Goal: Task Accomplishment & Management: Manage account settings

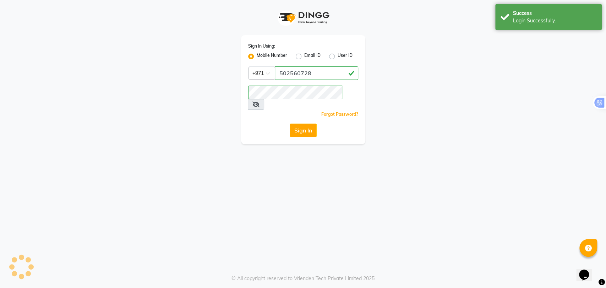
click at [301, 124] on button "Sign In" at bounding box center [303, 130] width 27 height 13
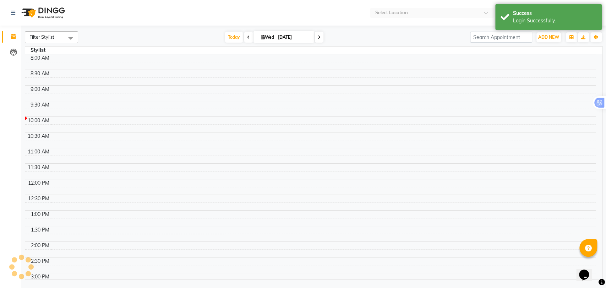
select select "en"
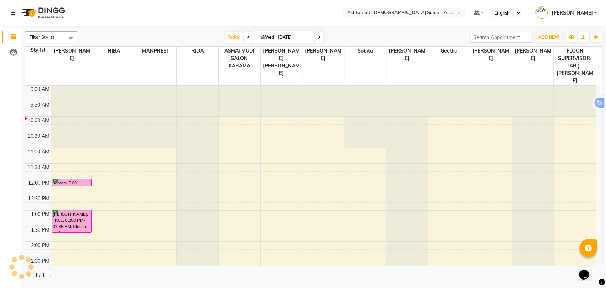
click at [317, 17] on nav "Select Location × Ashtamudi Ladies Salon - Al Karama, Burjuman -Dubai Default P…" at bounding box center [303, 13] width 606 height 26
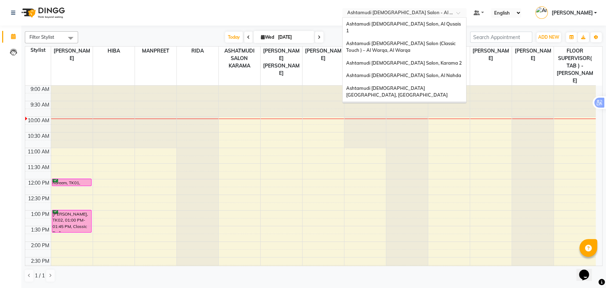
scroll to position [4, 0]
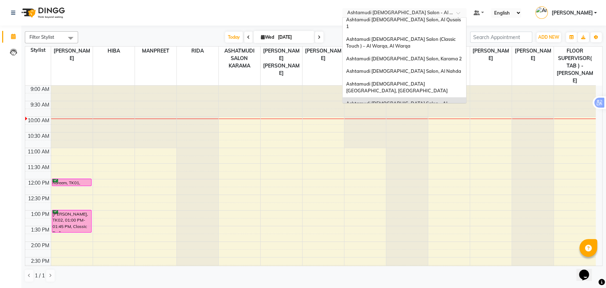
click at [422, 10] on input "text" at bounding box center [397, 13] width 103 height 7
click at [417, 65] on div "Ashtamudi [DEMOGRAPHIC_DATA] Salon, Al Nahda" at bounding box center [405, 71] width 124 height 13
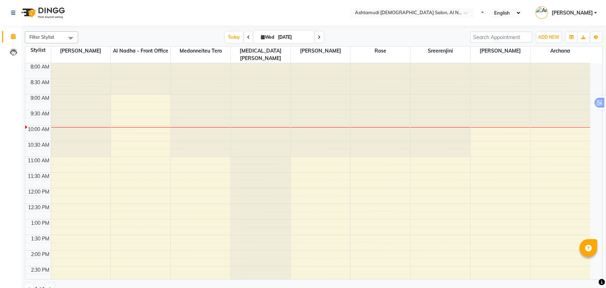
select select "en"
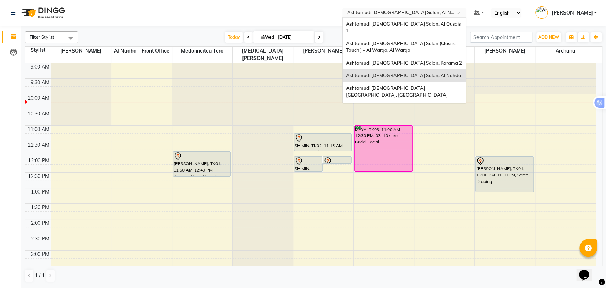
click at [431, 15] on input "text" at bounding box center [397, 13] width 103 height 7
click at [424, 26] on span "Ashtamudi [DEMOGRAPHIC_DATA] Salon, Al Qusais 1" at bounding box center [404, 27] width 116 height 13
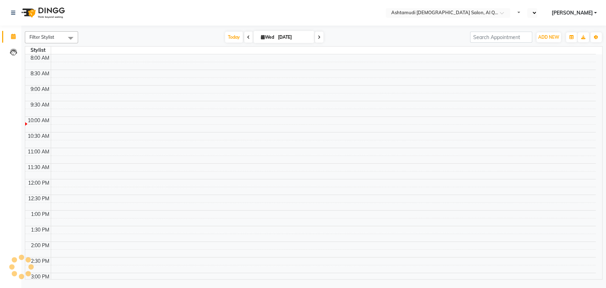
select select "en"
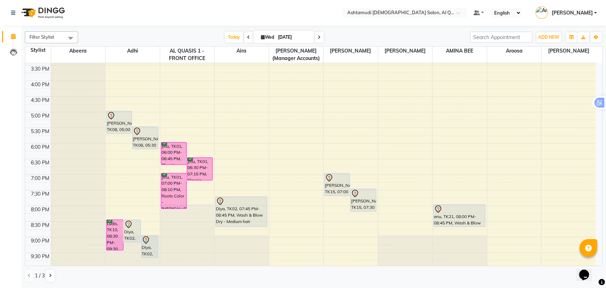
scroll to position [153, 0]
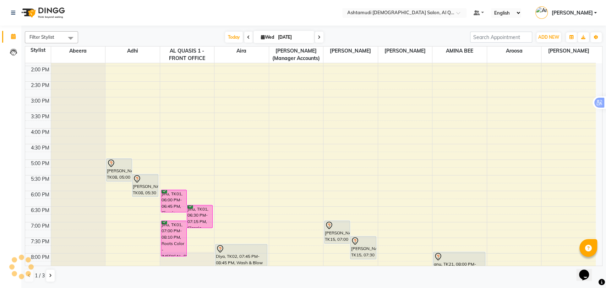
click at [433, 123] on div "9:00 AM 9:30 AM 10:00 AM 10:30 AM 11:00 AM 11:30 AM 12:00 PM 12:30 PM 1:00 PM 1…" at bounding box center [310, 128] width 570 height 437
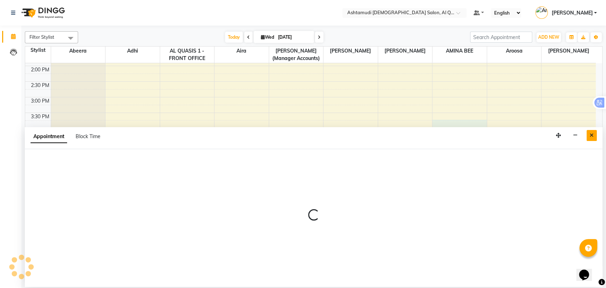
click at [593, 132] on button "Close" at bounding box center [591, 135] width 10 height 11
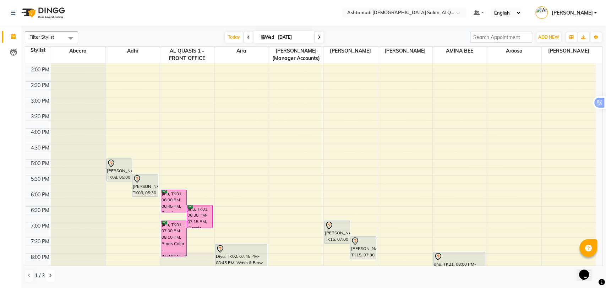
click at [51, 273] on button at bounding box center [50, 275] width 9 height 12
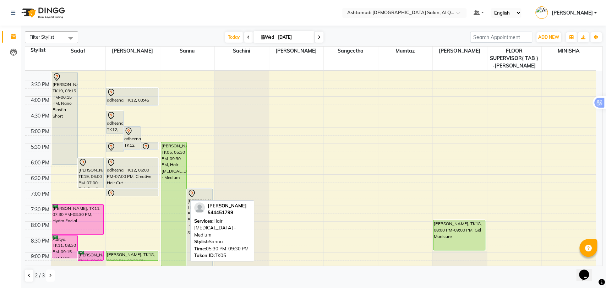
scroll to position [232, 0]
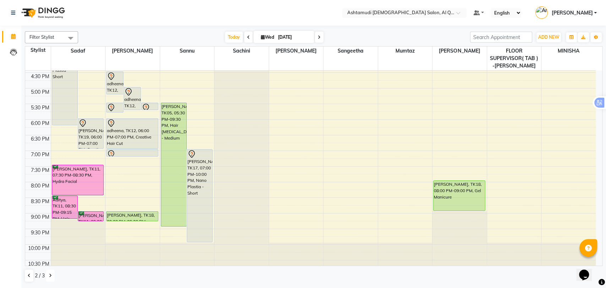
click at [153, 94] on div "9:00 AM 9:30 AM 10:00 AM 10:30 AM 11:00 AM 11:30 AM 12:00 PM 12:30 PM 1:00 PM 1…" at bounding box center [310, 57] width 570 height 437
select select "53706"
select select "tentative"
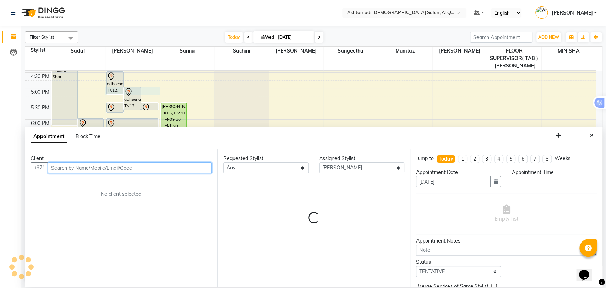
select select "1020"
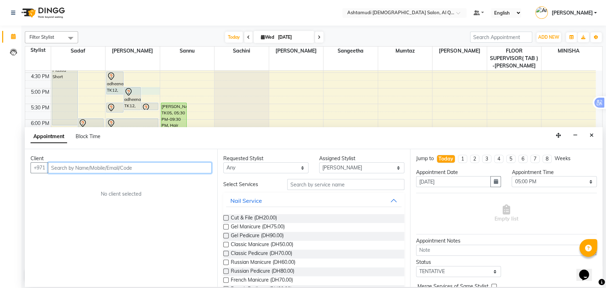
click at [97, 168] on input "text" at bounding box center [130, 167] width 164 height 11
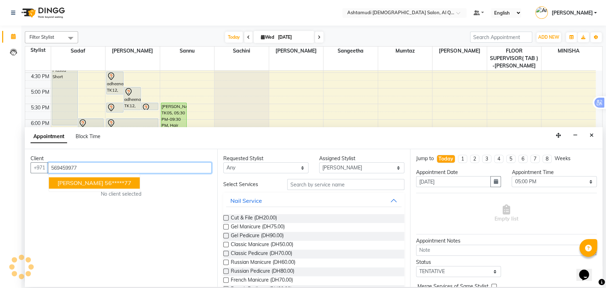
click at [105, 181] on ngb-highlight "56*****77" at bounding box center [118, 182] width 27 height 7
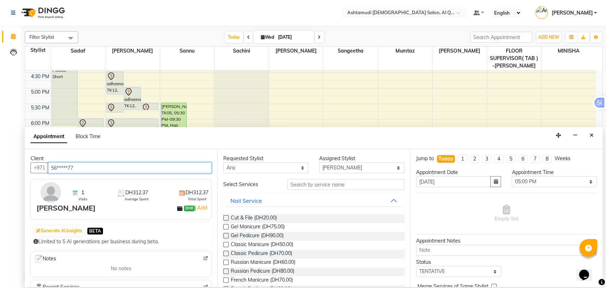
type input "56*****77"
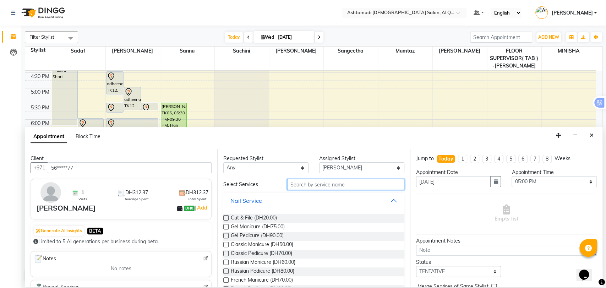
click at [349, 185] on input "text" at bounding box center [345, 184] width 117 height 11
click at [544, 183] on select "Select 10:00 AM 10:30 AM 11:00 AM 11:30 AM 12:00 PM 12:30 PM 01:00 PM 01:30 PM …" at bounding box center [553, 181] width 85 height 11
click at [511, 176] on select "Select 10:00 AM 10:30 AM 11:00 AM 11:30 AM 12:00 PM 12:30 PM 01:00 PM 01:30 PM …" at bounding box center [553, 181] width 85 height 11
click at [530, 183] on select "Select 10:00 AM 10:30 AM 11:00 AM 11:30 AM 12:00 PM 12:30 PM 01:00 PM 01:30 PM …" at bounding box center [553, 181] width 85 height 11
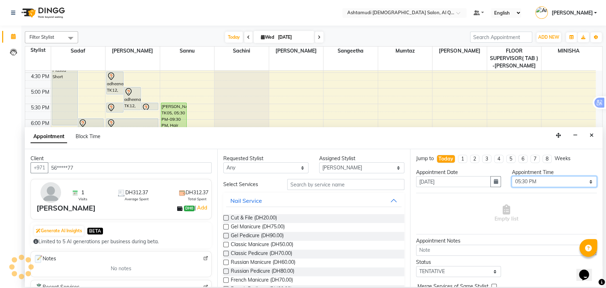
select select "1020"
click at [511, 176] on select "Select 10:00 AM 10:30 AM 11:00 AM 11:30 AM 12:00 PM 12:30 PM 01:00 PM 01:30 PM …" at bounding box center [553, 181] width 85 height 11
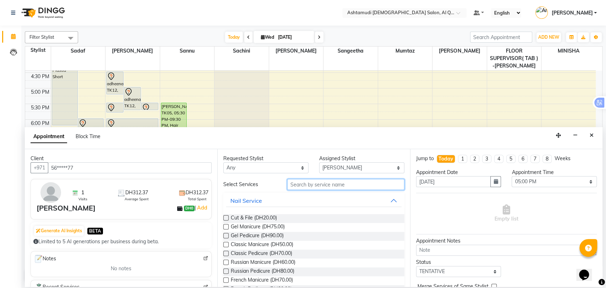
click at [331, 183] on input "text" at bounding box center [345, 184] width 117 height 11
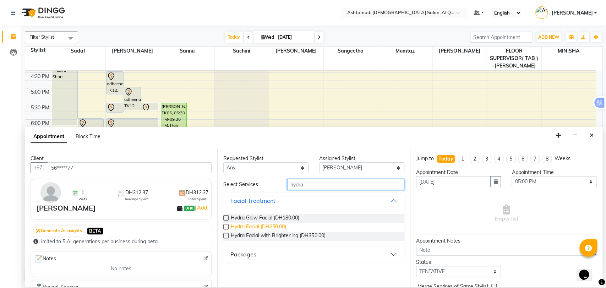
type input "hydra"
click at [260, 225] on span "Hydra Facial (DH250.00)" at bounding box center [258, 227] width 55 height 9
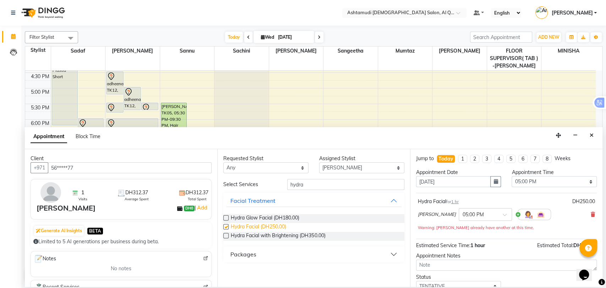
checkbox input "false"
click at [294, 187] on input "hydra" at bounding box center [345, 184] width 117 height 11
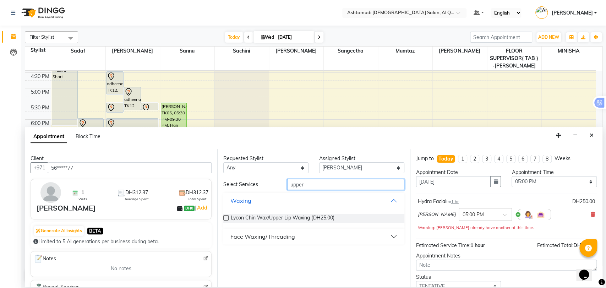
type input "upper"
click at [284, 233] on div "Face Waxing/Threading" at bounding box center [262, 236] width 65 height 9
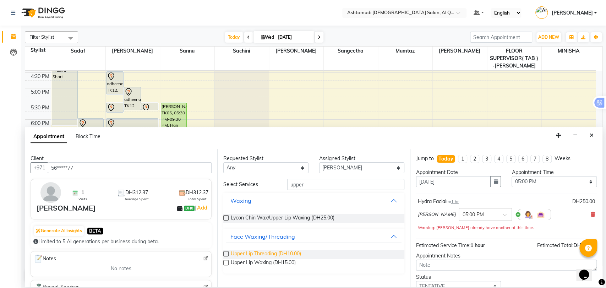
click at [269, 253] on span "Upper Lip Threading (DH10.00)" at bounding box center [266, 254] width 70 height 9
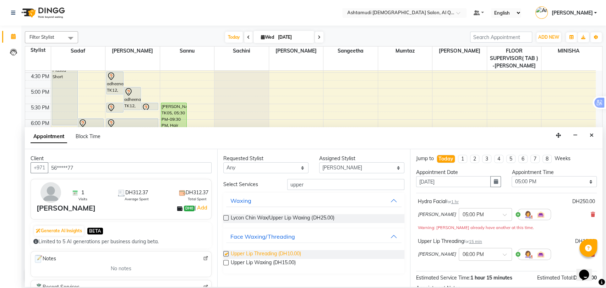
checkbox input "false"
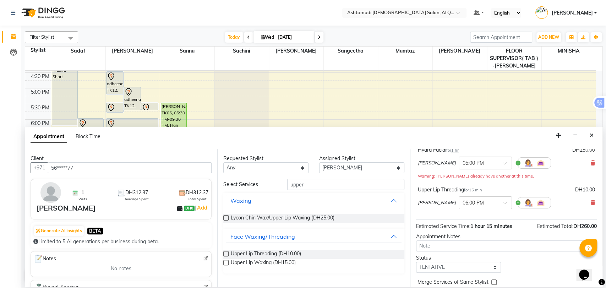
scroll to position [82, 0]
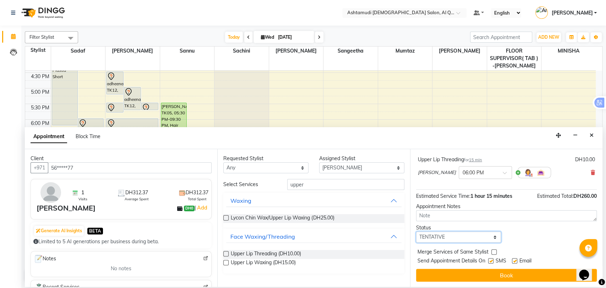
click at [454, 239] on select "Select TENTATIVE CONFIRM CHECK-IN UPCOMING" at bounding box center [458, 236] width 85 height 11
click at [416, 231] on select "Select TENTATIVE CONFIRM CHECK-IN UPCOMING" at bounding box center [458, 236] width 85 height 11
click at [445, 237] on select "Select TENTATIVE CONFIRM CHECK-IN UPCOMING" at bounding box center [458, 236] width 85 height 11
select select "upcoming"
click at [416, 231] on select "Select TENTATIVE CONFIRM CHECK-IN UPCOMING" at bounding box center [458, 236] width 85 height 11
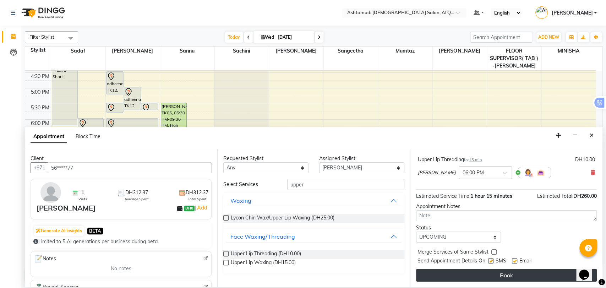
click at [480, 278] on button "Book" at bounding box center [506, 275] width 181 height 13
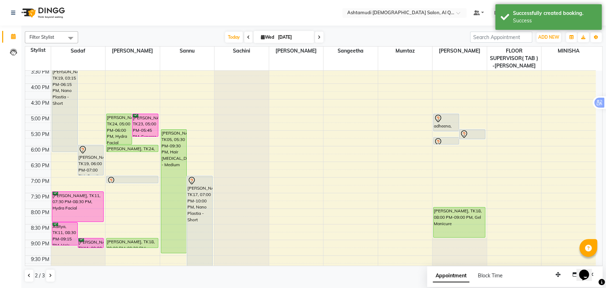
scroll to position [193, 0]
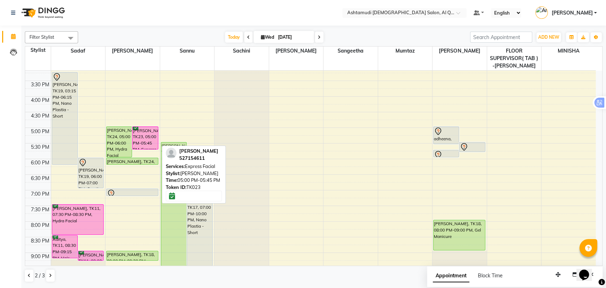
click at [141, 135] on div "susan, TK23, 05:00 PM-05:45 PM, Express Facial" at bounding box center [144, 138] width 25 height 22
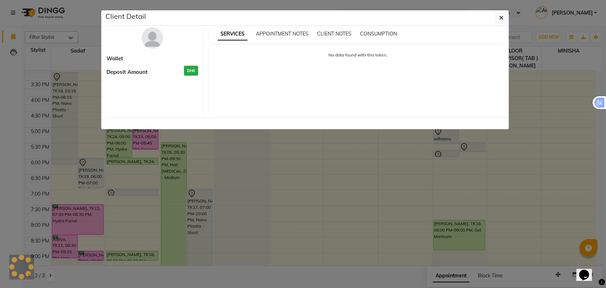
select select "6"
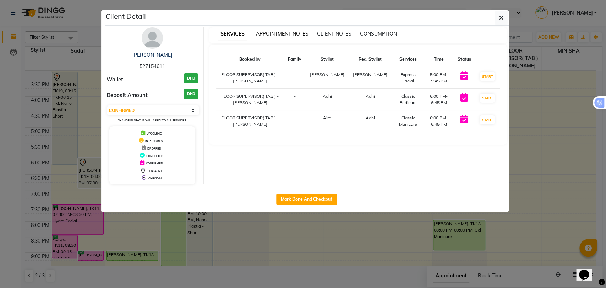
click at [275, 35] on span "APPOINTMENT NOTES" at bounding box center [282, 34] width 53 height 6
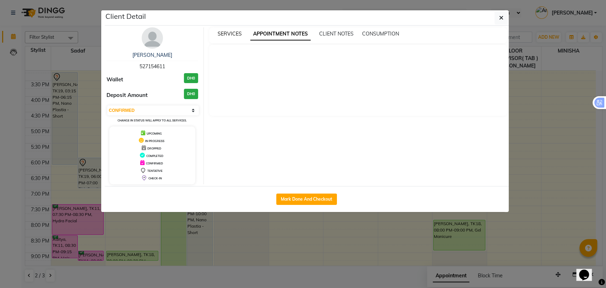
click at [233, 34] on span "SERVICES" at bounding box center [230, 34] width 24 height 6
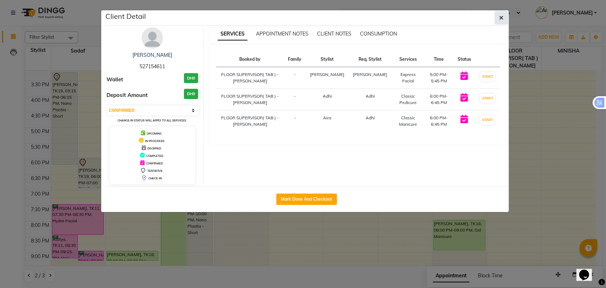
click at [497, 16] on button "button" at bounding box center [500, 17] width 13 height 13
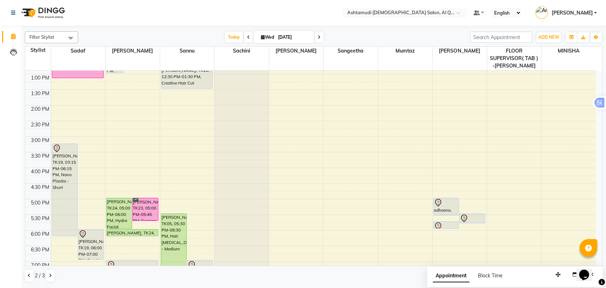
scroll to position [121, 0]
click at [27, 279] on button at bounding box center [29, 275] width 9 height 12
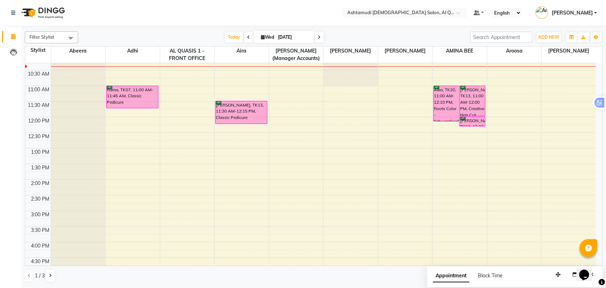
scroll to position [35, 0]
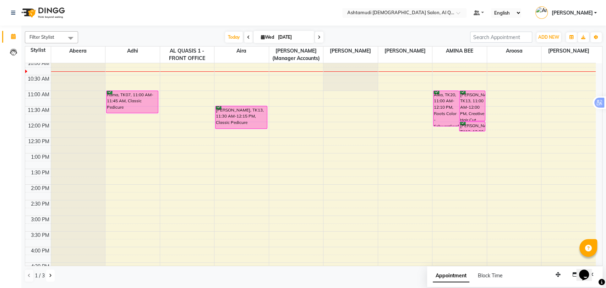
click at [47, 273] on button at bounding box center [50, 275] width 9 height 12
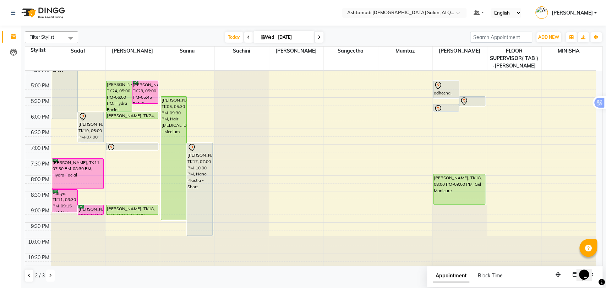
scroll to position [239, 0]
click at [29, 274] on icon at bounding box center [29, 275] width 3 height 4
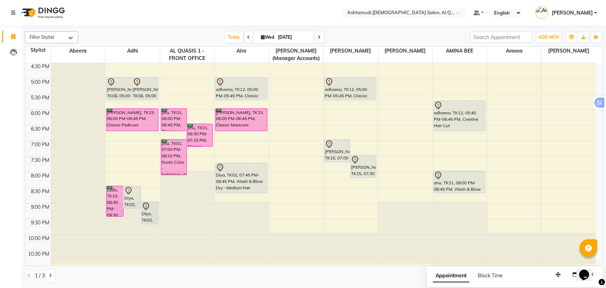
scroll to position [232, 0]
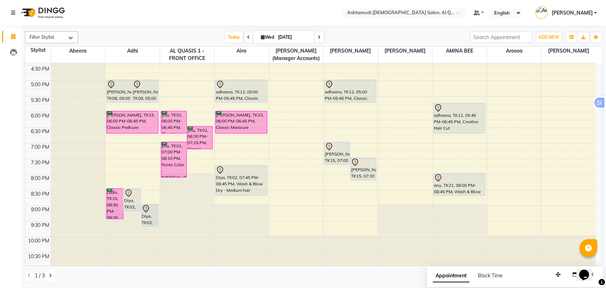
click at [49, 275] on icon at bounding box center [50, 275] width 3 height 4
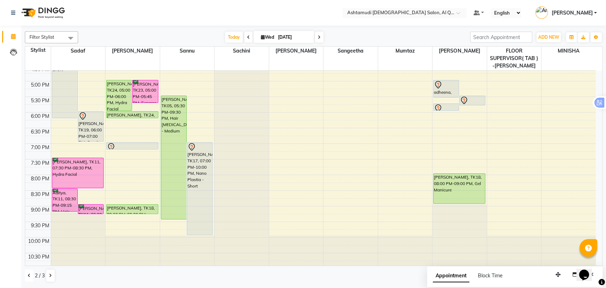
click at [27, 275] on button at bounding box center [29, 275] width 9 height 12
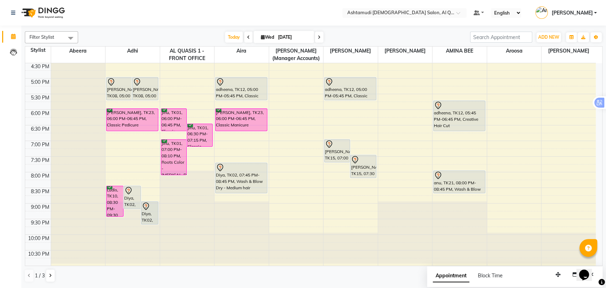
scroll to position [232, 0]
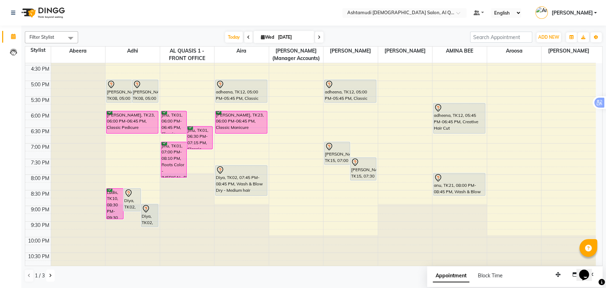
click at [49, 273] on icon at bounding box center [50, 275] width 3 height 4
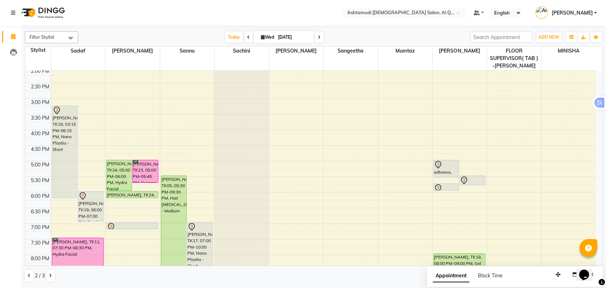
scroll to position [121, 0]
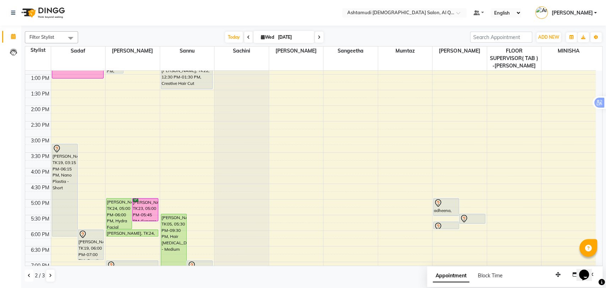
click at [29, 275] on icon at bounding box center [29, 275] width 3 height 4
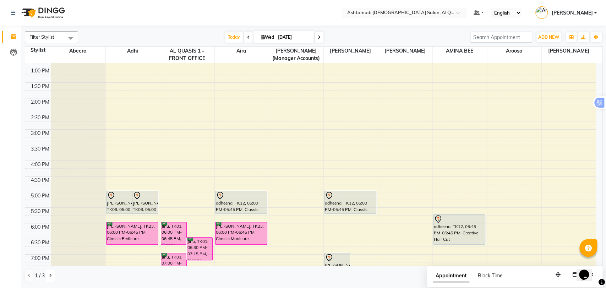
click at [50, 276] on icon at bounding box center [50, 275] width 3 height 4
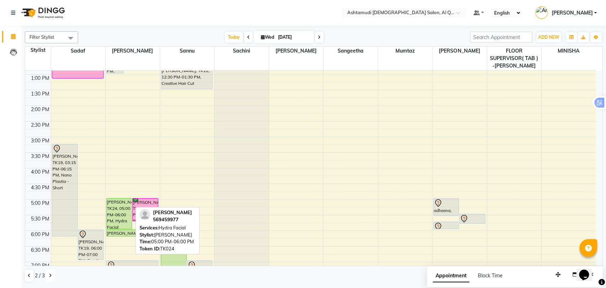
click at [121, 208] on div "Karthika, TK24, 05:00 PM-06:00 PM, Hydra Facial" at bounding box center [118, 213] width 25 height 30
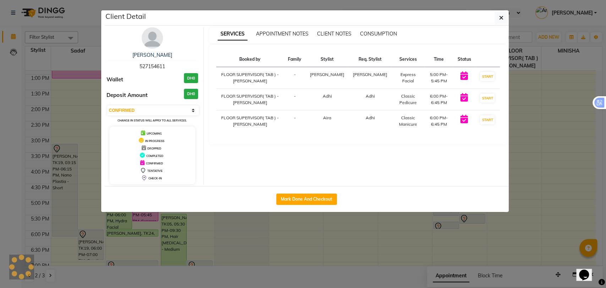
select select "5"
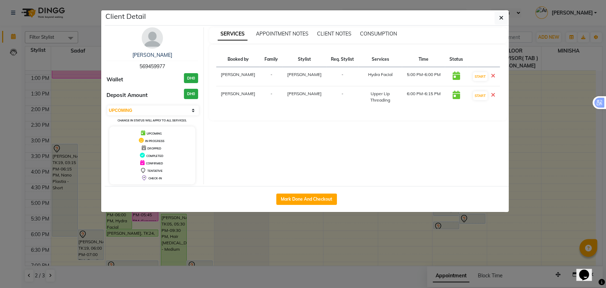
drag, startPoint x: 140, startPoint y: 66, endPoint x: 166, endPoint y: 66, distance: 25.9
click at [166, 66] on div "Karthika 569459977" at bounding box center [152, 60] width 92 height 19
click at [139, 64] on span "569459977" at bounding box center [152, 66] width 26 height 6
drag, startPoint x: 139, startPoint y: 66, endPoint x: 168, endPoint y: 67, distance: 29.1
click at [168, 67] on div "Karthika 569459977" at bounding box center [152, 60] width 92 height 19
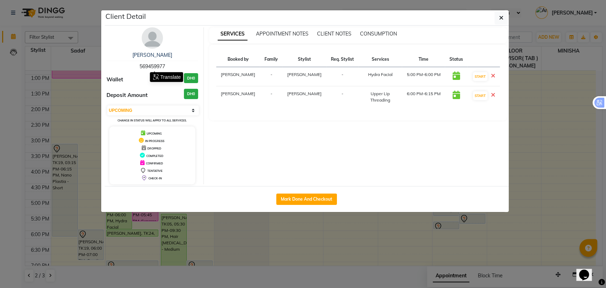
copy span "569459977"
click at [499, 17] on icon "button" at bounding box center [501, 18] width 4 height 6
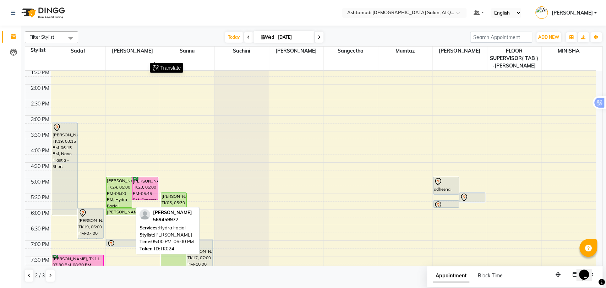
scroll to position [160, 0]
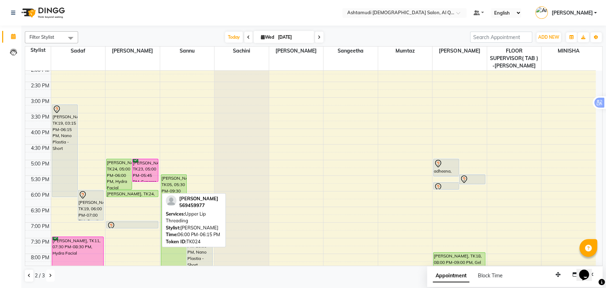
click at [123, 197] on div "9:00 AM 9:30 AM 10:00 AM 10:30 AM 11:00 AM 11:30 AM 12:00 PM 12:30 PM 1:00 PM 1…" at bounding box center [310, 128] width 570 height 437
drag, startPoint x: 126, startPoint y: 191, endPoint x: 133, endPoint y: 230, distance: 39.3
click at [133, 230] on div "MEENU, TK03, 11:30 AM-01:00 PM, Hydra Facial with Brightening neethu, TK09, 11:…" at bounding box center [132, 128] width 54 height 437
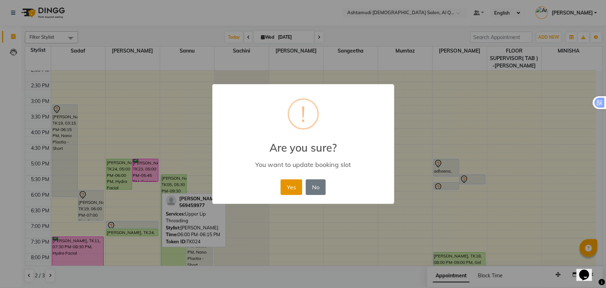
click at [290, 182] on button "Yes" at bounding box center [291, 187] width 22 height 16
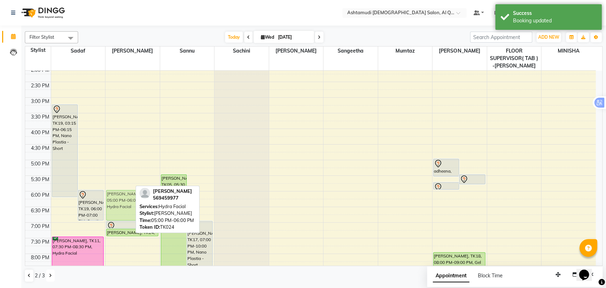
drag, startPoint x: 119, startPoint y: 171, endPoint x: 131, endPoint y: 206, distance: 36.3
click at [130, 204] on div "MEENU, TK03, 11:30 AM-01:00 PM, Hydra Facial with Brightening neethu, TK09, 11:…" at bounding box center [132, 128] width 54 height 437
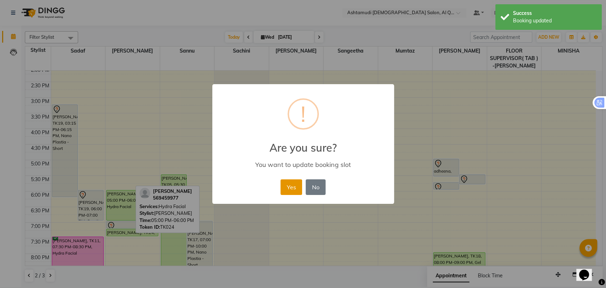
click at [287, 188] on button "Yes" at bounding box center [291, 187] width 22 height 16
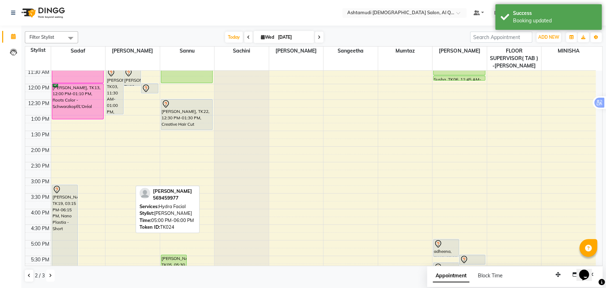
scroll to position [121, 0]
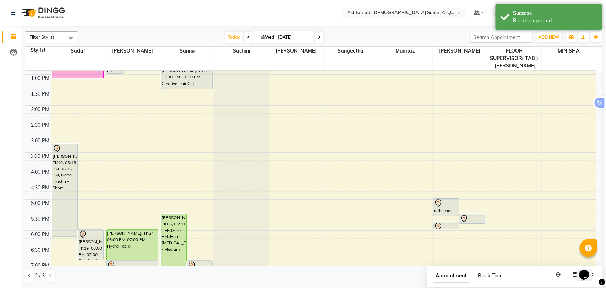
click at [30, 277] on icon at bounding box center [29, 275] width 3 height 4
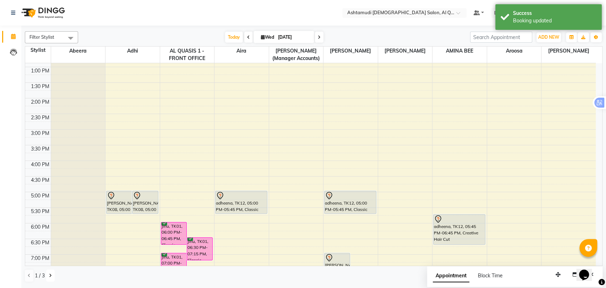
click at [50, 275] on icon at bounding box center [50, 275] width 3 height 4
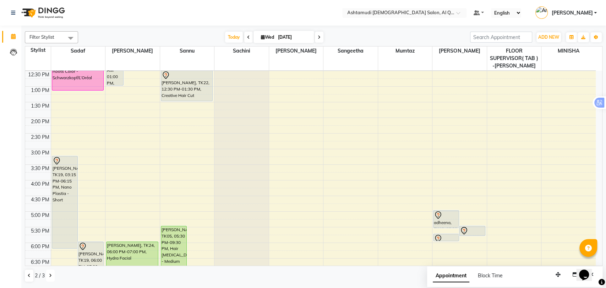
scroll to position [3, 0]
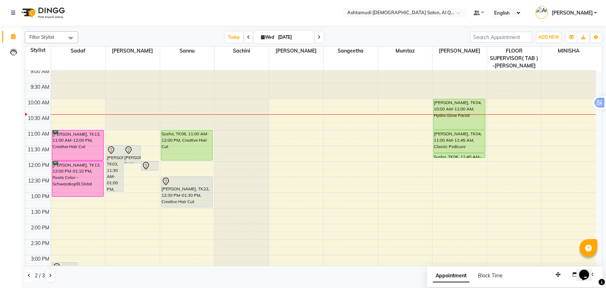
click at [27, 275] on button at bounding box center [29, 275] width 9 height 12
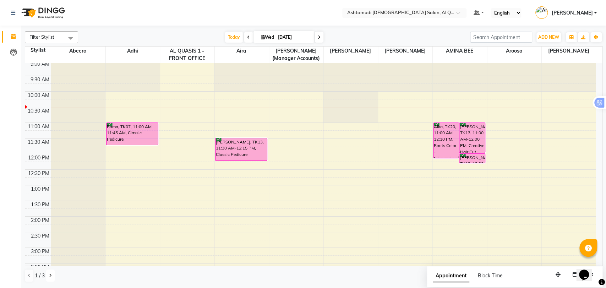
click at [51, 273] on button at bounding box center [50, 275] width 9 height 12
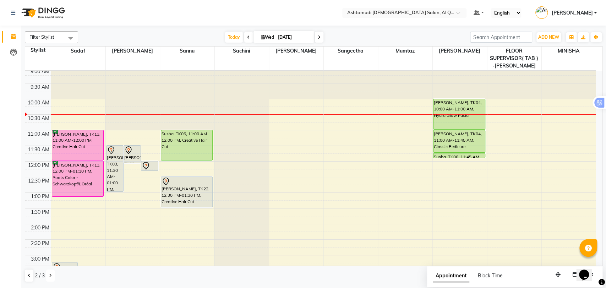
click at [51, 273] on button at bounding box center [50, 275] width 9 height 12
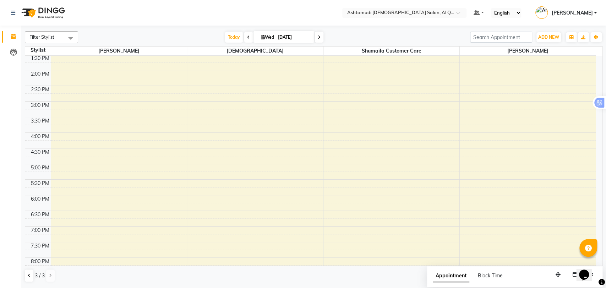
scroll to position [224, 0]
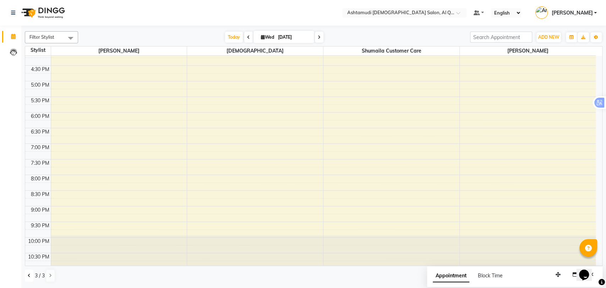
click at [29, 277] on icon at bounding box center [29, 275] width 3 height 4
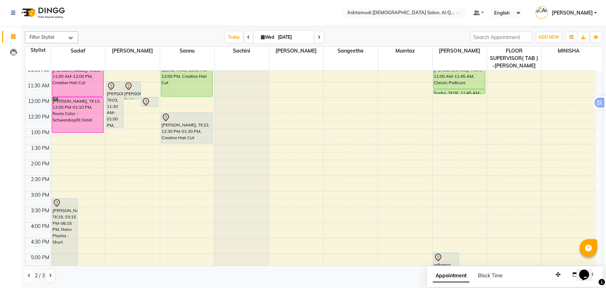
scroll to position [42, 0]
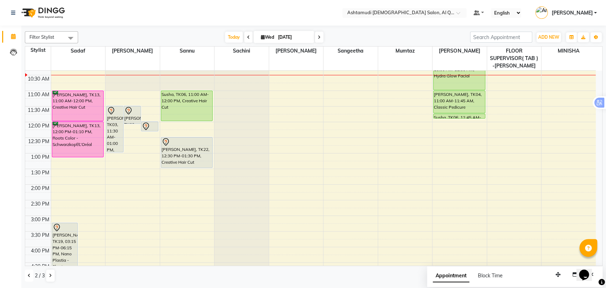
click at [28, 275] on icon at bounding box center [29, 275] width 3 height 4
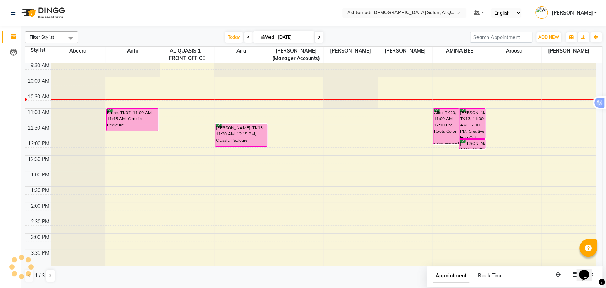
scroll to position [0, 0]
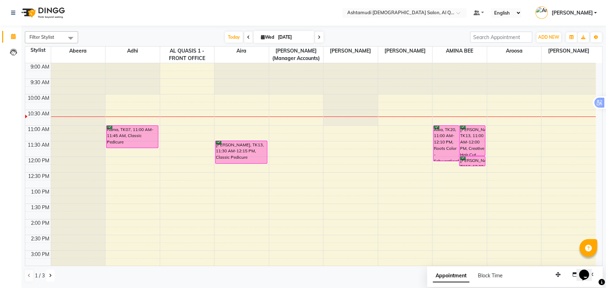
click at [49, 275] on icon at bounding box center [50, 275] width 3 height 4
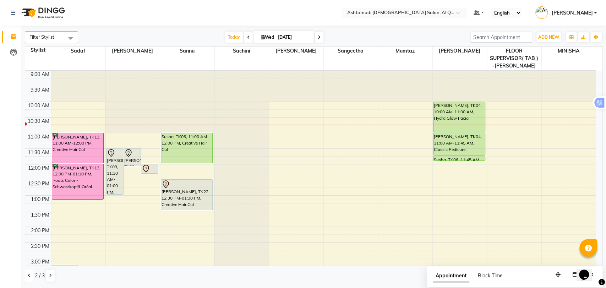
click at [28, 277] on icon at bounding box center [29, 275] width 3 height 4
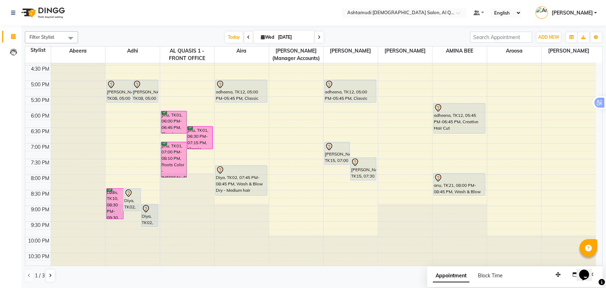
scroll to position [193, 0]
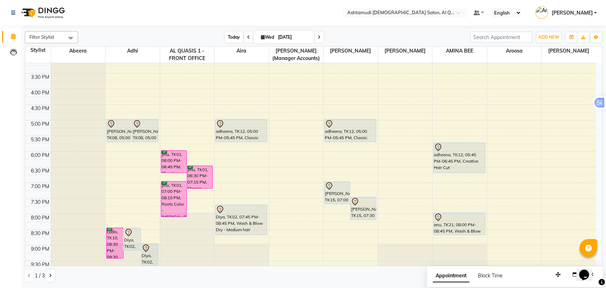
click at [235, 36] on span "Today" at bounding box center [234, 37] width 18 height 11
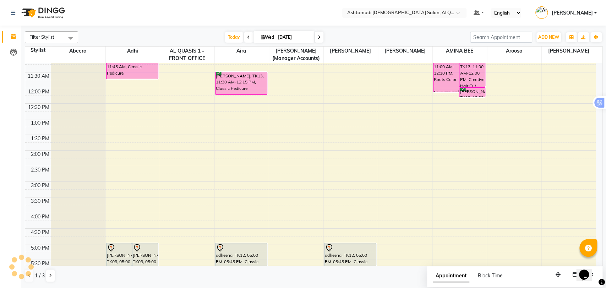
scroll to position [229, 0]
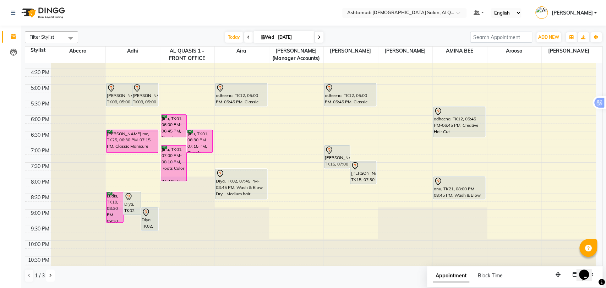
click at [50, 275] on icon at bounding box center [50, 275] width 3 height 4
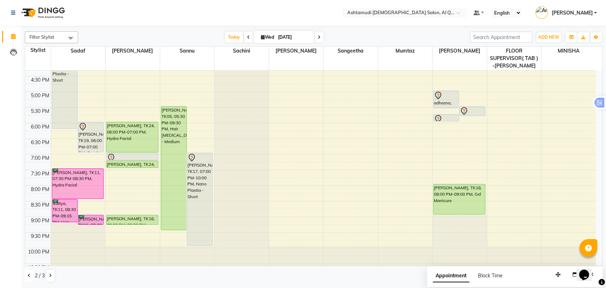
click at [29, 274] on icon at bounding box center [29, 275] width 3 height 4
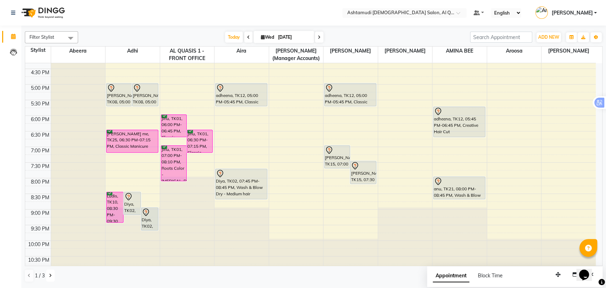
click at [49, 276] on icon at bounding box center [50, 275] width 3 height 4
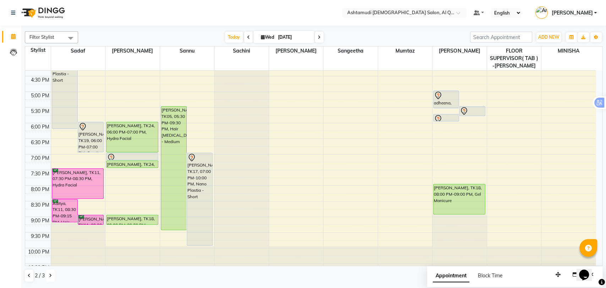
click at [48, 273] on button at bounding box center [50, 275] width 9 height 12
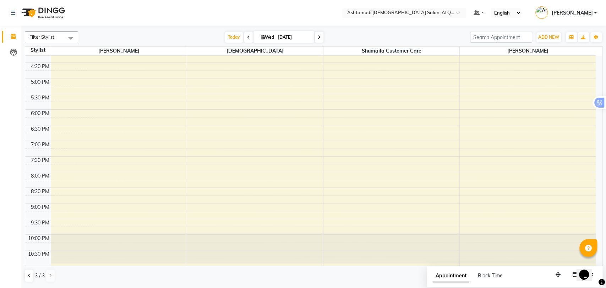
scroll to position [224, 0]
click at [26, 273] on button at bounding box center [29, 275] width 9 height 12
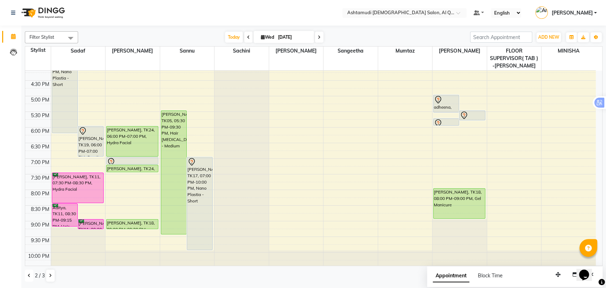
scroll to position [229, 0]
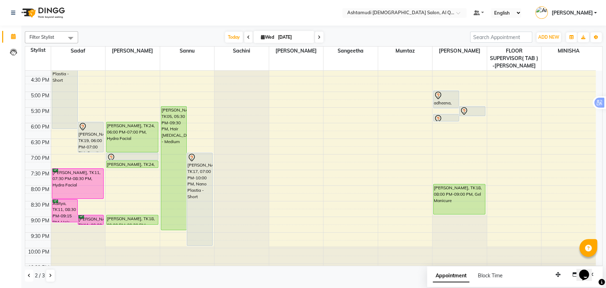
click at [28, 274] on icon at bounding box center [29, 275] width 3 height 4
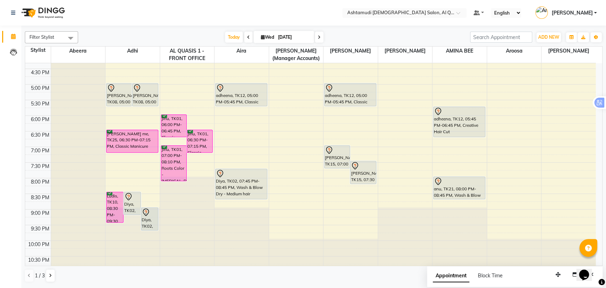
click at [454, 146] on div "9:00 AM 9:30 AM 10:00 AM 10:30 AM 11:00 AM 11:30 AM 12:00 PM 12:30 PM 1:00 PM 1…" at bounding box center [310, 53] width 570 height 437
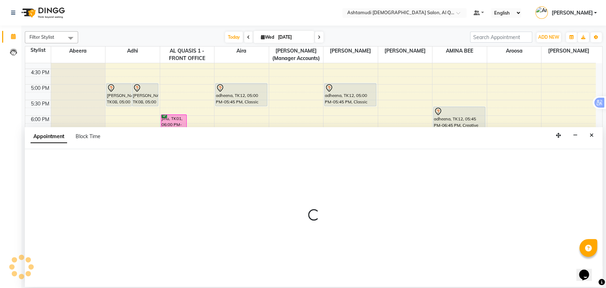
select select "87645"
select select "tentative"
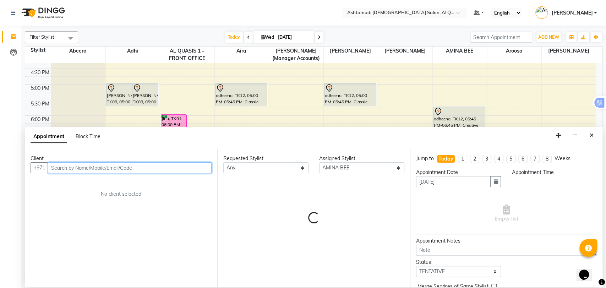
select select "1140"
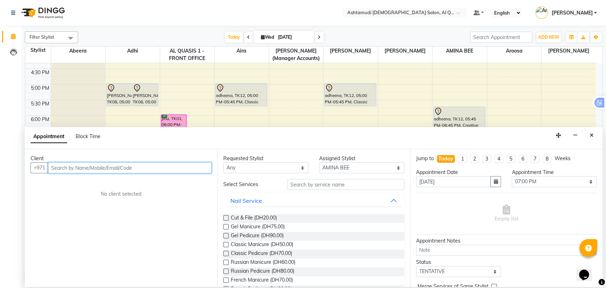
click at [83, 170] on input "text" at bounding box center [130, 167] width 164 height 11
click at [89, 165] on input "text" at bounding box center [130, 167] width 164 height 11
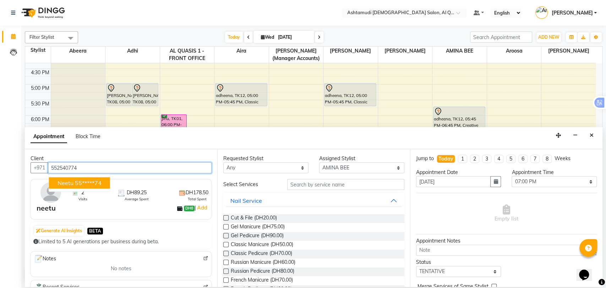
click at [90, 182] on ngb-highlight "55*****74" at bounding box center [88, 182] width 27 height 7
type input "55*****74"
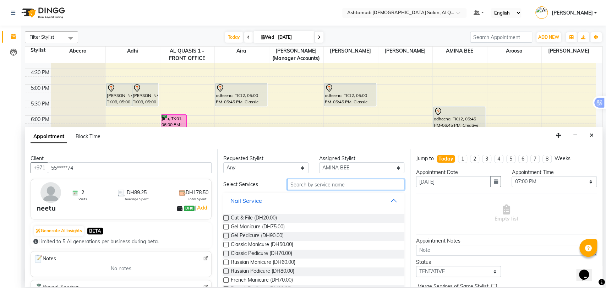
click at [307, 185] on input "text" at bounding box center [345, 184] width 117 height 11
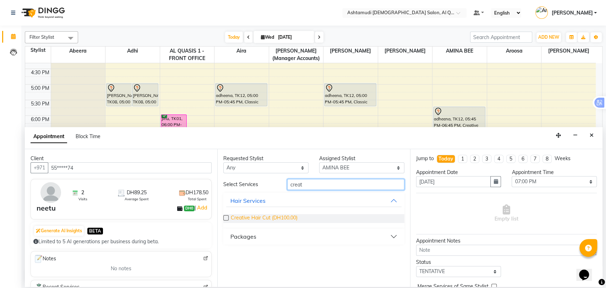
type input "creat"
click at [264, 215] on span "Creative Hair Cut (DH100.00)" at bounding box center [264, 218] width 67 height 9
checkbox input "false"
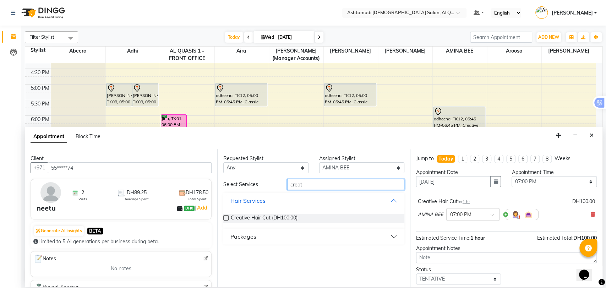
click at [295, 185] on input "creat" at bounding box center [345, 184] width 117 height 11
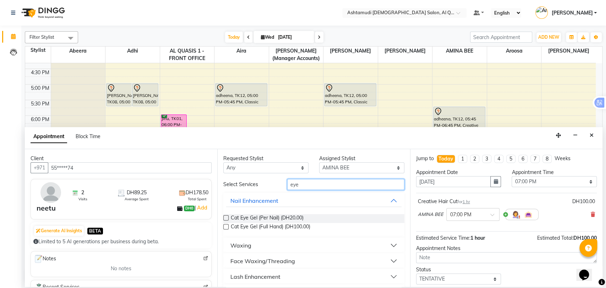
type input "eye"
drag, startPoint x: 281, startPoint y: 259, endPoint x: 278, endPoint y: 258, distance: 3.7
click at [281, 259] on div "Face Waxing/Threading" at bounding box center [262, 261] width 65 height 9
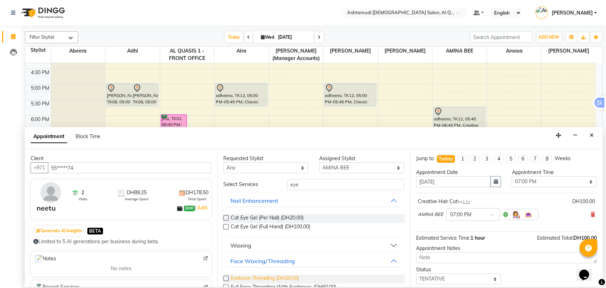
click at [256, 279] on span "Eyebrow Threading (DH20.00)" at bounding box center [265, 278] width 68 height 9
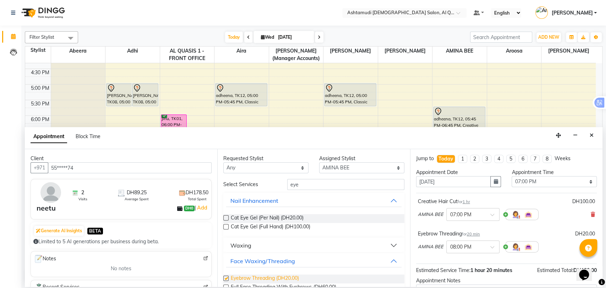
checkbox input "false"
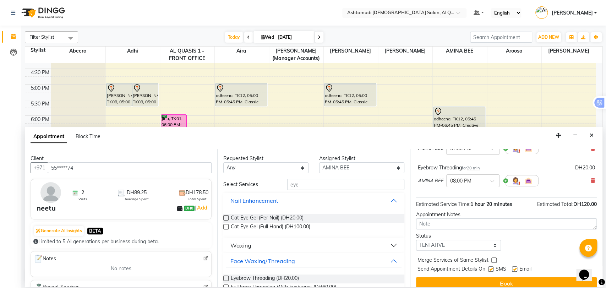
scroll to position [74, 0]
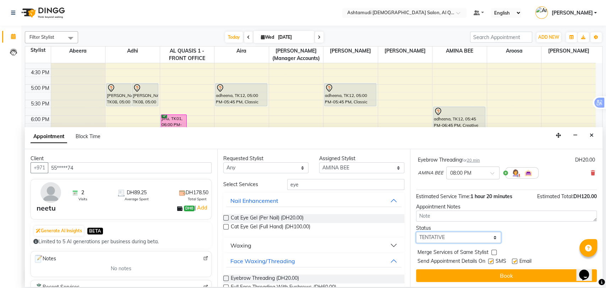
click at [450, 240] on select "Select TENTATIVE CONFIRM CHECK-IN UPCOMING" at bounding box center [458, 237] width 85 height 11
select select "upcoming"
click at [416, 232] on select "Select TENTATIVE CONFIRM CHECK-IN UPCOMING" at bounding box center [458, 237] width 85 height 11
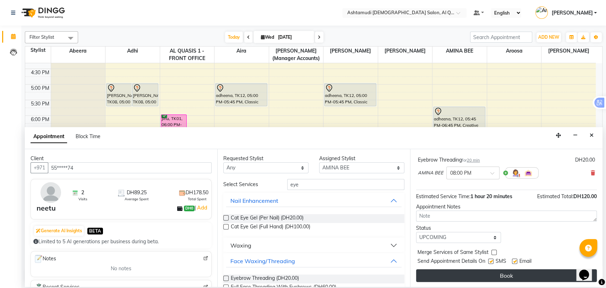
click at [499, 273] on button "Book" at bounding box center [506, 275] width 181 height 13
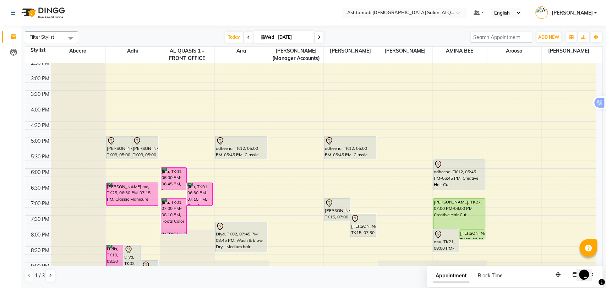
scroll to position [232, 0]
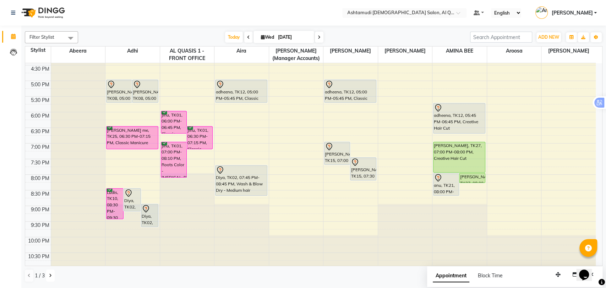
click at [50, 276] on icon at bounding box center [50, 275] width 3 height 4
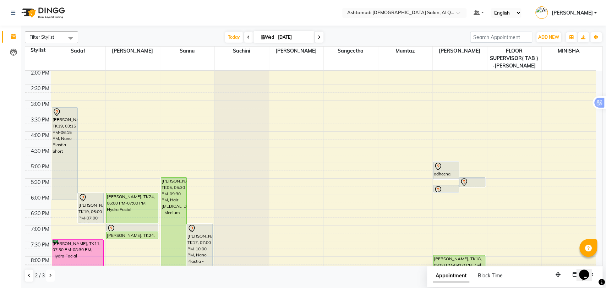
scroll to position [118, 0]
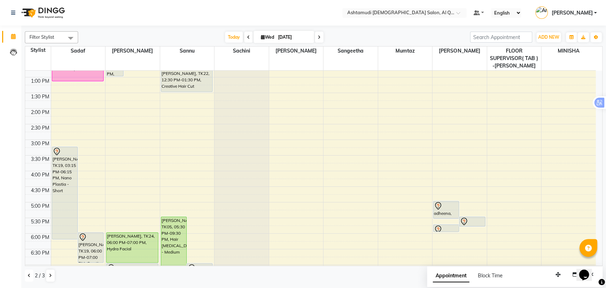
click at [28, 275] on icon at bounding box center [29, 275] width 3 height 4
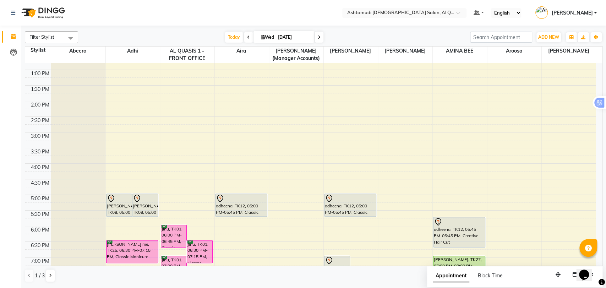
click at [320, 234] on div "9:00 AM 9:30 AM 10:00 AM 10:30 AM 11:00 AM 11:30 AM 12:00 PM 12:30 PM 1:00 PM 1…" at bounding box center [310, 163] width 570 height 437
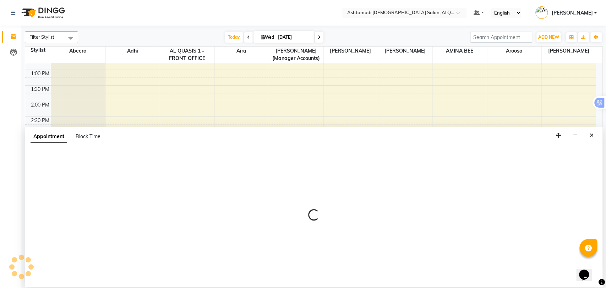
select select "68521"
select select "tentative"
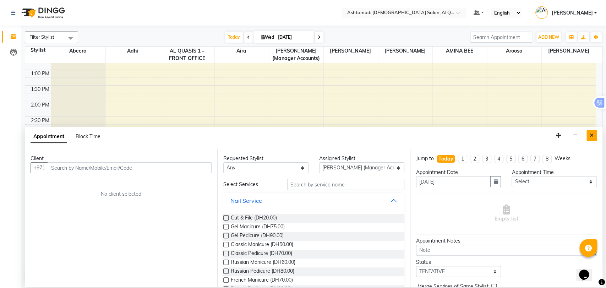
click at [593, 138] on button "Close" at bounding box center [591, 135] width 10 height 11
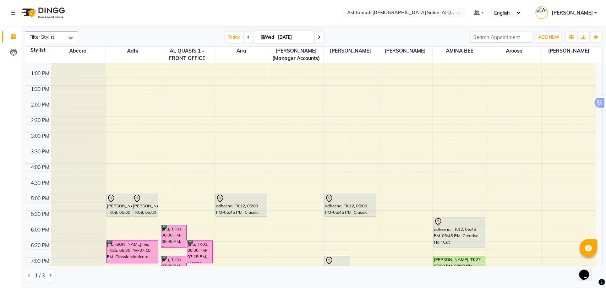
click at [316, 35] on span at bounding box center [319, 37] width 9 height 11
type input "04-09-2025"
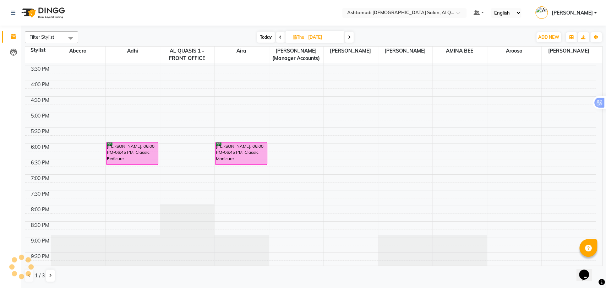
scroll to position [232, 0]
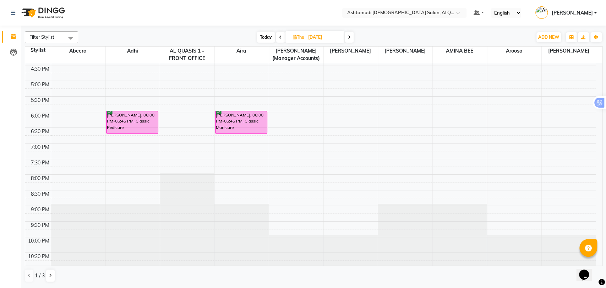
click at [139, 241] on div at bounding box center [132, 235] width 54 height 62
click at [50, 276] on icon at bounding box center [50, 275] width 3 height 4
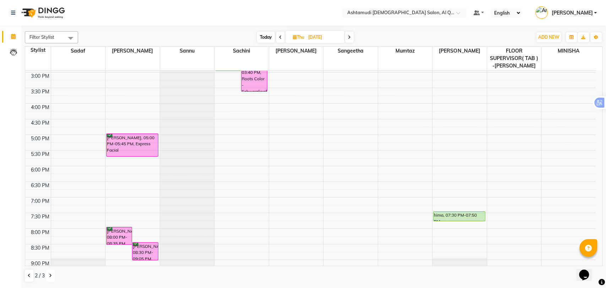
scroll to position [197, 0]
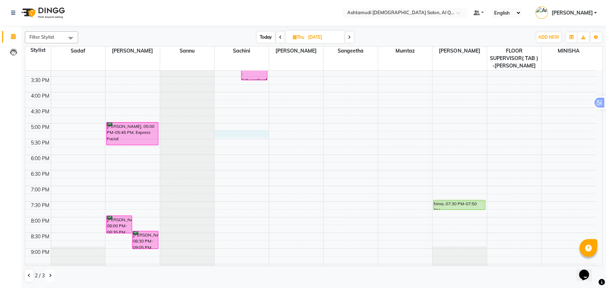
click at [239, 137] on div "9:00 AM 9:30 AM 10:00 AM 10:30 AM 11:00 AM 11:30 AM 12:00 PM 12:30 PM 1:00 PM 1…" at bounding box center [310, 92] width 570 height 437
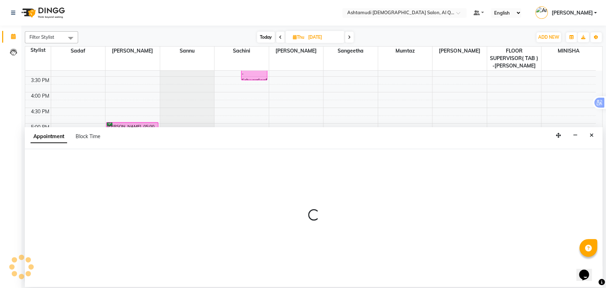
select select "54602"
select select "tentative"
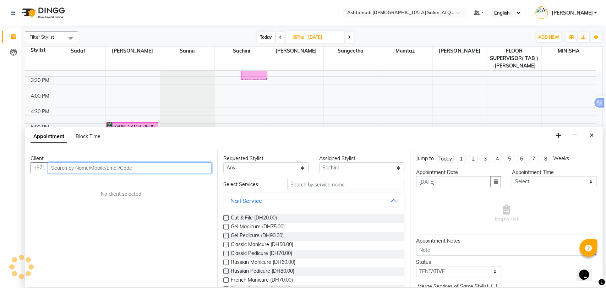
click at [112, 168] on input "text" at bounding box center [130, 167] width 164 height 11
paste input "0561064374"
click at [52, 168] on input "0561064374" at bounding box center [130, 167] width 164 height 11
click at [55, 168] on input "0561064374" at bounding box center [115, 167] width 134 height 11
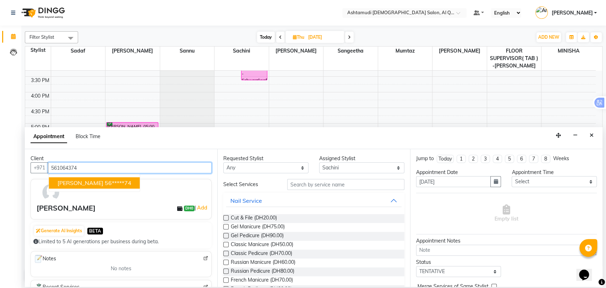
click at [105, 185] on ngb-highlight "56*****74" at bounding box center [118, 182] width 27 height 7
type input "56*****74"
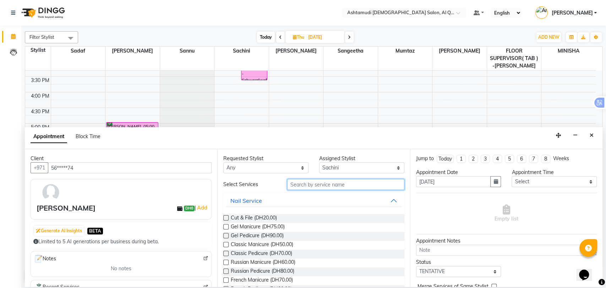
click at [328, 184] on input "text" at bounding box center [345, 184] width 117 height 11
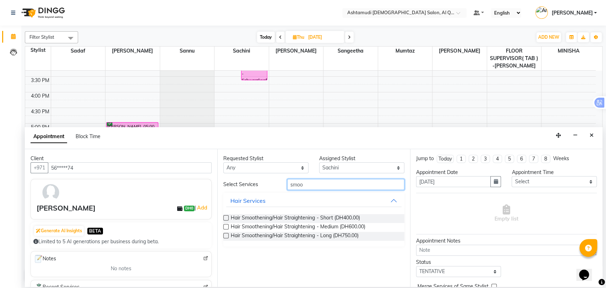
type input "smoo"
click at [225, 219] on label at bounding box center [225, 217] width 5 height 5
click at [225, 219] on input "checkbox" at bounding box center [225, 218] width 5 height 5
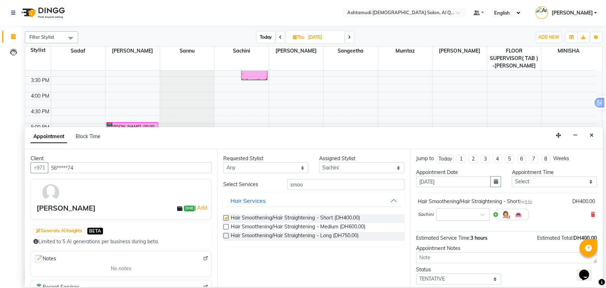
checkbox input "false"
drag, startPoint x: 314, startPoint y: 186, endPoint x: 216, endPoint y: 168, distance: 99.6
click at [216, 168] on div "Client +971 56*****74 sandra DH0 | Add Generate AI Insights BETA Limited to 5 A…" at bounding box center [313, 218] width 577 height 138
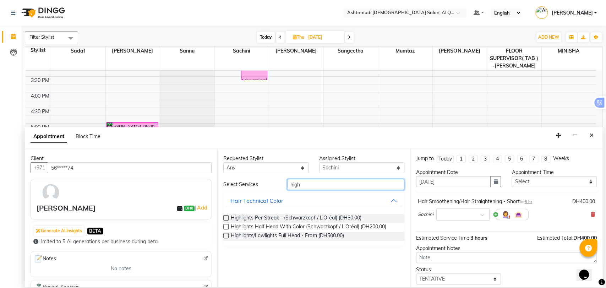
type input "high"
click at [226, 225] on label at bounding box center [225, 226] width 5 height 5
click at [226, 225] on input "checkbox" at bounding box center [225, 227] width 5 height 5
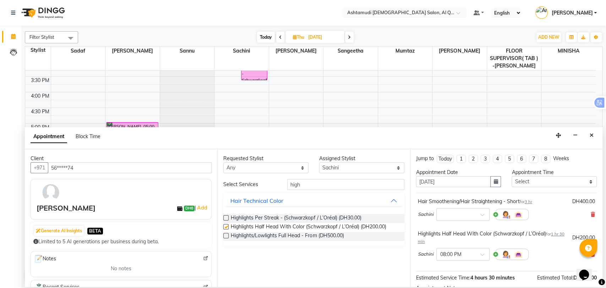
checkbox input "false"
click at [480, 215] on span at bounding box center [484, 216] width 9 height 7
click at [453, 237] on div "05:00 PM" at bounding box center [463, 239] width 53 height 13
click at [482, 251] on div at bounding box center [463, 253] width 53 height 7
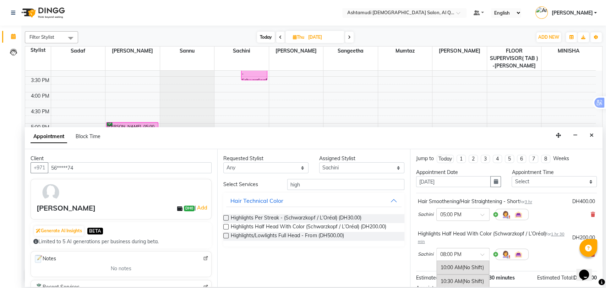
scroll to position [250, 0]
click at [551, 207] on div "Sachini × 05:00 PM" at bounding box center [506, 214] width 177 height 18
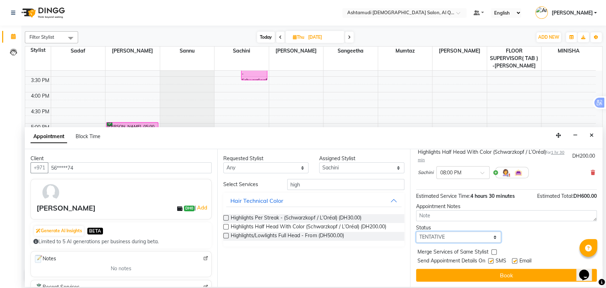
click at [443, 236] on select "Select TENTATIVE CONFIRM UPCOMING" at bounding box center [458, 236] width 85 height 11
select select "upcoming"
click at [416, 231] on select "Select TENTATIVE CONFIRM UPCOMING" at bounding box center [458, 236] width 85 height 11
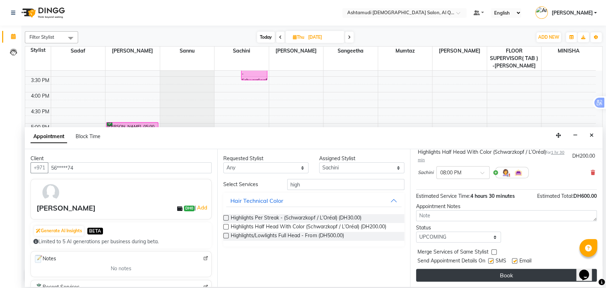
click at [441, 272] on button "Book" at bounding box center [506, 275] width 181 height 13
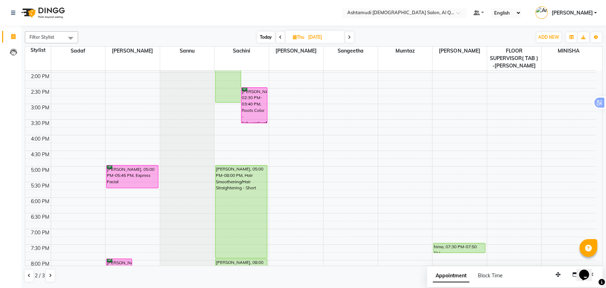
scroll to position [153, 0]
click at [28, 276] on icon at bounding box center [29, 275] width 3 height 4
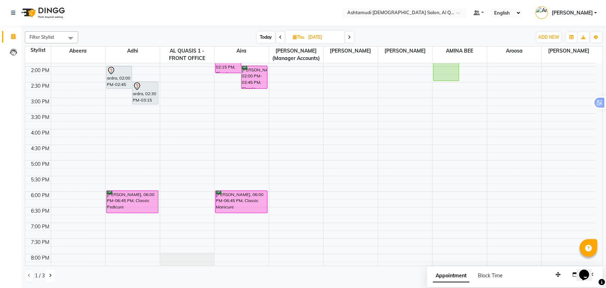
click at [49, 277] on icon at bounding box center [50, 275] width 3 height 4
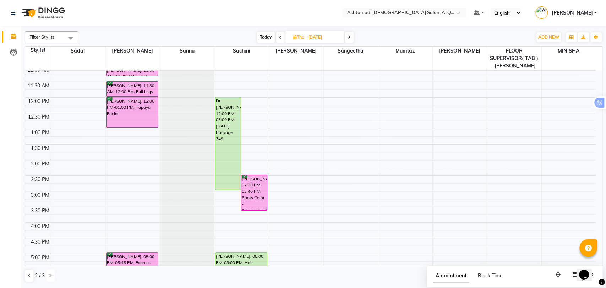
scroll to position [22, 0]
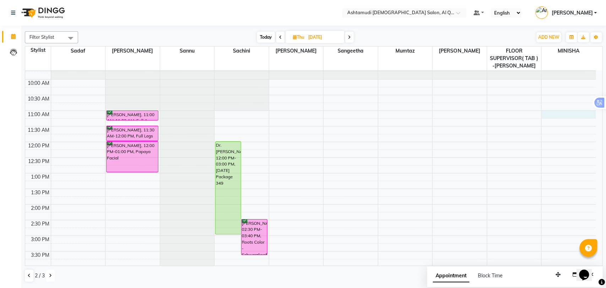
click at [585, 116] on div "9:00 AM 9:30 AM 10:00 AM 10:30 AM 11:00 AM 11:30 AM 12:00 PM 12:30 PM 1:00 PM 1…" at bounding box center [310, 266] width 570 height 437
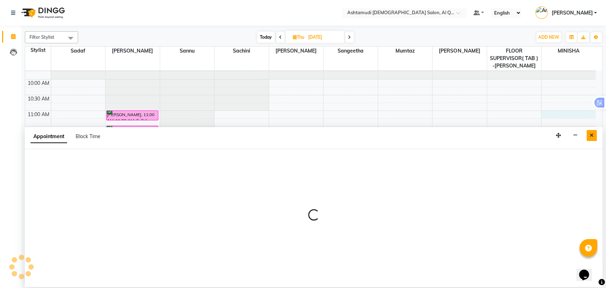
click at [591, 134] on icon "Close" at bounding box center [592, 135] width 4 height 5
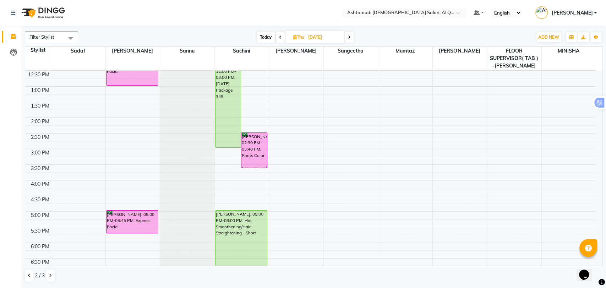
scroll to position [115, 0]
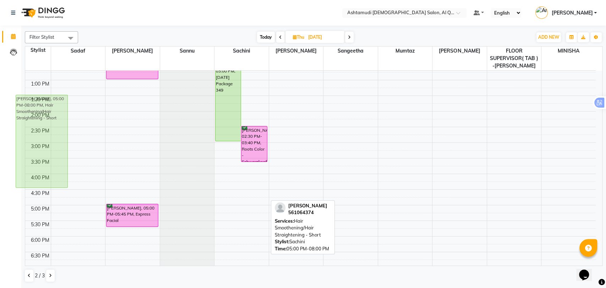
click at [51, 102] on tr "Rini, 08:00 PM-08:35 PM, Lycon Full Face Wax with Eyebrows Rini, 08:30 PM-09:05…" at bounding box center [310, 173] width 570 height 437
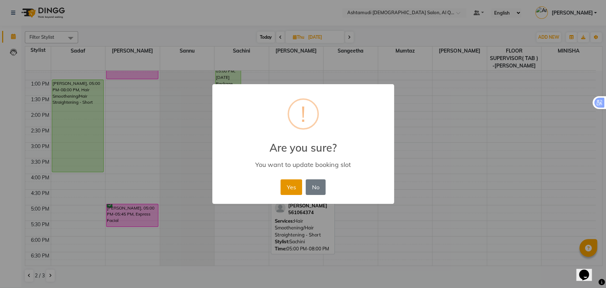
click at [295, 187] on button "Yes" at bounding box center [291, 187] width 22 height 16
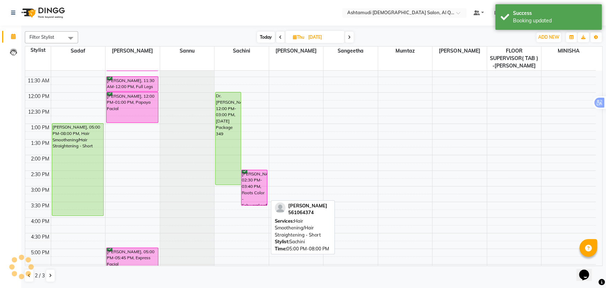
scroll to position [71, 0]
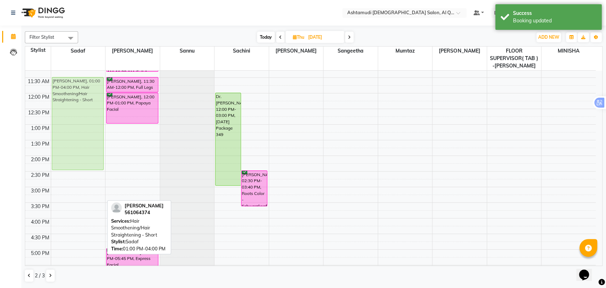
drag, startPoint x: 69, startPoint y: 151, endPoint x: 64, endPoint y: 103, distance: 47.8
click at [64, 103] on div "sandra, 01:00 PM-04:00 PM, Hair Smoothening/Hair Straightening - Short sandra, …" at bounding box center [78, 218] width 54 height 437
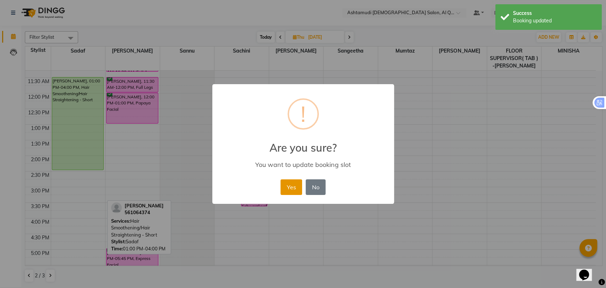
click at [286, 184] on button "Yes" at bounding box center [291, 187] width 22 height 16
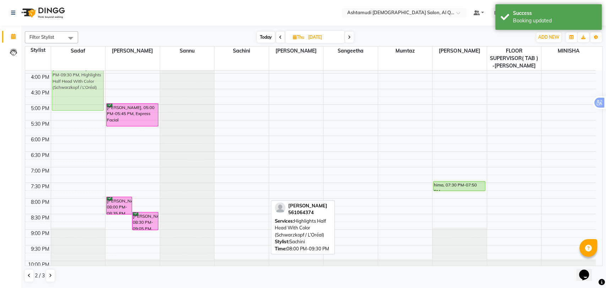
scroll to position [206, 0]
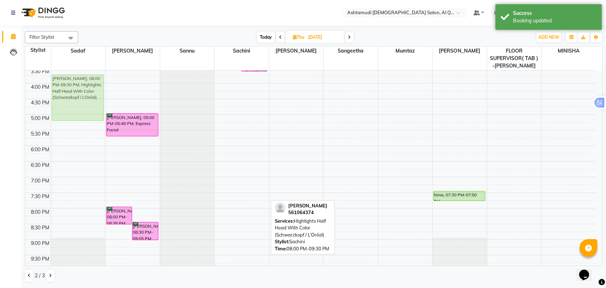
drag, startPoint x: 253, startPoint y: 214, endPoint x: 78, endPoint y: 71, distance: 225.0
click at [78, 71] on tr "sandra, 11:30 AM-02:30 PM, Hair Smoothening/Hair Straightening - Short sandra, …" at bounding box center [310, 83] width 570 height 437
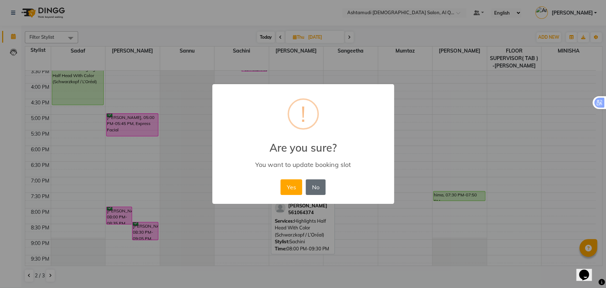
click at [308, 182] on button "No" at bounding box center [316, 187] width 20 height 16
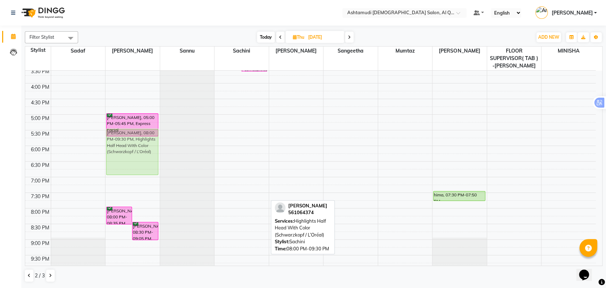
drag, startPoint x: 250, startPoint y: 232, endPoint x: 116, endPoint y: 138, distance: 163.6
click at [116, 138] on tr "sandra, 11:30 AM-02:30 PM, Hair Smoothening/Hair Straightening - Short Rini, 08…" at bounding box center [310, 83] width 570 height 437
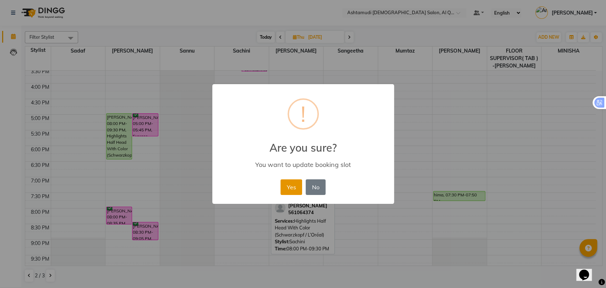
click at [290, 192] on button "Yes" at bounding box center [291, 187] width 22 height 16
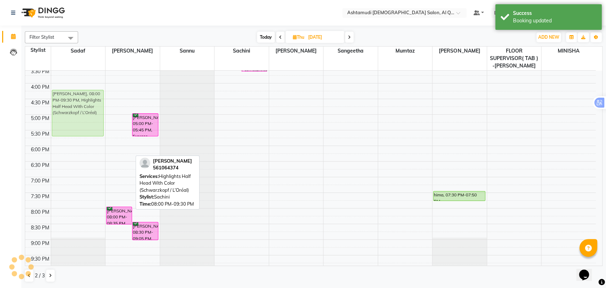
drag, startPoint x: 121, startPoint y: 143, endPoint x: 88, endPoint y: 115, distance: 42.8
click at [88, 115] on tr "sandra, 11:30 AM-02:30 PM, Hair Smoothening/Hair Straightening - Short sandra, …" at bounding box center [310, 83] width 570 height 437
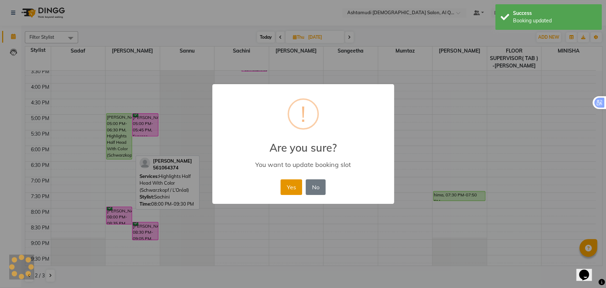
click at [288, 186] on button "Yes" at bounding box center [291, 187] width 22 height 16
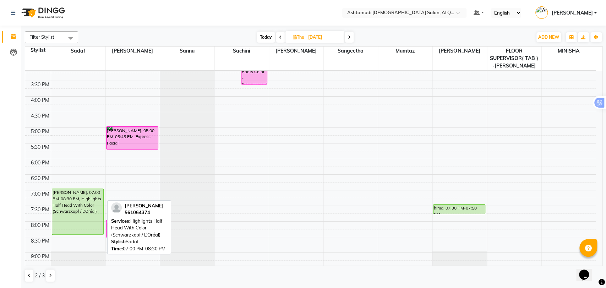
scroll to position [239, 0]
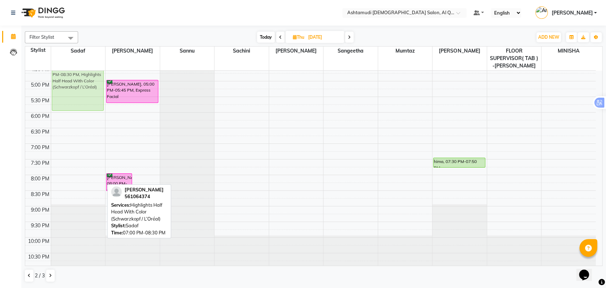
drag, startPoint x: 81, startPoint y: 175, endPoint x: 81, endPoint y: 98, distance: 77.7
click at [81, 98] on div "sandra, 11:30 AM-02:30 PM, Hair Smoothening/Hair Straightening - Short sandra, …" at bounding box center [78, 49] width 54 height 437
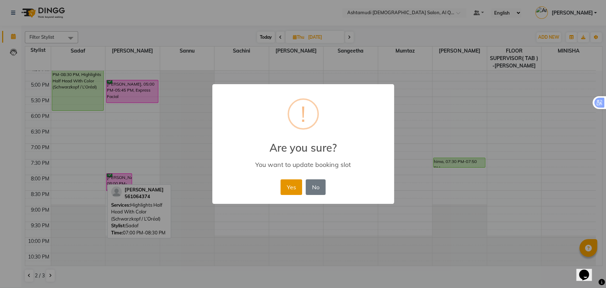
click at [287, 185] on button "Yes" at bounding box center [291, 187] width 22 height 16
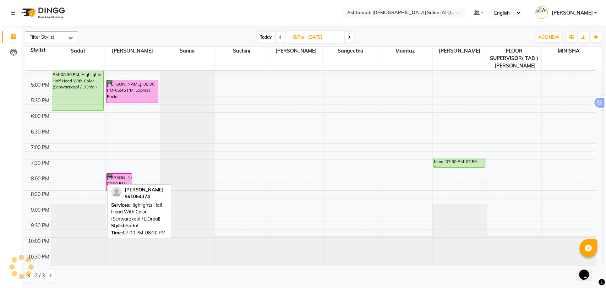
scroll to position [82, 0]
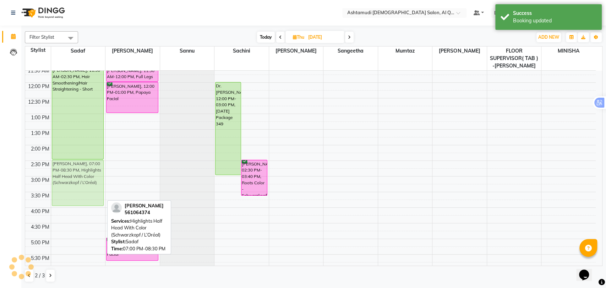
drag, startPoint x: 64, startPoint y: 245, endPoint x: 79, endPoint y: 181, distance: 65.9
click at [79, 181] on div "sandra, 11:30 AM-02:30 PM, Hair Smoothening/Hair Straightening - Short sandra, …" at bounding box center [78, 207] width 54 height 437
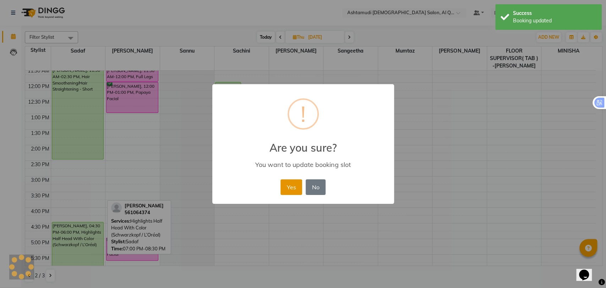
click at [290, 190] on button "Yes" at bounding box center [291, 187] width 22 height 16
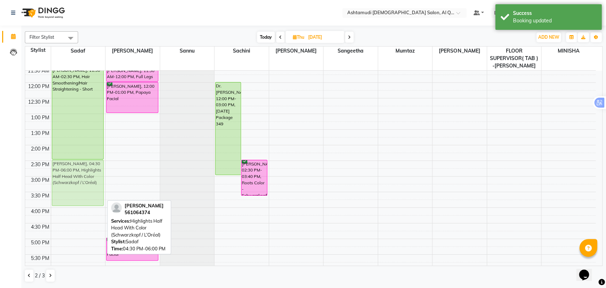
drag, startPoint x: 66, startPoint y: 237, endPoint x: 84, endPoint y: 177, distance: 63.1
click at [84, 177] on div "sandra, 11:30 AM-02:30 PM, Hair Smoothening/Hair Straightening - Short sandra, …" at bounding box center [78, 207] width 54 height 437
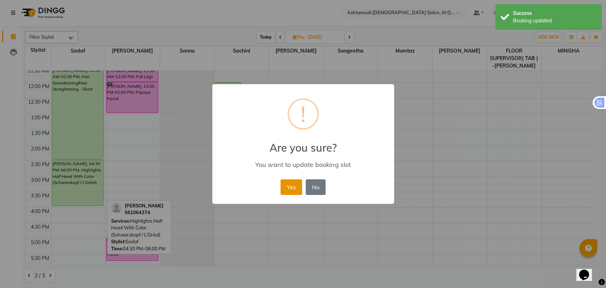
click at [285, 189] on button "Yes" at bounding box center [291, 187] width 22 height 16
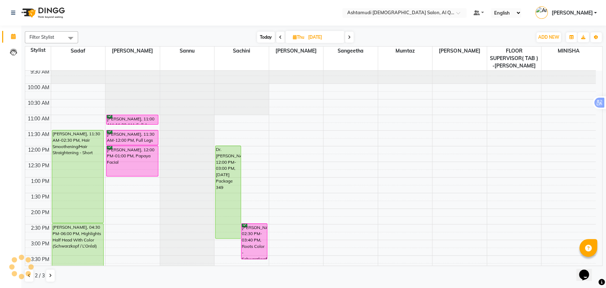
scroll to position [0, 0]
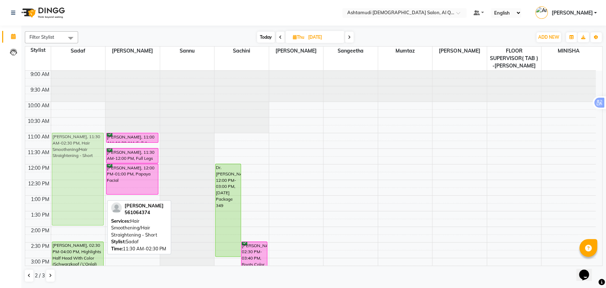
drag, startPoint x: 65, startPoint y: 165, endPoint x: 62, endPoint y: 149, distance: 16.2
click at [62, 149] on div "sandra, 11:30 AM-02:30 PM, Hair Smoothening/Hair Straightening - Short sandra, …" at bounding box center [78, 289] width 54 height 437
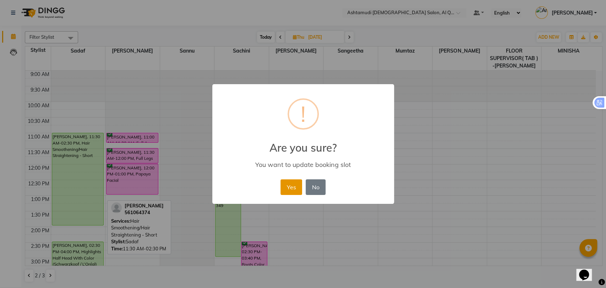
click at [295, 185] on button "Yes" at bounding box center [291, 187] width 22 height 16
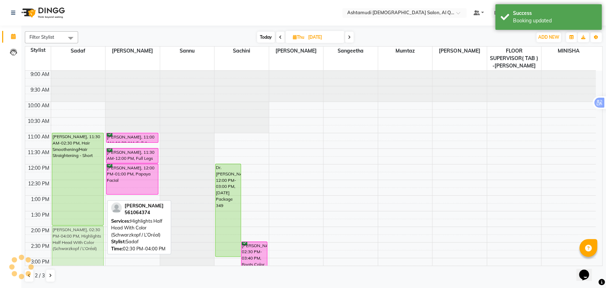
drag, startPoint x: 71, startPoint y: 248, endPoint x: 76, endPoint y: 235, distance: 14.4
click at [76, 235] on div "sandra, 11:30 AM-02:30 PM, Hair Smoothening/Hair Straightening - Short sandra, …" at bounding box center [78, 289] width 54 height 437
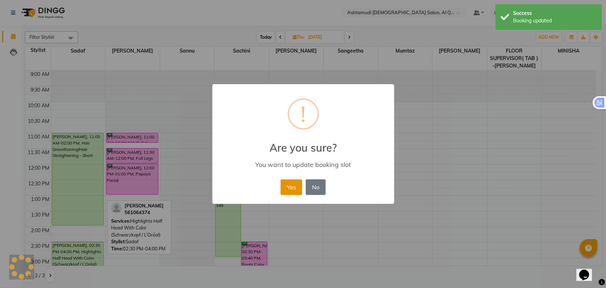
click at [284, 185] on button "Yes" at bounding box center [291, 187] width 22 height 16
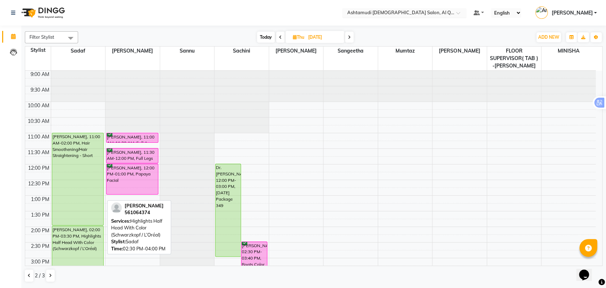
click at [422, 15] on input "text" at bounding box center [397, 13] width 103 height 7
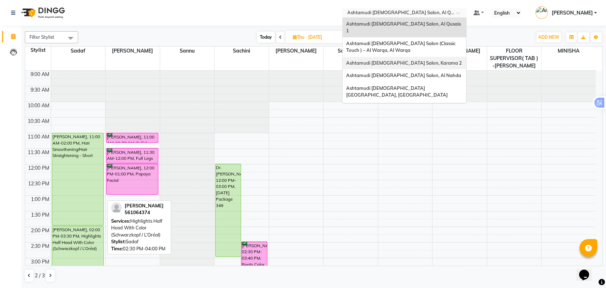
click at [420, 60] on span "Ashtamudi Ladies Salon, Karama 2" at bounding box center [404, 63] width 116 height 6
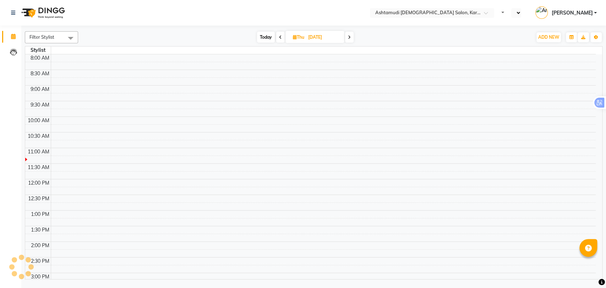
select select "en"
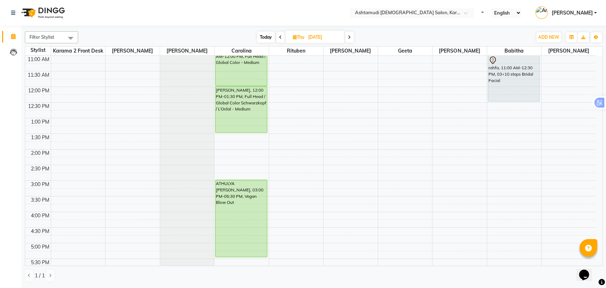
click at [266, 34] on span "Today" at bounding box center [266, 37] width 18 height 11
type input "[DATE]"
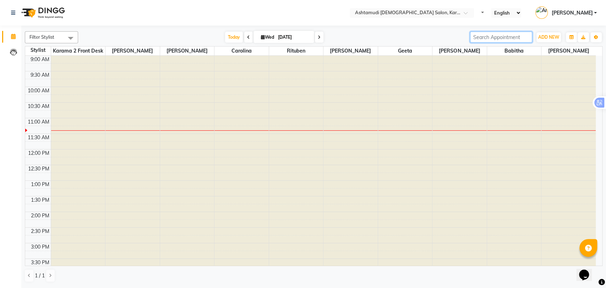
click at [511, 38] on input "search" at bounding box center [501, 37] width 62 height 11
paste input "55 902 0275"
type input "559020275"
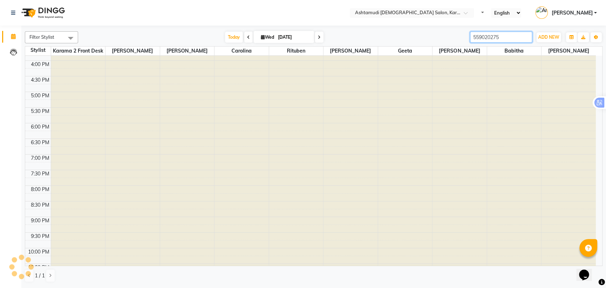
scroll to position [224, 0]
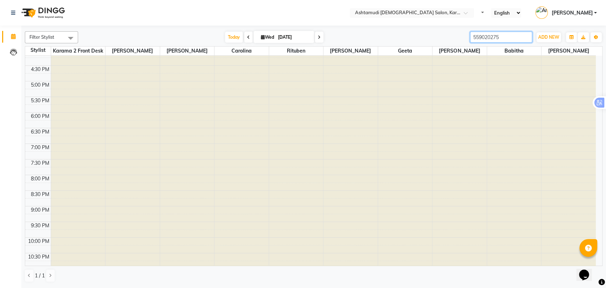
click at [524, 37] on input "559020275" at bounding box center [501, 37] width 62 height 11
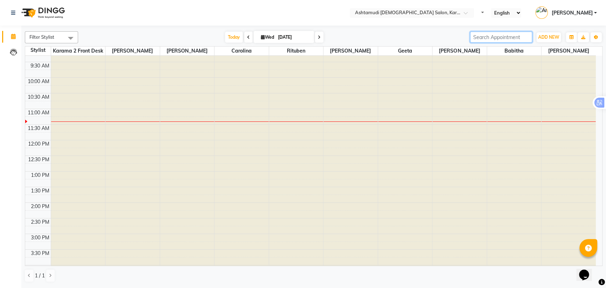
scroll to position [0, 0]
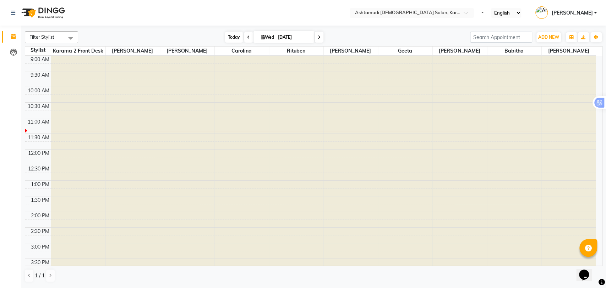
click at [225, 36] on span "Today" at bounding box center [234, 37] width 18 height 11
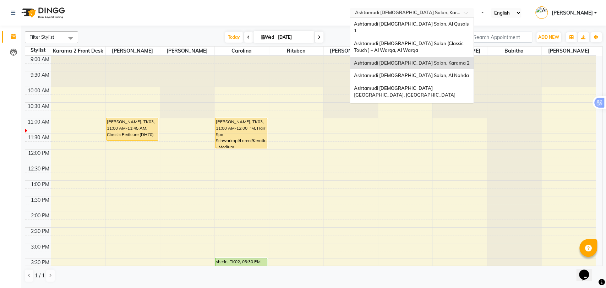
click at [423, 12] on input "text" at bounding box center [404, 13] width 103 height 7
click at [440, 105] on span "Ashtamudi [DEMOGRAPHIC_DATA] Salon - Al Karama, [GEOGRAPHIC_DATA] -[GEOGRAPHIC_…" at bounding box center [405, 115] width 102 height 20
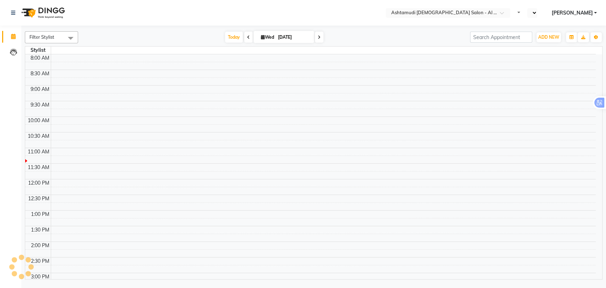
select select "en"
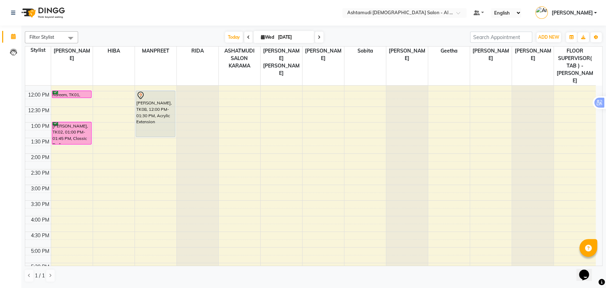
scroll to position [239, 0]
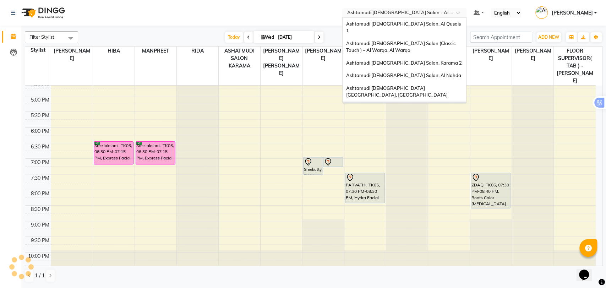
click at [422, 15] on input "text" at bounding box center [397, 13] width 103 height 7
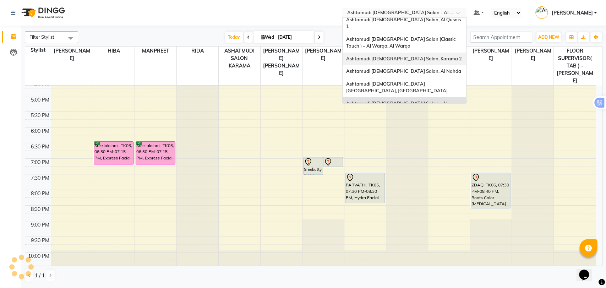
click at [415, 56] on span "Ashtamudi [DEMOGRAPHIC_DATA] Salon, Karama 2" at bounding box center [404, 59] width 116 height 6
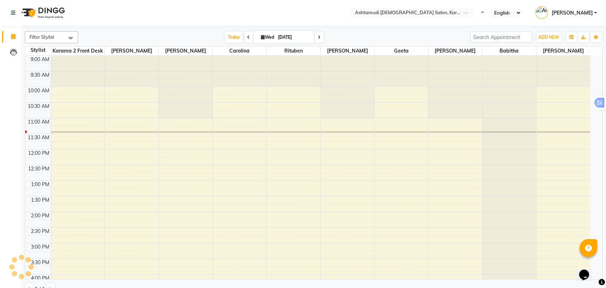
select select "en"
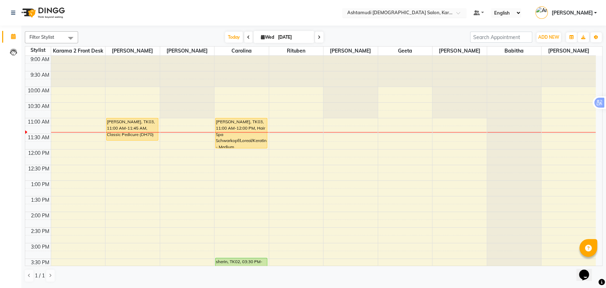
click at [392, 13] on input "text" at bounding box center [397, 13] width 103 height 7
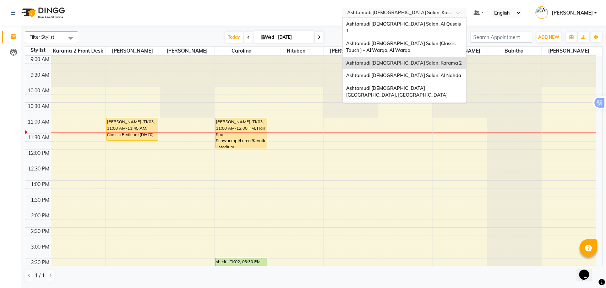
click at [423, 105] on span "Ashtamudi [DEMOGRAPHIC_DATA] Salon - Al Karama, [GEOGRAPHIC_DATA] -[GEOGRAPHIC_…" at bounding box center [397, 115] width 102 height 20
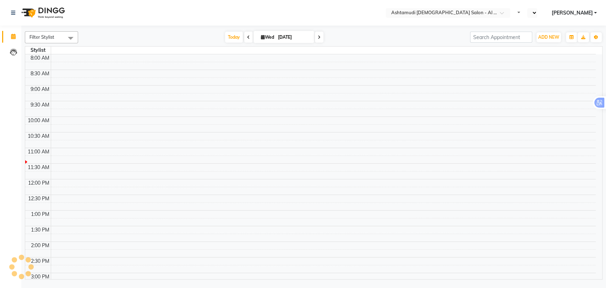
select select "en"
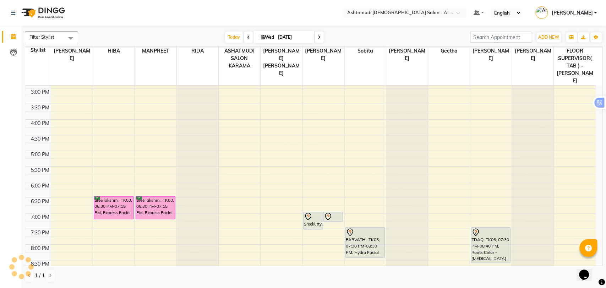
scroll to position [200, 0]
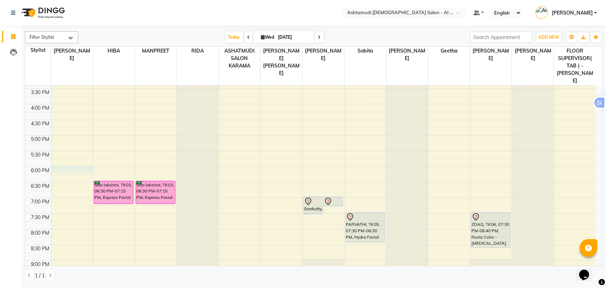
click at [67, 153] on div "9:00 AM 9:30 AM 10:00 AM 10:30 AM 11:00 AM 11:30 AM 12:00 PM 12:30 PM 1:00 PM 1…" at bounding box center [310, 104] width 570 height 437
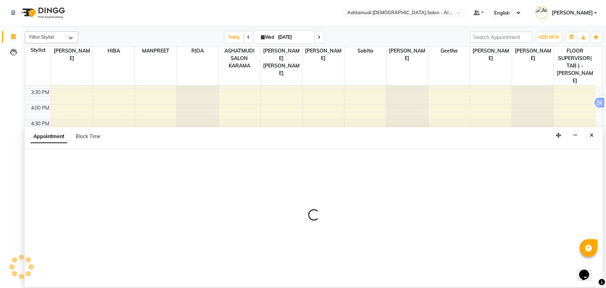
select select "51948"
select select "1080"
select select "tentative"
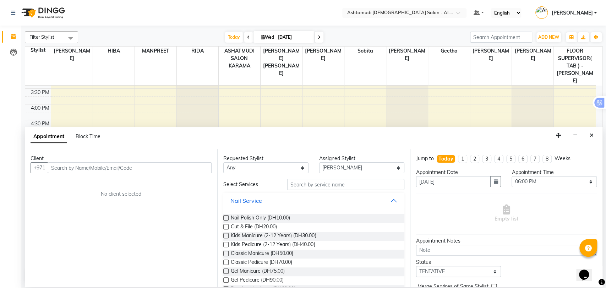
click at [176, 170] on input "text" at bounding box center [130, 167] width 164 height 11
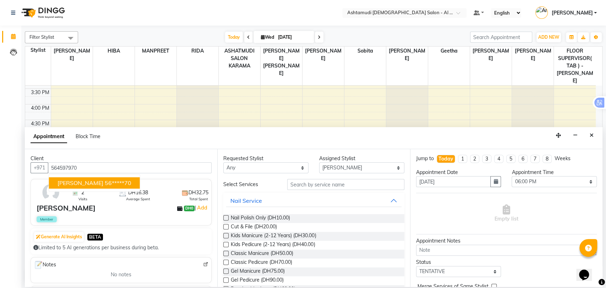
type input "564597970"
click at [304, 187] on input "text" at bounding box center [345, 184] width 117 height 11
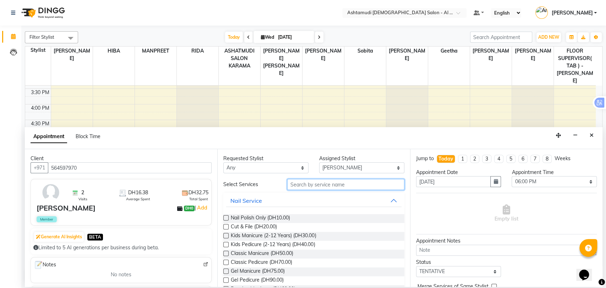
click at [319, 188] on input "text" at bounding box center [345, 184] width 117 height 11
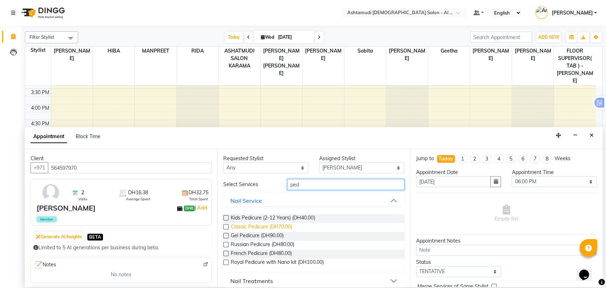
type input "ped"
click at [265, 225] on span "Classic Pedicure (DH70.00)" at bounding box center [261, 227] width 61 height 9
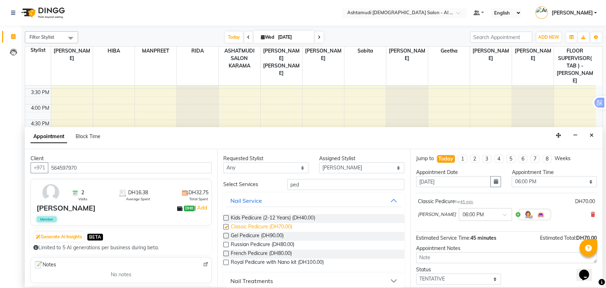
checkbox input "false"
click at [290, 182] on input "ped" at bounding box center [345, 184] width 117 height 11
type input "mani"
click at [262, 226] on span "Classic Manicure (DH50.00)" at bounding box center [262, 227] width 62 height 9
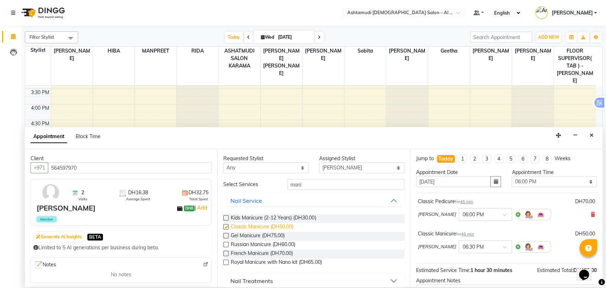
checkbox input "false"
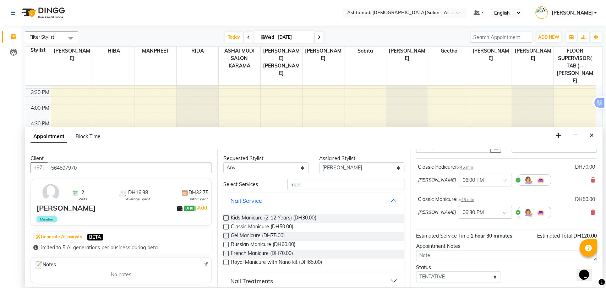
scroll to position [74, 0]
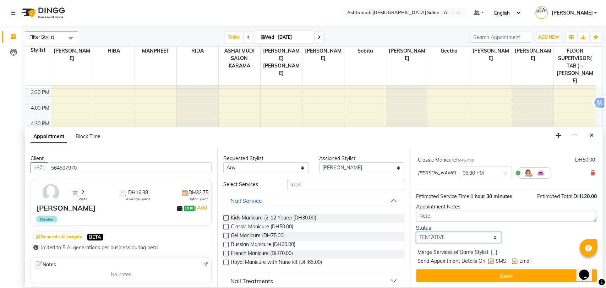
click at [433, 236] on select "Select TENTATIVE CONFIRM CHECK-IN UPCOMING" at bounding box center [458, 237] width 85 height 11
select select "upcoming"
click at [416, 232] on select "Select TENTATIVE CONFIRM CHECK-IN UPCOMING" at bounding box center [458, 237] width 85 height 11
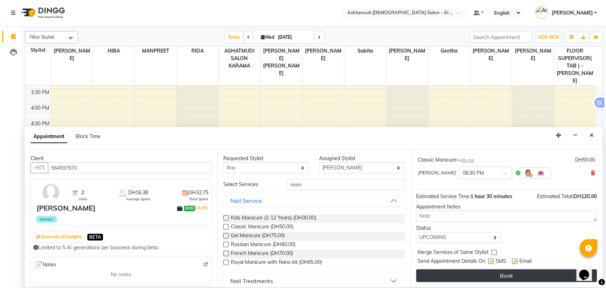
click at [475, 274] on button "Book" at bounding box center [506, 275] width 181 height 13
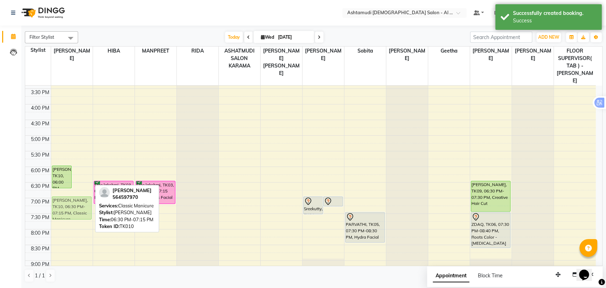
drag, startPoint x: 79, startPoint y: 176, endPoint x: 72, endPoint y: 190, distance: 15.9
click at [72, 190] on div "Devika, TK10, 06:00 PM-06:45 PM, Classic Pedicure Devika, TK10, 06:30 PM-07:15 …" at bounding box center [72, 104] width 42 height 437
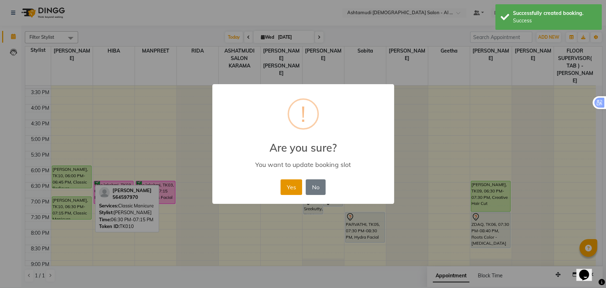
click at [284, 182] on button "Yes" at bounding box center [291, 187] width 22 height 16
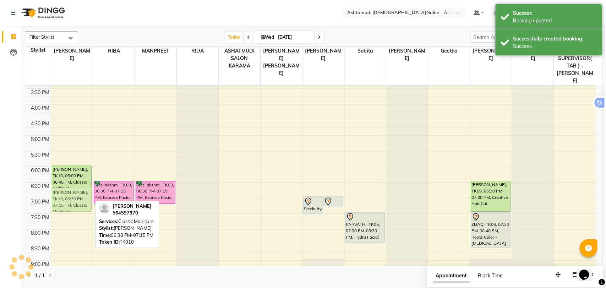
drag, startPoint x: 54, startPoint y: 186, endPoint x: 55, endPoint y: 177, distance: 9.3
click at [55, 177] on div "hareem, TK01, 12:30 PM-12:45 PM, Fringe Cut/Bangs Tanvi, TK02, 01:00 PM-01:45 P…" at bounding box center [72, 104] width 42 height 437
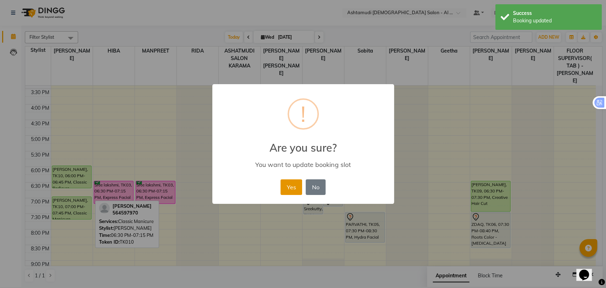
click at [290, 183] on button "Yes" at bounding box center [291, 187] width 22 height 16
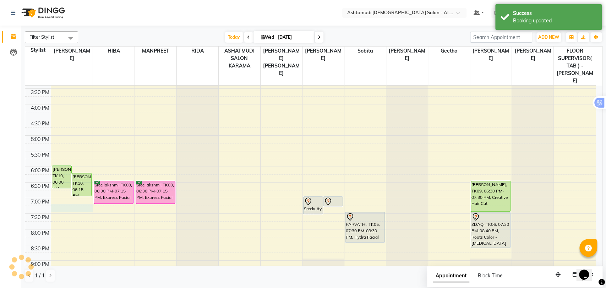
click at [73, 193] on div "9:00 AM 9:30 AM 10:00 AM 10:30 AM 11:00 AM 11:30 AM 12:00 PM 12:30 PM 1:00 PM 1…" at bounding box center [310, 104] width 570 height 437
select select "51948"
select select "tentative"
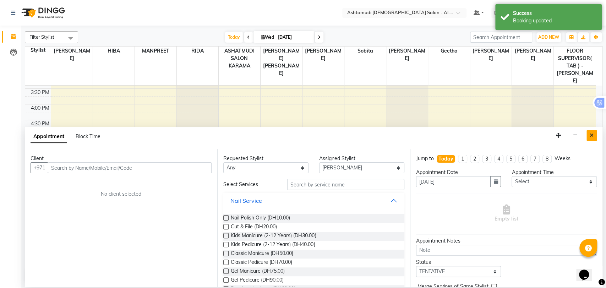
click at [592, 132] on button "Close" at bounding box center [591, 135] width 10 height 11
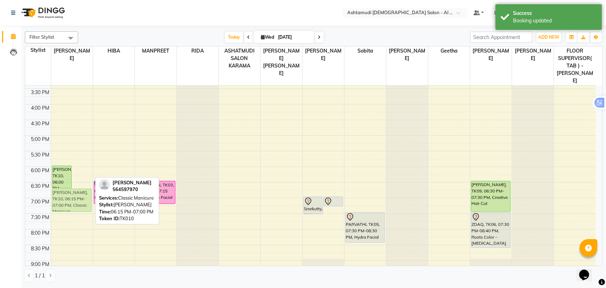
drag, startPoint x: 77, startPoint y: 163, endPoint x: 76, endPoint y: 179, distance: 15.3
click at [76, 179] on div "Devika, TK10, 06:00 PM-06:45 PM, Classic Pedicure Devika, TK10, 06:15 PM-07:00 …" at bounding box center [72, 104] width 42 height 437
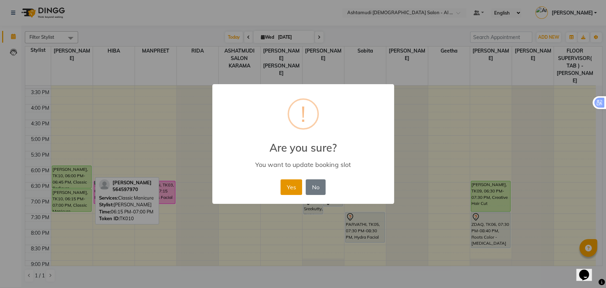
click at [290, 183] on button "Yes" at bounding box center [291, 187] width 22 height 16
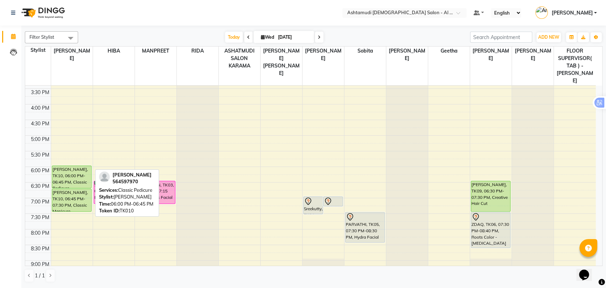
click at [72, 166] on div "Devika, TK10, 06:00 PM-06:45 PM, Classic Pedicure" at bounding box center [71, 177] width 39 height 22
click at [65, 166] on div "Devika, TK10, 06:00 PM-06:45 PM, Classic Pedicure" at bounding box center [71, 177] width 39 height 22
select select "5"
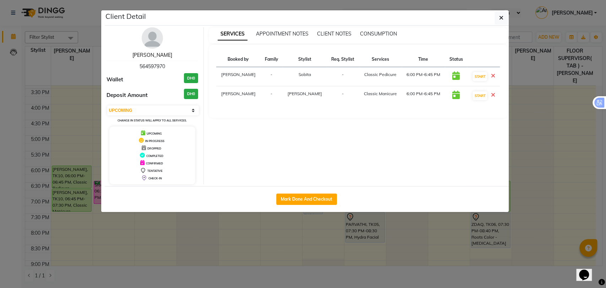
click at [159, 55] on link "Devika" at bounding box center [152, 55] width 40 height 6
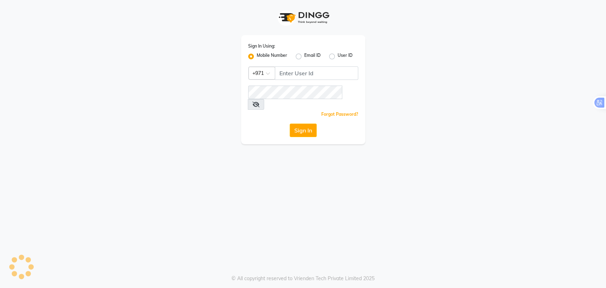
type input "5"
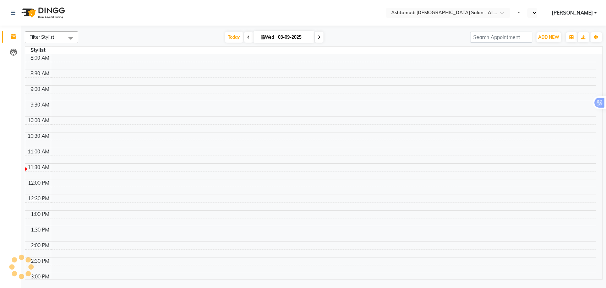
select select "en"
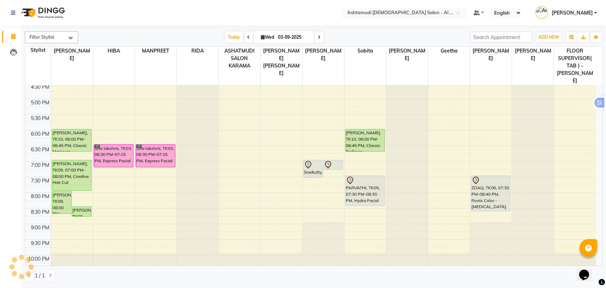
click at [390, 12] on input "text" at bounding box center [397, 13] width 103 height 7
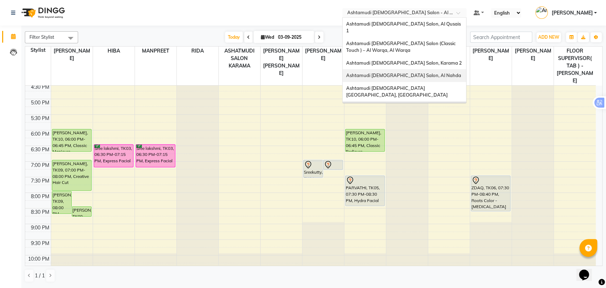
click at [425, 72] on span "Ashtamudi Ladies Salon, Al Nahda" at bounding box center [403, 75] width 115 height 6
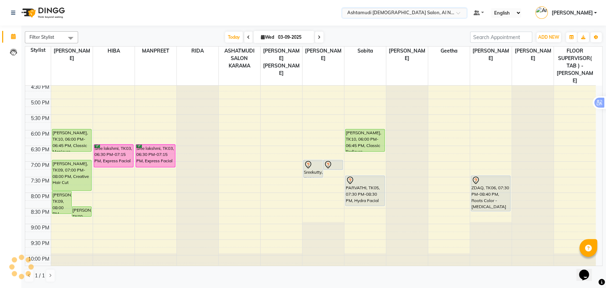
scroll to position [224, 0]
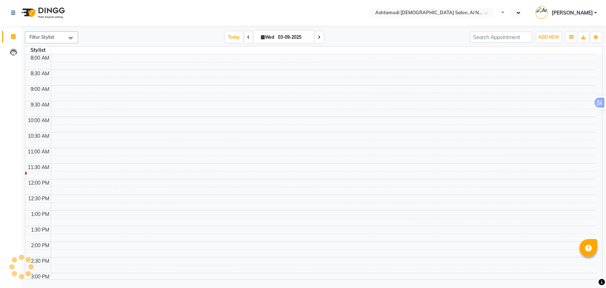
select select "en"
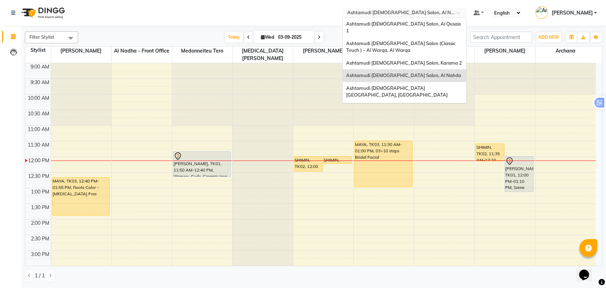
click at [421, 15] on input "text" at bounding box center [397, 13] width 103 height 7
click at [417, 20] on div "Ashtamudi [DEMOGRAPHIC_DATA] Salon, Al Qusais 1" at bounding box center [405, 28] width 124 height 20
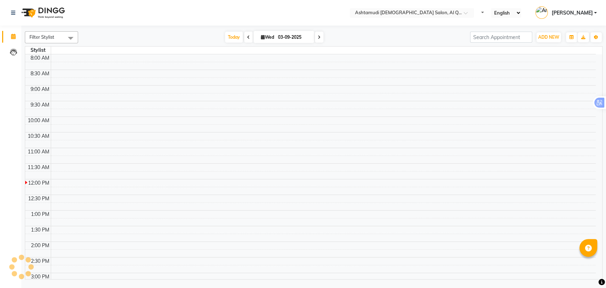
select select "en"
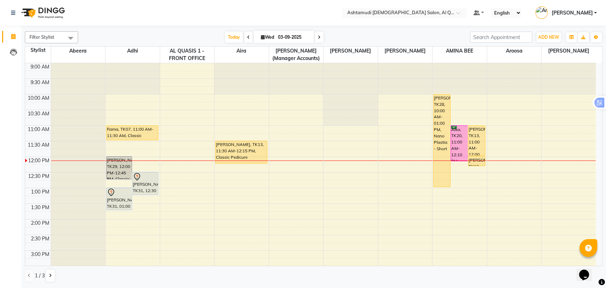
click at [317, 40] on span at bounding box center [319, 37] width 9 height 11
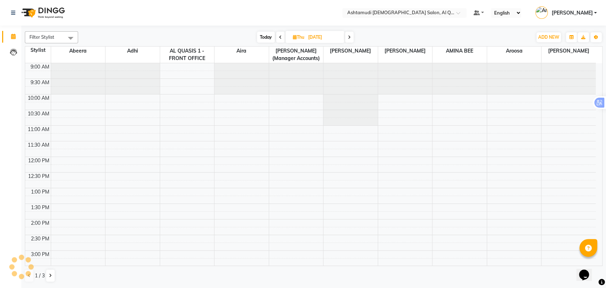
scroll to position [94, 0]
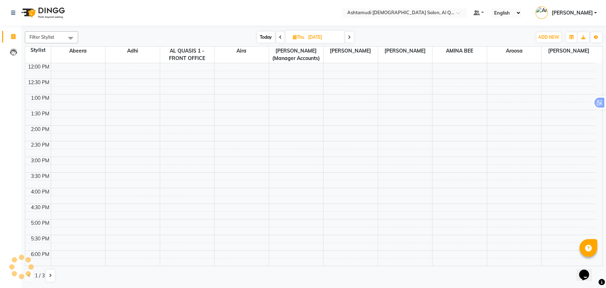
click at [352, 38] on span at bounding box center [349, 37] width 9 height 11
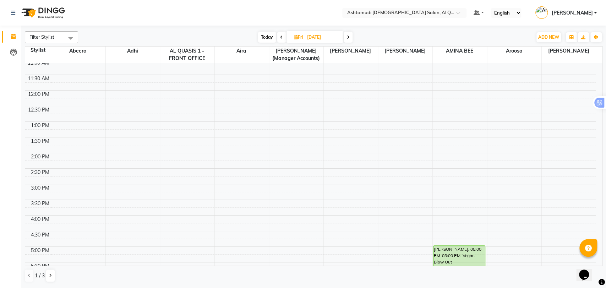
scroll to position [0, 0]
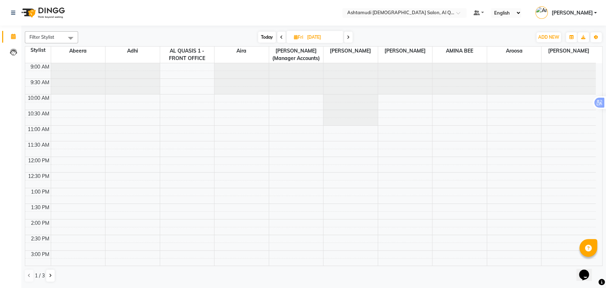
click at [249, 189] on div "9:00 AM 9:30 AM 10:00 AM 10:30 AM 11:00 AM 11:30 AM 12:00 PM 12:30 PM 1:00 PM 1…" at bounding box center [310, 281] width 570 height 437
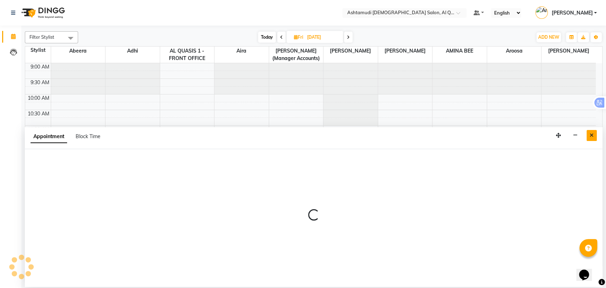
click at [593, 139] on button "Close" at bounding box center [591, 135] width 10 height 11
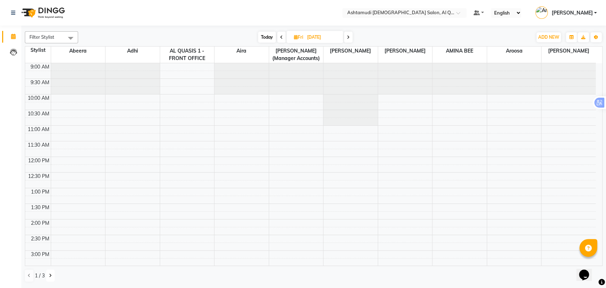
click at [51, 276] on icon at bounding box center [50, 275] width 3 height 4
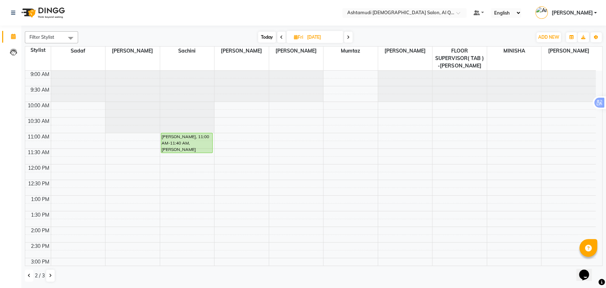
click at [27, 276] on button at bounding box center [29, 275] width 9 height 12
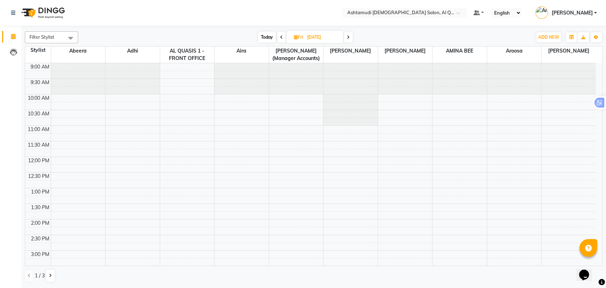
click at [267, 32] on span "Today" at bounding box center [267, 37] width 18 height 11
type input "03-09-2025"
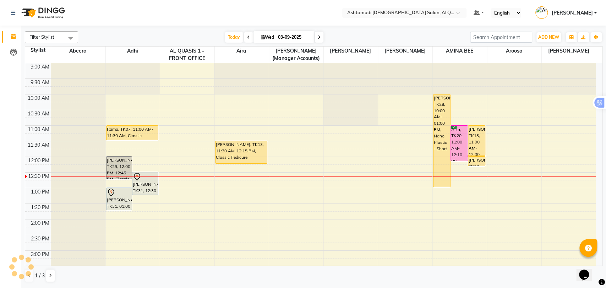
click at [270, 33] on span "[DATE]" at bounding box center [283, 37] width 61 height 12
click at [274, 38] on span "Wed" at bounding box center [267, 36] width 17 height 5
select select "9"
select select "2025"
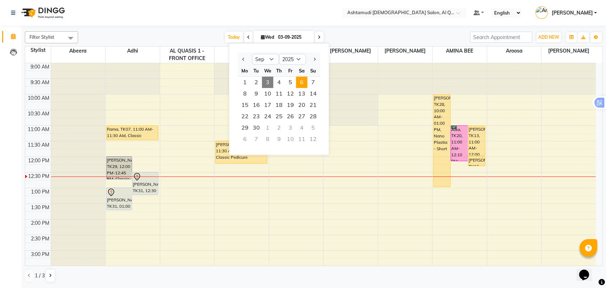
click at [301, 82] on span "6" at bounding box center [301, 82] width 11 height 11
type input "[DATE]"
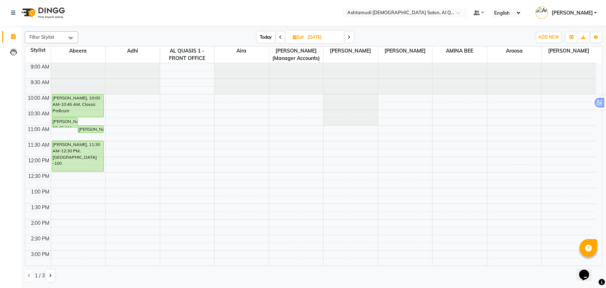
click at [43, 277] on span "1 / 3" at bounding box center [40, 275] width 10 height 7
click at [48, 273] on button at bounding box center [50, 275] width 9 height 12
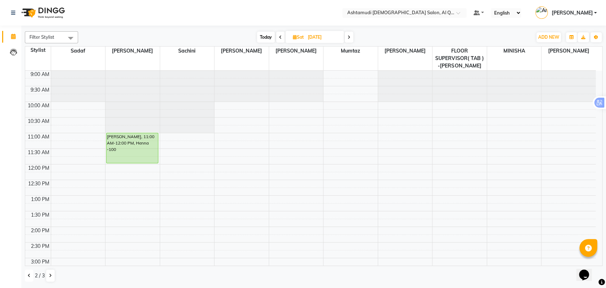
click at [28, 274] on icon at bounding box center [29, 275] width 3 height 4
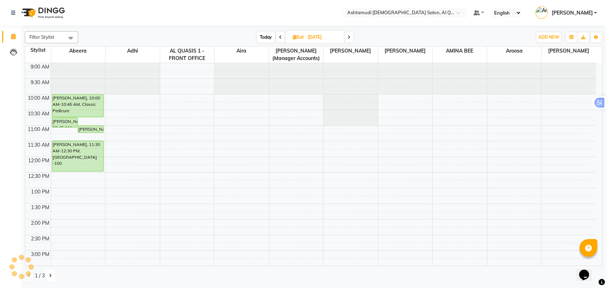
drag, startPoint x: 49, startPoint y: 275, endPoint x: 83, endPoint y: 247, distance: 43.6
click at [49, 275] on icon at bounding box center [50, 275] width 3 height 4
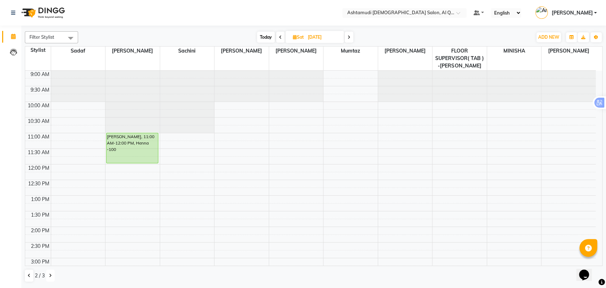
click at [173, 138] on div "9:00 AM 9:30 AM 10:00 AM 10:30 AM 11:00 AM 11:30 AM 12:00 PM 12:30 PM 1:00 PM 1…" at bounding box center [310, 289] width 570 height 437
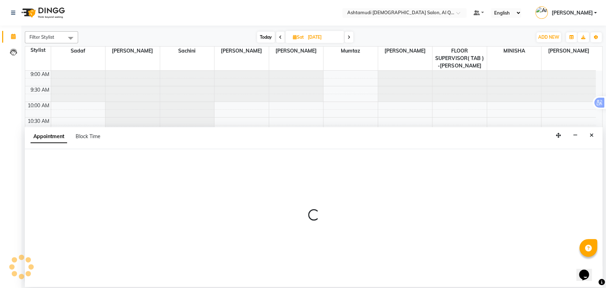
select select "54602"
select select "660"
select select "tentative"
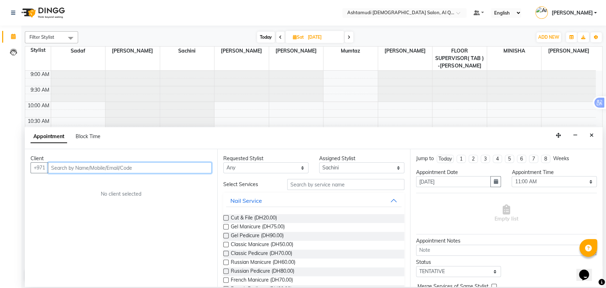
click at [96, 167] on input "text" at bounding box center [130, 167] width 164 height 11
paste input "058 967 2670"
type input "589672670"
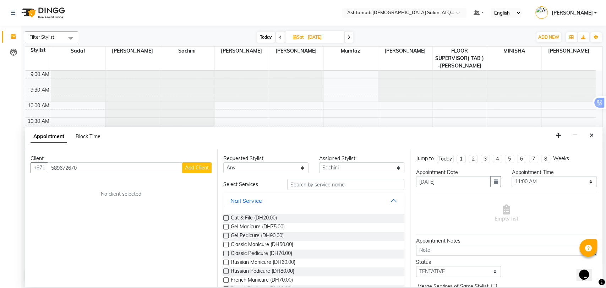
click at [188, 166] on span "Add Client" at bounding box center [197, 167] width 24 height 6
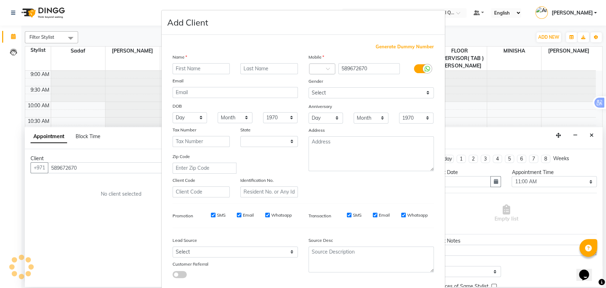
select select "3798"
click at [179, 69] on input "text" at bounding box center [200, 68] width 57 height 11
paste input "[PERSON_NAME]"
type input "[PERSON_NAME]"
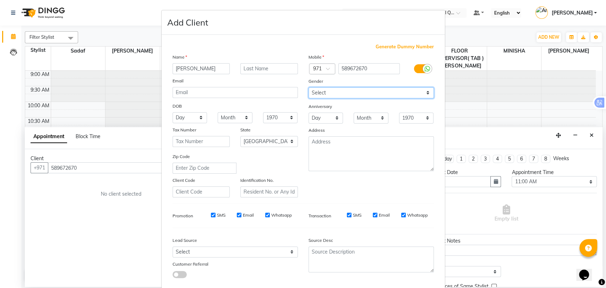
click at [346, 97] on select "Select Male Female Other Prefer Not To Say" at bounding box center [370, 92] width 125 height 11
select select "female"
click at [308, 87] on select "Select Male Female Other Prefer Not To Say" at bounding box center [370, 92] width 125 height 11
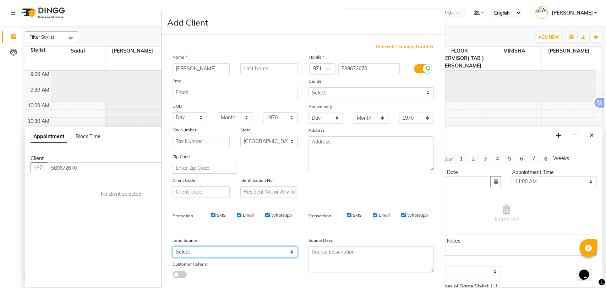
click at [252, 248] on select "Select Walk-in Referral Internet Friend Word of Mouth Advertisement Facebook Ju…" at bounding box center [234, 251] width 125 height 11
select select "47957"
click at [172, 246] on select "Select Walk-in Referral Internet Friend Word of Mouth Advertisement Facebook Ju…" at bounding box center [234, 251] width 125 height 11
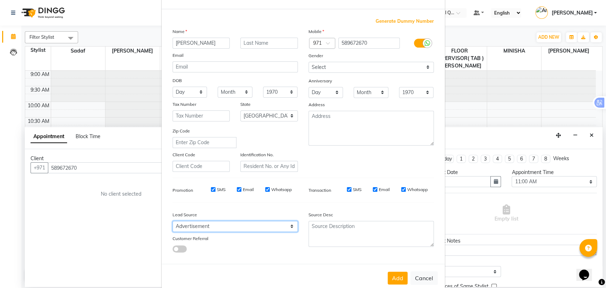
scroll to position [38, 0]
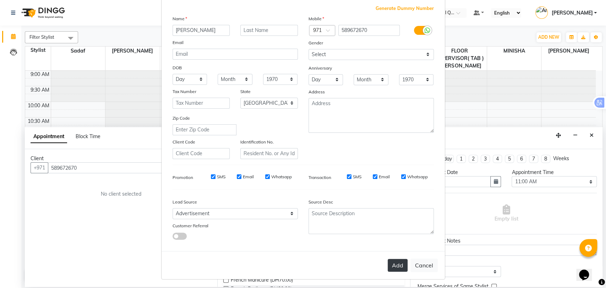
click at [395, 266] on button "Add" at bounding box center [398, 265] width 20 height 13
type input "58*****70"
select select
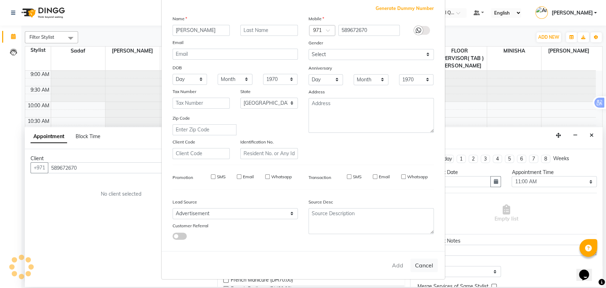
select select "null"
select select
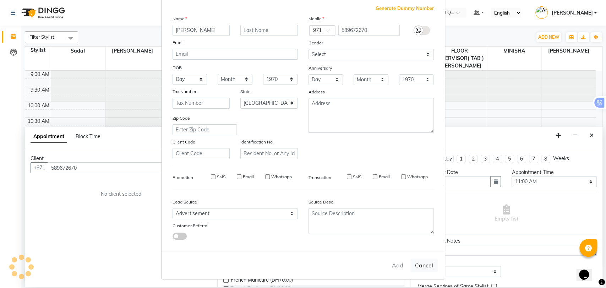
checkbox input "false"
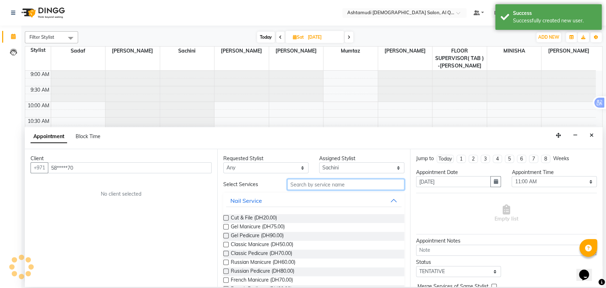
click at [305, 185] on input "text" at bounding box center [345, 184] width 117 height 11
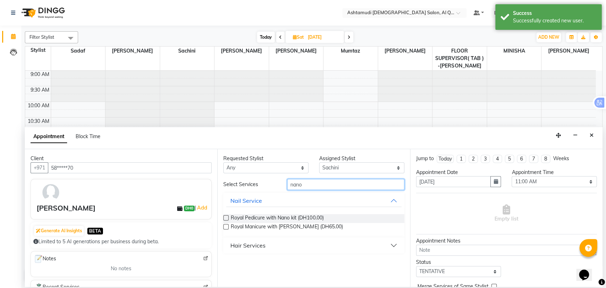
type input "nano"
click at [256, 248] on div "Hair Services" at bounding box center [247, 245] width 35 height 9
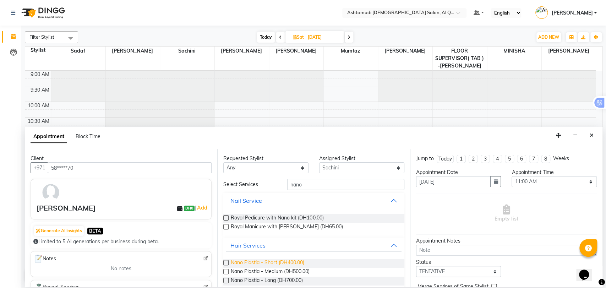
click at [264, 263] on span "Nano Plastia - Short (DH400.00)" at bounding box center [267, 263] width 73 height 9
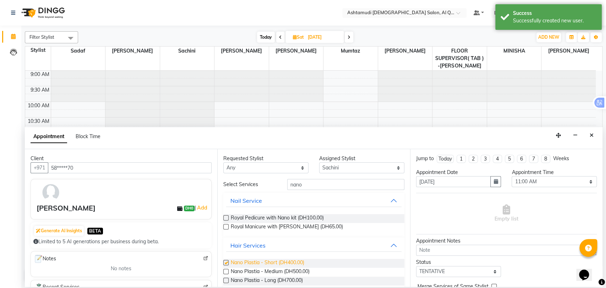
checkbox input "false"
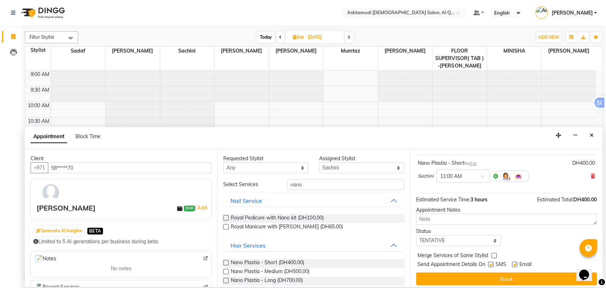
scroll to position [42, 0]
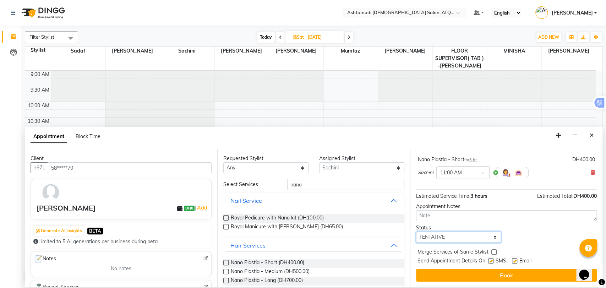
click at [457, 236] on select "Select TENTATIVE CONFIRM UPCOMING" at bounding box center [458, 236] width 85 height 11
select select "upcoming"
click at [416, 231] on select "Select TENTATIVE CONFIRM UPCOMING" at bounding box center [458, 236] width 85 height 11
drag, startPoint x: 448, startPoint y: 217, endPoint x: 443, endPoint y: 210, distance: 8.5
click at [445, 213] on textarea at bounding box center [506, 215] width 181 height 11
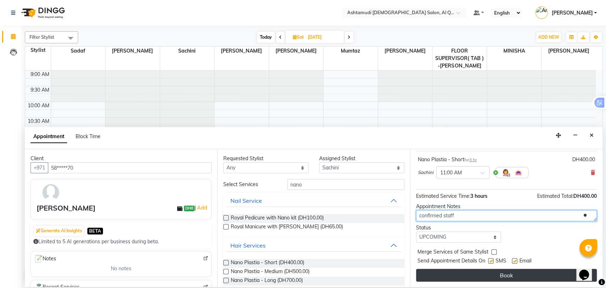
type textarea "confirmed staff"
click at [501, 274] on button "Book" at bounding box center [506, 275] width 181 height 13
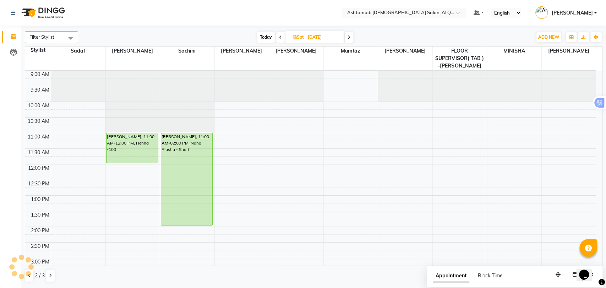
click at [265, 35] on span "Today" at bounding box center [266, 37] width 18 height 11
type input "03-09-2025"
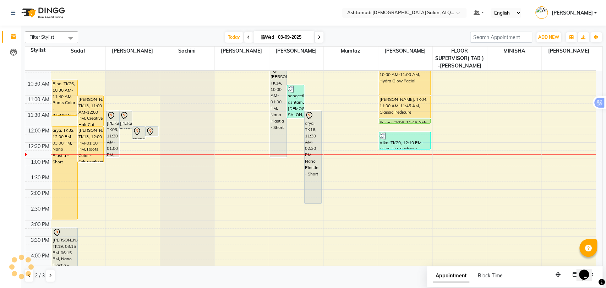
scroll to position [0, 0]
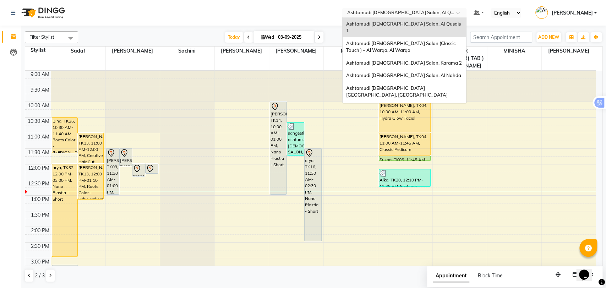
click at [406, 9] on div "Select Location × Ashtamudi Ladies Salon, Al Qusais 1" at bounding box center [404, 13] width 124 height 10
click at [303, 14] on nav "Select Location × Ashtamudi Ladies Salon, Al Qusais 1 Ashtamudi Ladies Salon, A…" at bounding box center [303, 13] width 606 height 26
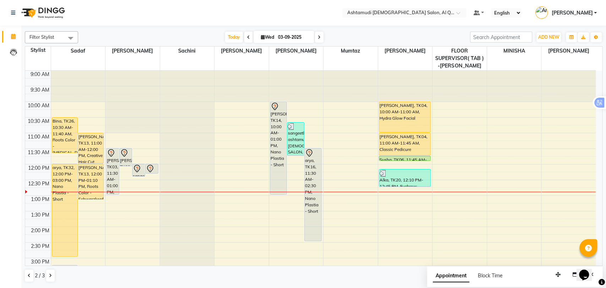
click at [52, 35] on span "Filter Stylist" at bounding box center [41, 37] width 25 height 6
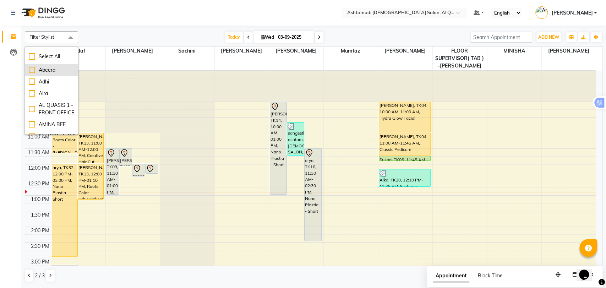
click at [50, 69] on div "Abeera" at bounding box center [51, 69] width 45 height 7
checkbox input "true"
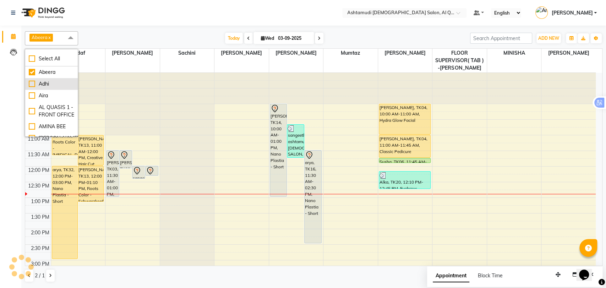
click at [48, 83] on div "Adhi" at bounding box center [51, 83] width 45 height 7
checkbox input "true"
click at [45, 93] on div "Aira" at bounding box center [51, 95] width 45 height 7
checkbox input "true"
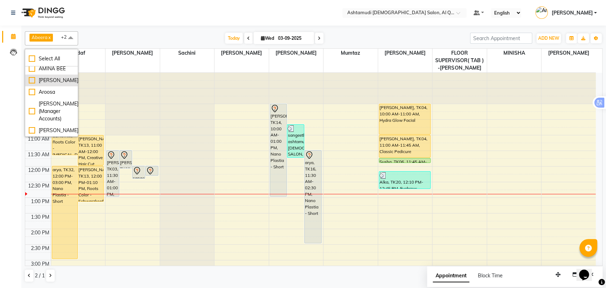
scroll to position [39, 0]
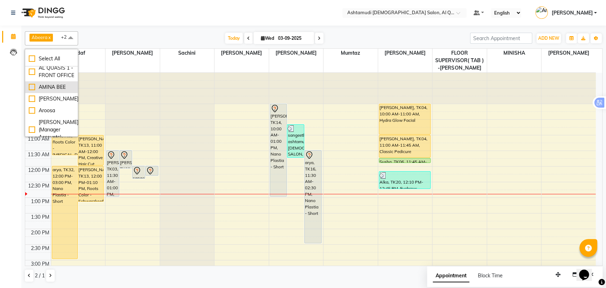
click at [43, 91] on div "AMINA BEE" at bounding box center [51, 86] width 45 height 7
checkbox input "true"
click at [37, 86] on div "Emmanuella Khan Ada" at bounding box center [51, 81] width 45 height 7
checkbox input "true"
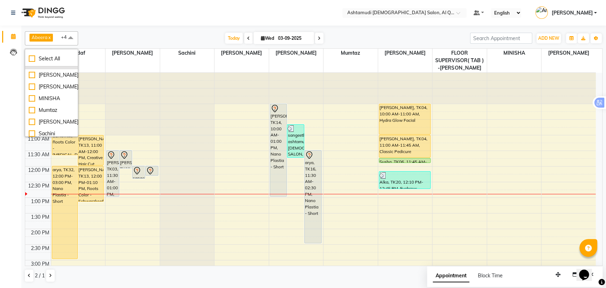
scroll to position [197, 0]
click at [40, 64] on div "KABITHA ADHIKARI" at bounding box center [51, 60] width 45 height 7
checkbox input "true"
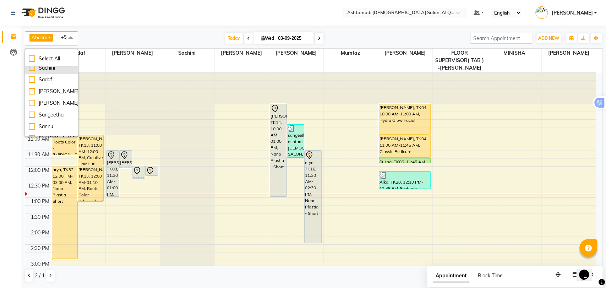
click at [42, 72] on div "Sachini" at bounding box center [51, 67] width 45 height 7
checkbox input "true"
click at [37, 59] on li "Samira" at bounding box center [51, 53] width 53 height 12
checkbox input "true"
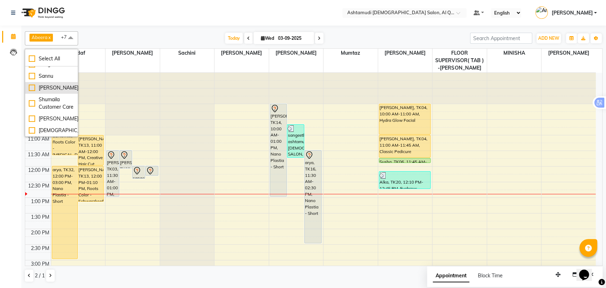
scroll to position [276, 0]
click at [34, 44] on div "Sadaf" at bounding box center [51, 40] width 45 height 7
checkbox input "true"
click at [40, 72] on div "Sannu" at bounding box center [51, 75] width 45 height 7
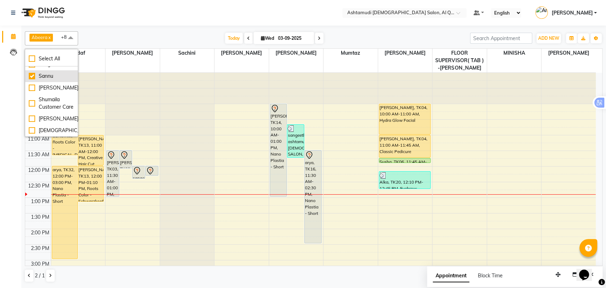
checkbox input "true"
click at [160, 15] on nav "Select Location × Ashtamudi Ladies Salon, Al Qusais 1 Default Panel My Panel En…" at bounding box center [303, 13] width 606 height 26
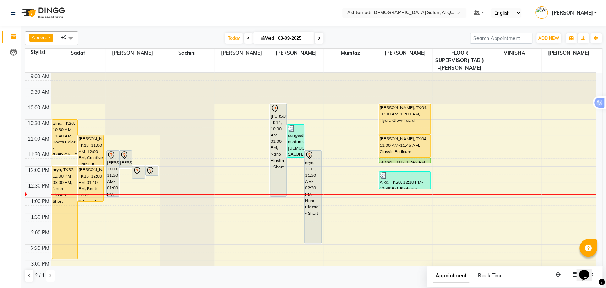
click at [49, 274] on icon at bounding box center [50, 275] width 3 height 4
click at [27, 276] on button at bounding box center [29, 275] width 9 height 12
click at [27, 275] on button at bounding box center [29, 275] width 9 height 12
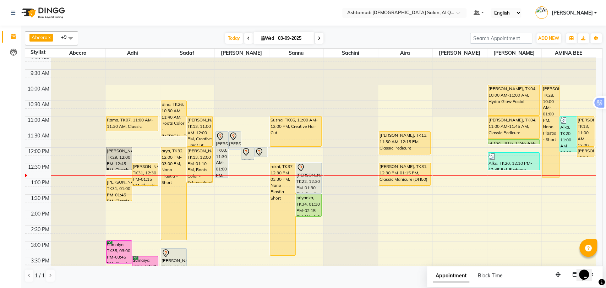
scroll to position [0, 0]
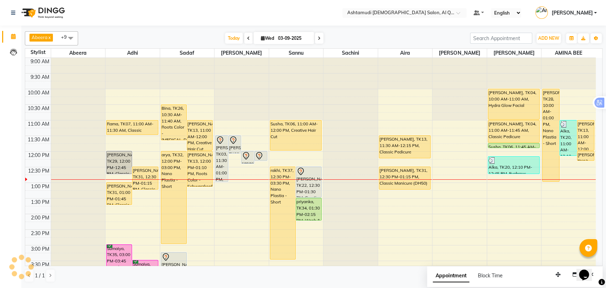
click at [69, 39] on span at bounding box center [71, 37] width 14 height 13
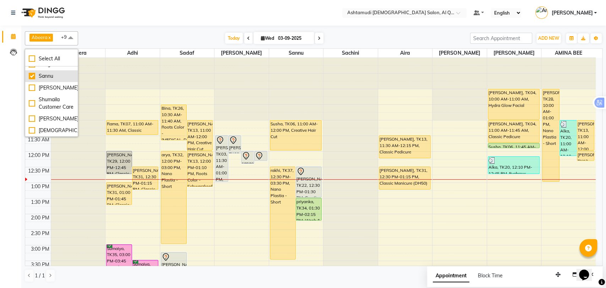
scroll to position [339, 0]
click at [178, 19] on nav "Select Location × Ashtamudi Ladies Salon, Al Qusais 1 Default Panel My Panel En…" at bounding box center [303, 13] width 606 height 26
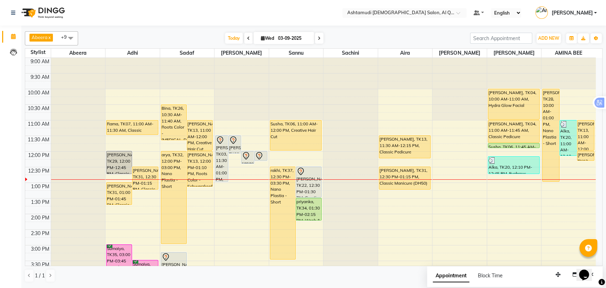
click at [316, 35] on span at bounding box center [319, 38] width 9 height 11
type input "[DATE]"
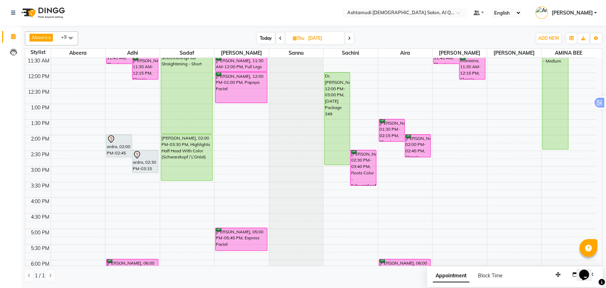
scroll to position [0, 0]
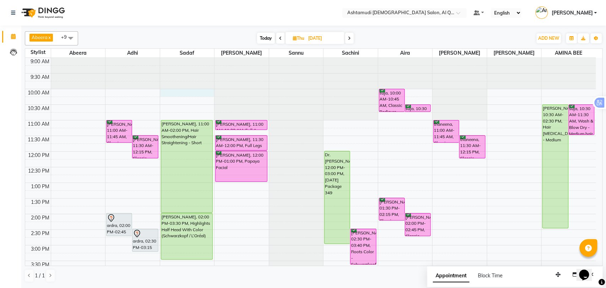
click at [197, 102] on div "9:00 AM 9:30 AM 10:00 AM 10:30 AM 11:00 AM 11:30 AM 12:00 PM 12:30 PM 1:00 PM 1…" at bounding box center [310, 276] width 570 height 437
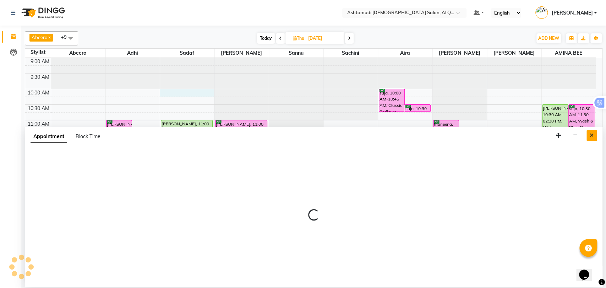
click at [594, 139] on button "Close" at bounding box center [591, 135] width 10 height 11
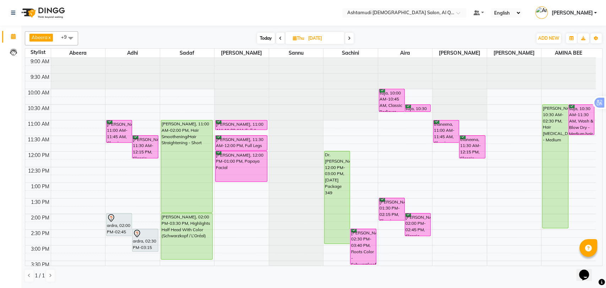
click at [185, 99] on div "9:00 AM 9:30 AM 10:00 AM 10:30 AM 11:00 AM 11:30 AM 12:00 PM 12:30 PM 1:00 PM 1…" at bounding box center [310, 276] width 570 height 437
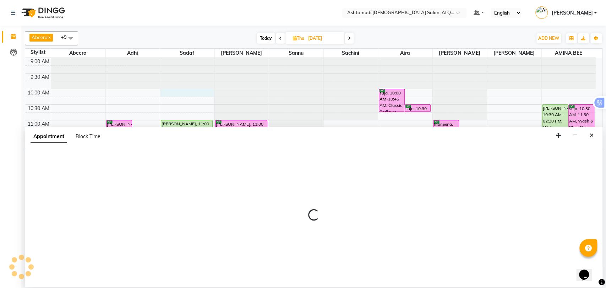
select select "53705"
select select "tentative"
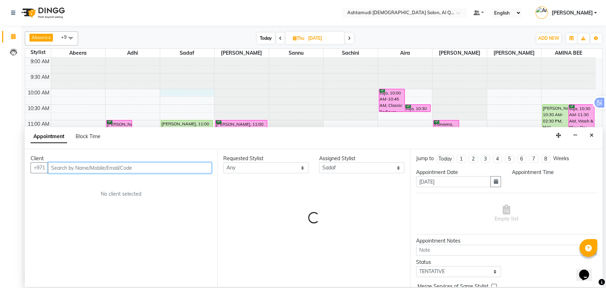
select select "600"
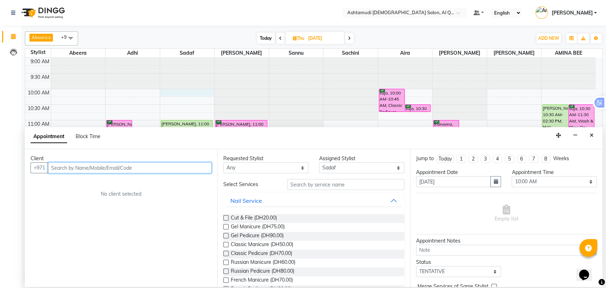
click at [126, 163] on input "text" at bounding box center [130, 167] width 164 height 11
paste input "971 50 807 3625"
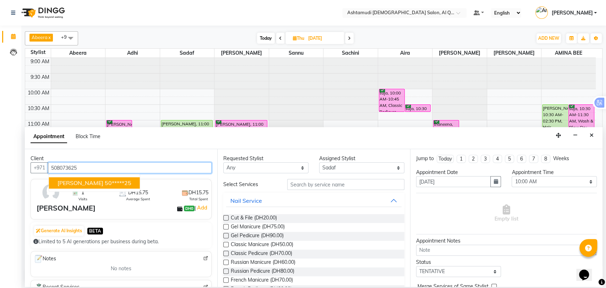
type input "508073625"
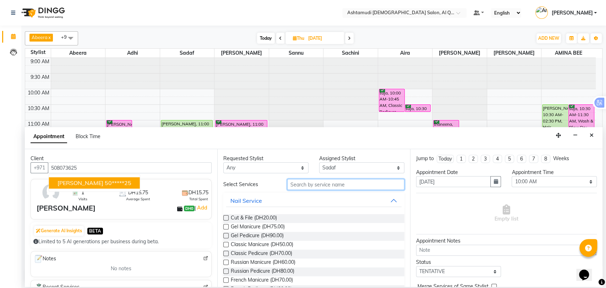
click at [336, 185] on input "text" at bounding box center [345, 184] width 117 height 11
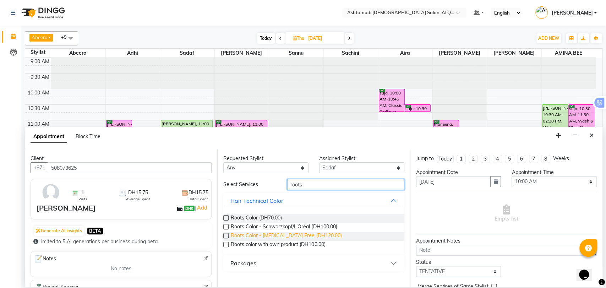
type input "roots"
click at [289, 237] on span "Roots Color - [MEDICAL_DATA] Free (DH120.00)" at bounding box center [286, 236] width 111 height 9
checkbox input "false"
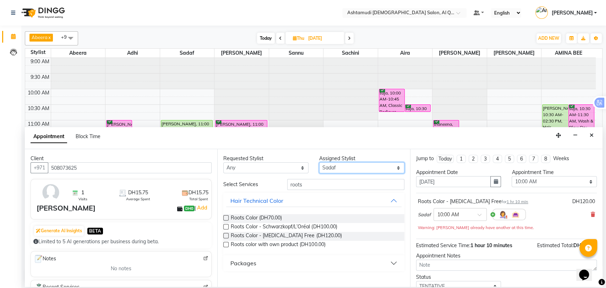
drag, startPoint x: 338, startPoint y: 169, endPoint x: 339, endPoint y: 165, distance: 4.7
click at [338, 169] on select "Select Abeera Adhi Aira AL QUASIS 1 - FRONT OFFICE AMINA BEE Anila Thomas Aroos…" at bounding box center [361, 167] width 85 height 11
click at [331, 171] on select "Select Abeera Adhi Aira AL QUASIS 1 - FRONT OFFICE AMINA BEE Anila Thomas Aroos…" at bounding box center [361, 167] width 85 height 11
select select "87644"
click at [319, 162] on select "Select Abeera Adhi Aira AL QUASIS 1 - FRONT OFFICE AMINA BEE Anila Thomas Aroos…" at bounding box center [361, 167] width 85 height 11
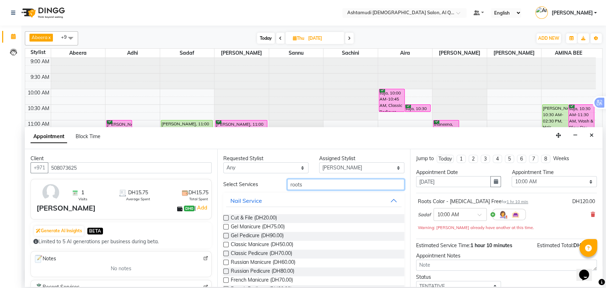
click at [290, 184] on input "roots" at bounding box center [345, 184] width 117 height 11
click at [291, 184] on input "roots" at bounding box center [345, 184] width 117 height 11
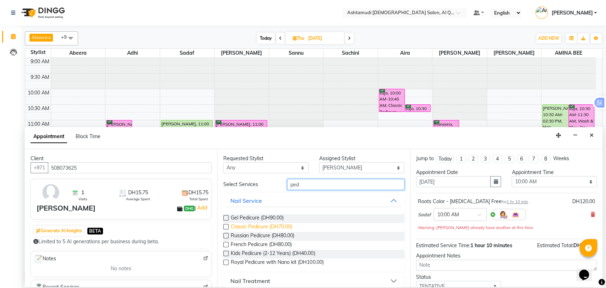
type input "ped"
click at [239, 228] on span "Classic Pedicure (DH70.00)" at bounding box center [261, 227] width 61 height 9
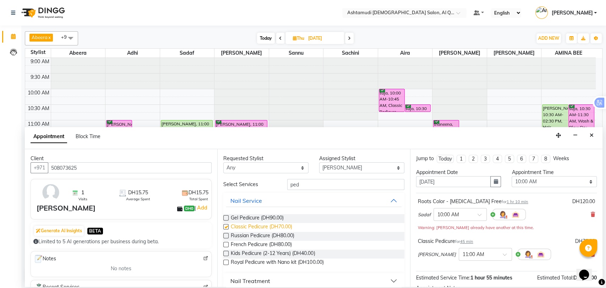
checkbox input "false"
click at [291, 185] on input "ped" at bounding box center [345, 184] width 117 height 11
click at [290, 185] on input "ped" at bounding box center [345, 184] width 117 height 11
type input "mani"
click at [274, 227] on span "Classic Manicure (DH50.00)" at bounding box center [262, 227] width 62 height 9
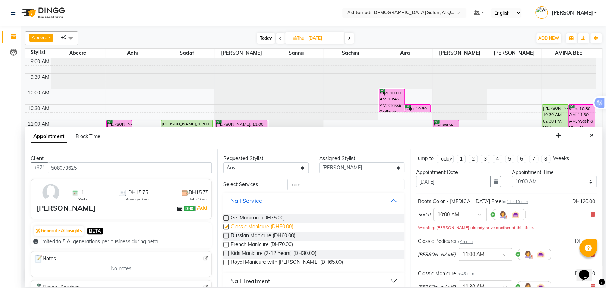
checkbox input "false"
click at [294, 182] on input "mani" at bounding box center [345, 184] width 117 height 11
click at [296, 181] on input "ani" at bounding box center [345, 184] width 117 height 11
type input "a"
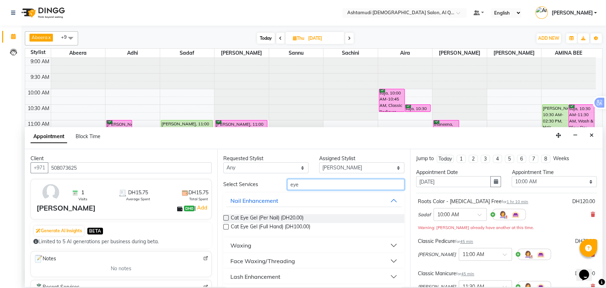
type input "eye"
click at [267, 263] on div "Face Waxing/Threading" at bounding box center [262, 261] width 65 height 9
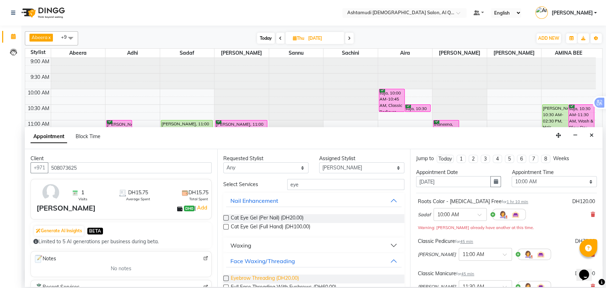
click at [258, 277] on span "Eyebrow Threading (DH20.00)" at bounding box center [265, 278] width 68 height 9
checkbox input "false"
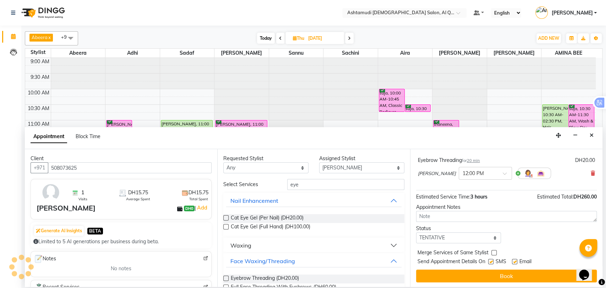
scroll to position [146, 0]
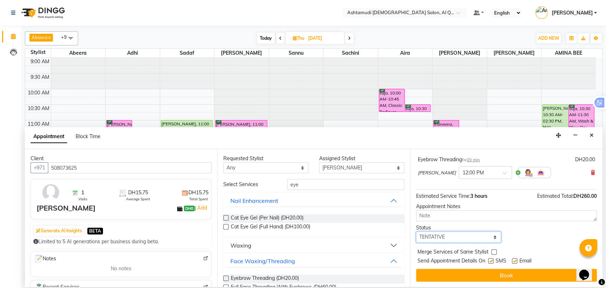
click at [444, 233] on select "Select TENTATIVE CONFIRM UPCOMING" at bounding box center [458, 236] width 85 height 11
select select "upcoming"
click at [416, 231] on select "Select TENTATIVE CONFIRM UPCOMING" at bounding box center [458, 236] width 85 height 11
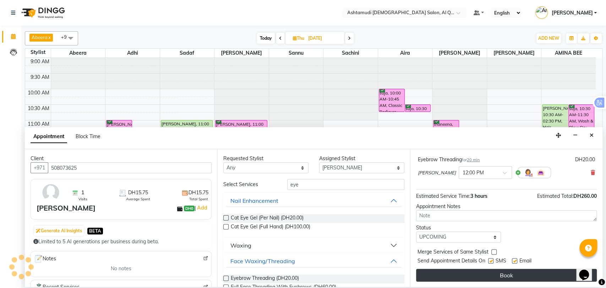
click at [483, 272] on button "Book" at bounding box center [506, 275] width 181 height 13
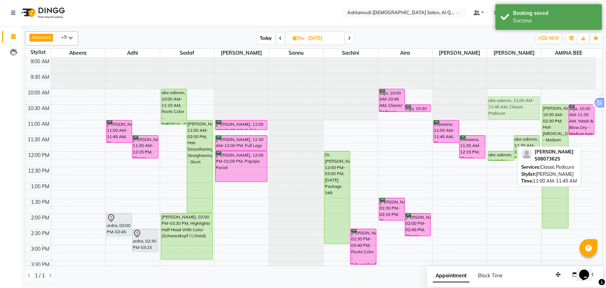
drag, startPoint x: 501, startPoint y: 134, endPoint x: 510, endPoint y: 111, distance: 24.4
click at [510, 111] on div "abe sabrren, 11:00 AM-11:45 AM, Classic Pedicure abe sabrren, 11:30 AM-12:15 PM…" at bounding box center [514, 276] width 54 height 437
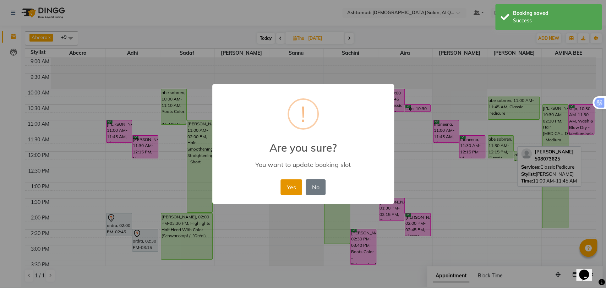
click at [291, 182] on button "Yes" at bounding box center [291, 187] width 22 height 16
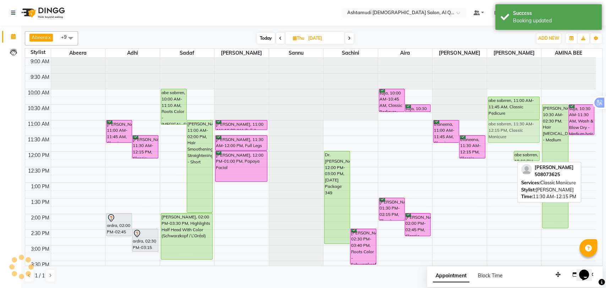
drag, startPoint x: 502, startPoint y: 152, endPoint x: 511, endPoint y: 138, distance: 17.2
click at [511, 138] on div "abe sabrren, 11:30 AM-12:15 PM, Classic Manicure abe sabrren, 12:00 PM-12:20 PM…" at bounding box center [514, 276] width 54 height 437
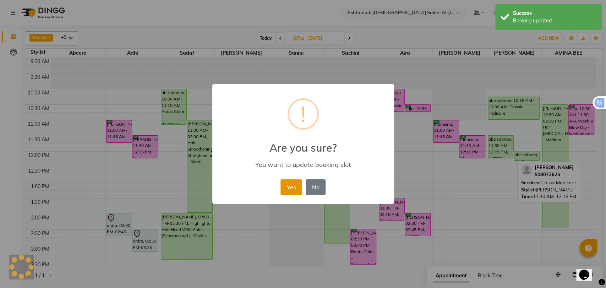
click at [296, 185] on button "Yes" at bounding box center [291, 187] width 22 height 16
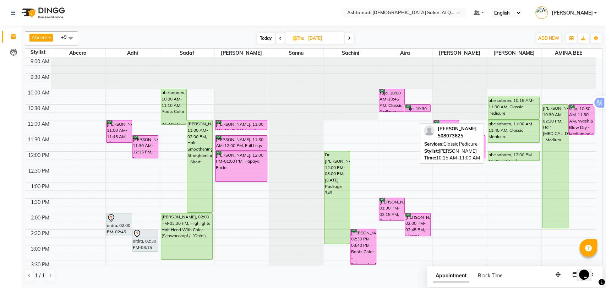
click at [500, 110] on div "abe sabrren, 10:15 AM-11:00 AM, Classic Pedicure" at bounding box center [513, 108] width 51 height 22
click at [504, 114] on div "abe sabrren, 10:15 AM-11:00 AM, Classic Pedicure" at bounding box center [513, 108] width 51 height 22
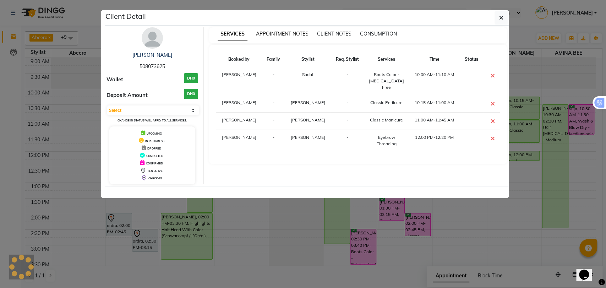
click at [281, 35] on span "APPOINTMENT NOTES" at bounding box center [282, 34] width 53 height 6
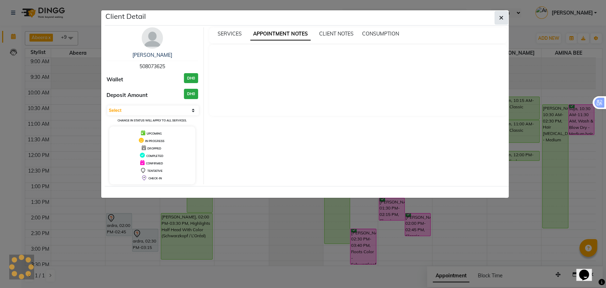
click at [500, 17] on icon "button" at bounding box center [501, 18] width 4 height 6
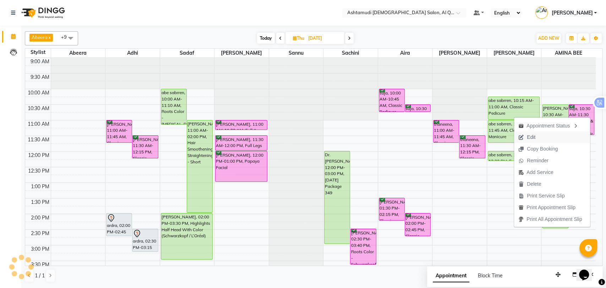
click at [539, 137] on span "Edit" at bounding box center [527, 137] width 26 height 12
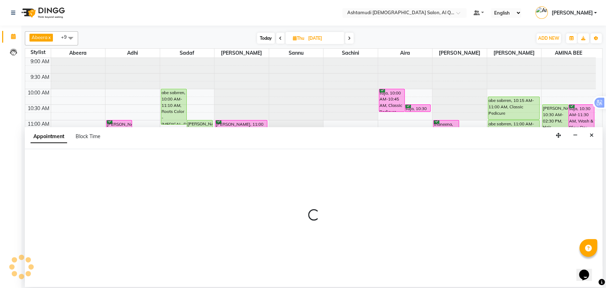
select select "tentative"
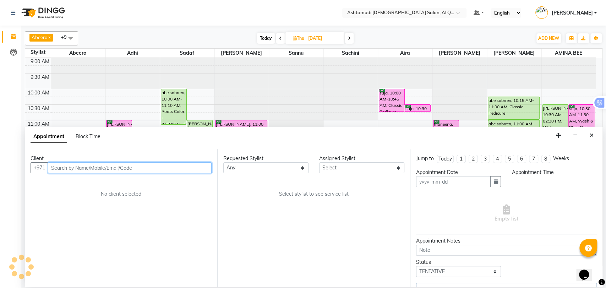
type input "04-09-2025"
select select "upcoming"
select select "600"
select select "87644"
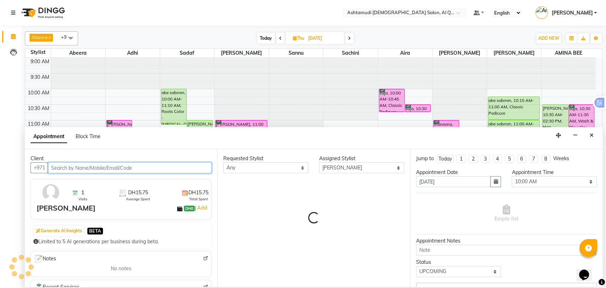
scroll to position [125, 0]
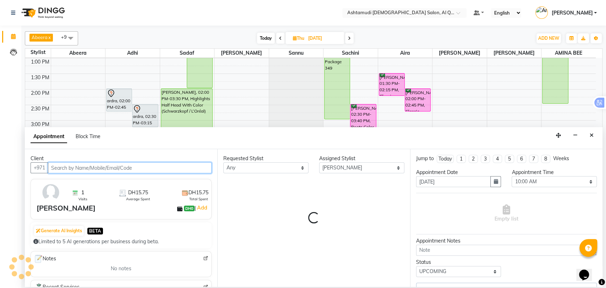
select select "3408"
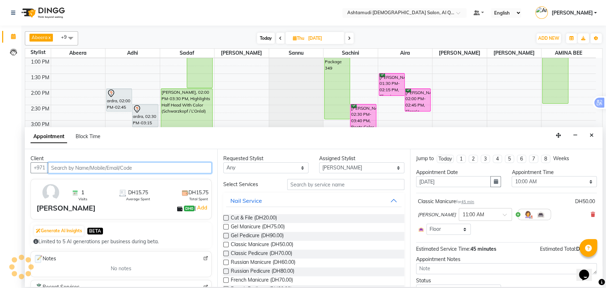
select select "3408"
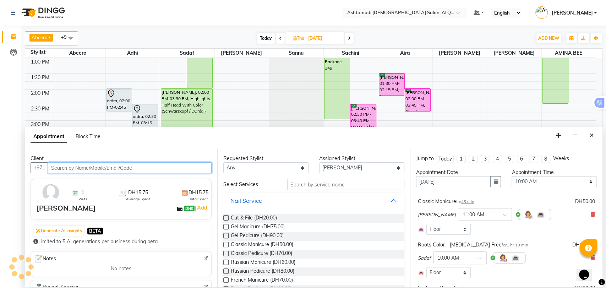
select select "3408"
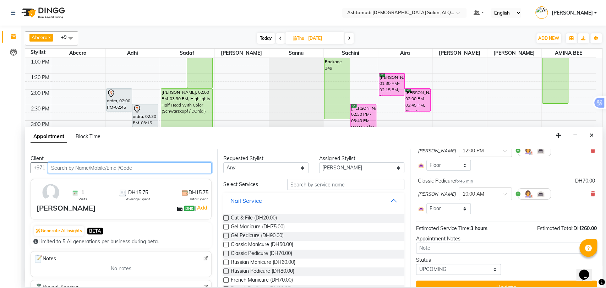
scroll to position [170, 0]
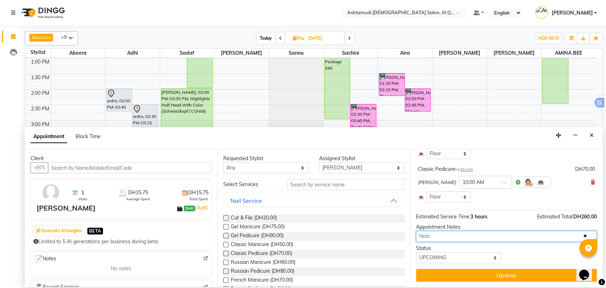
click at [457, 239] on textarea at bounding box center [506, 236] width 181 height 11
type textarea "2"
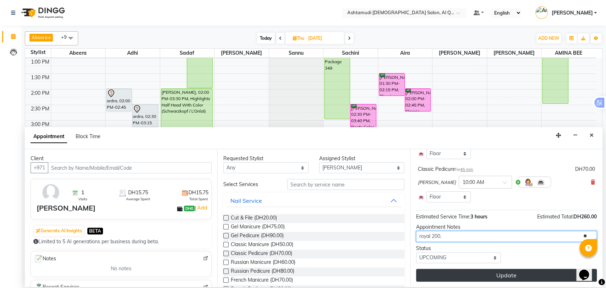
type textarea "royal 200."
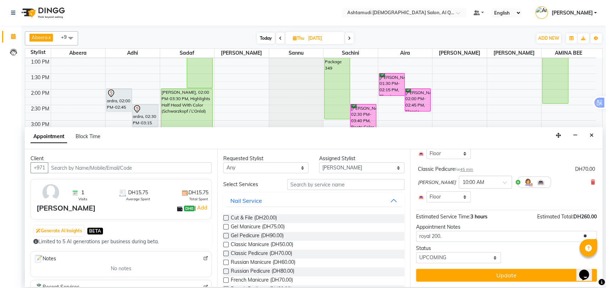
click at [508, 274] on button "Update" at bounding box center [506, 275] width 181 height 13
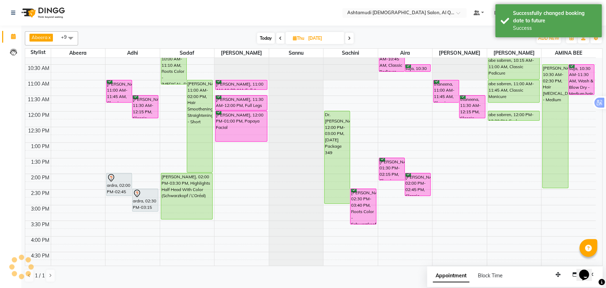
scroll to position [0, 0]
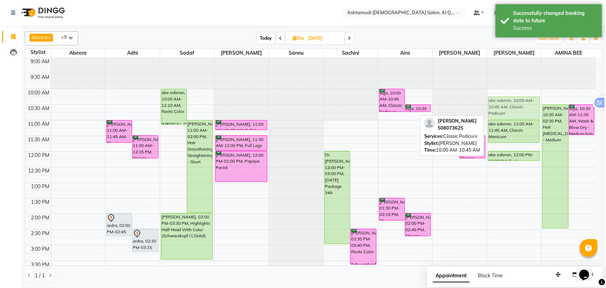
drag, startPoint x: 512, startPoint y: 105, endPoint x: 516, endPoint y: 114, distance: 10.3
click at [516, 114] on div "abe sabrren, 10:00 AM-10:45 AM, Classic Pedicure abe sabrren, 11:00 AM-11:45 AM…" at bounding box center [514, 276] width 54 height 437
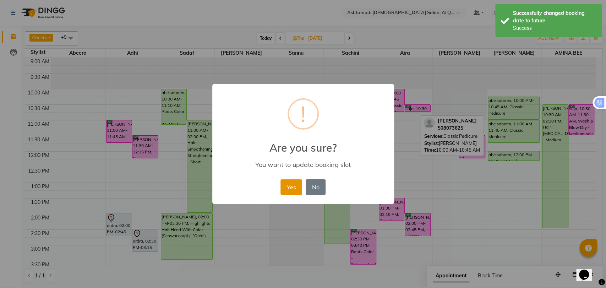
click at [299, 183] on button "Yes" at bounding box center [291, 187] width 22 height 16
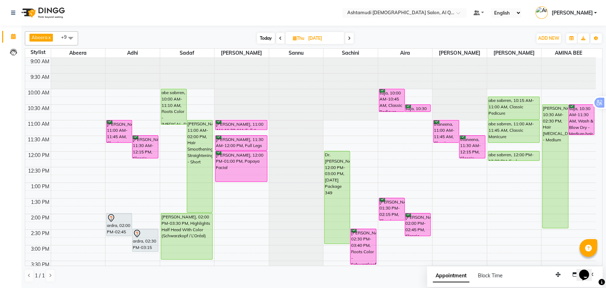
click at [264, 38] on span "Today" at bounding box center [266, 38] width 18 height 11
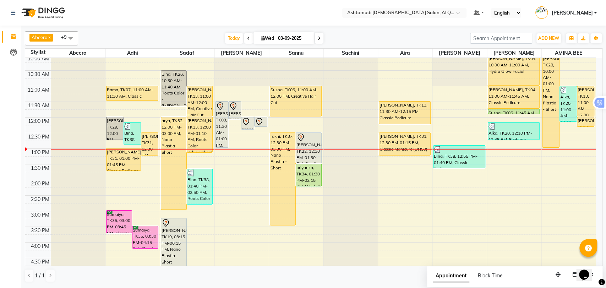
scroll to position [6, 0]
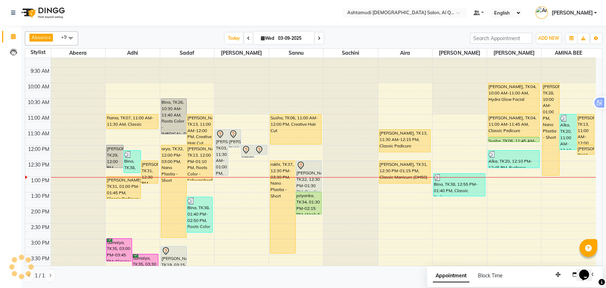
click at [318, 37] on icon at bounding box center [319, 38] width 3 height 4
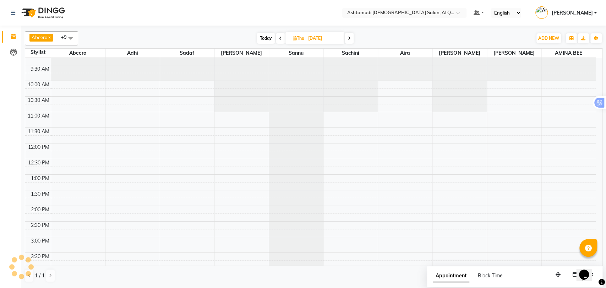
scroll to position [0, 0]
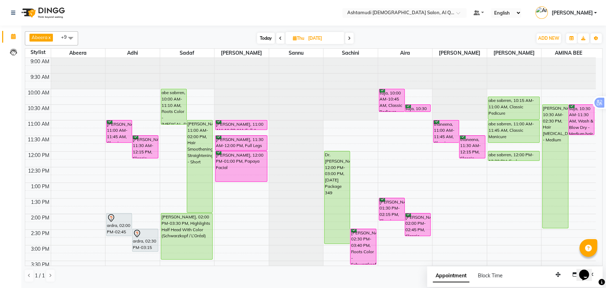
click at [278, 35] on span at bounding box center [280, 38] width 9 height 11
type input "03-09-2025"
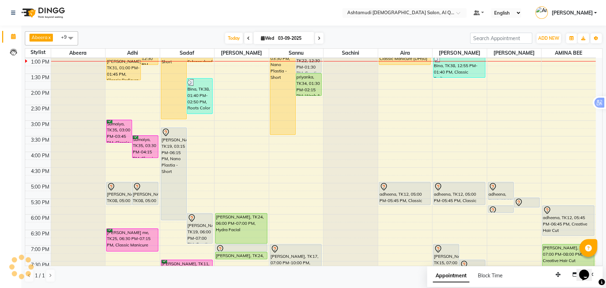
scroll to position [234, 0]
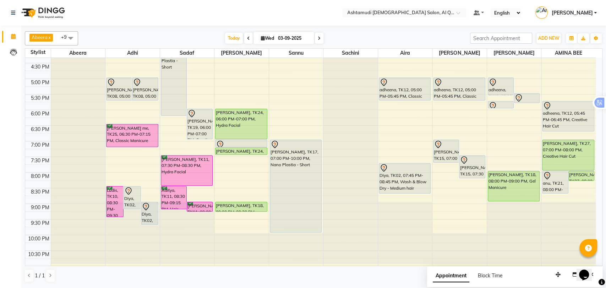
click at [71, 34] on span at bounding box center [71, 37] width 14 height 13
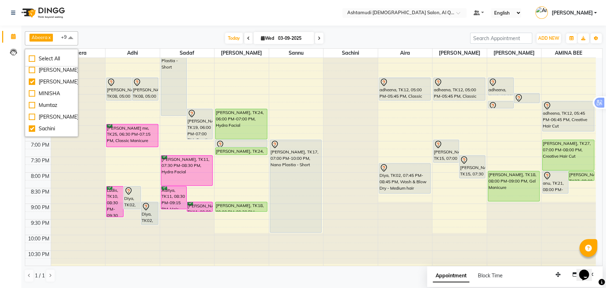
scroll to position [142, 0]
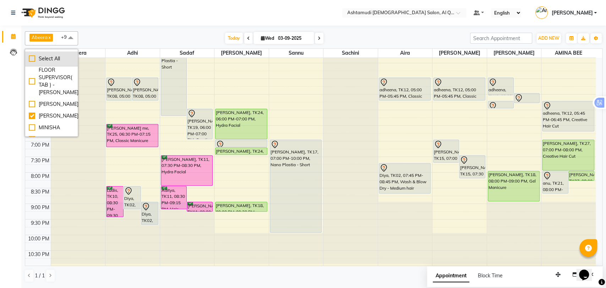
click at [31, 59] on div "Select All" at bounding box center [51, 58] width 45 height 7
checkbox input "true"
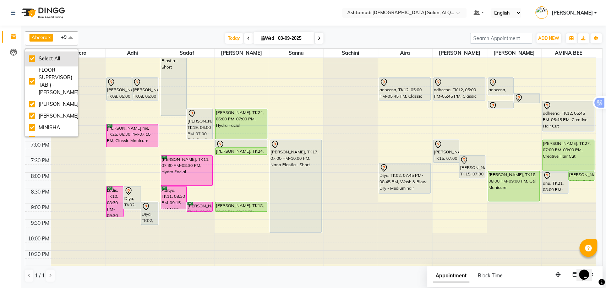
checkbox input "true"
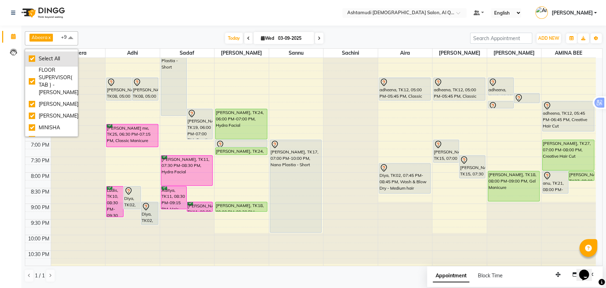
checkbox input "true"
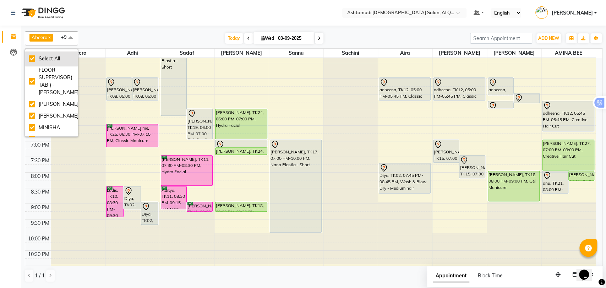
checkbox input "true"
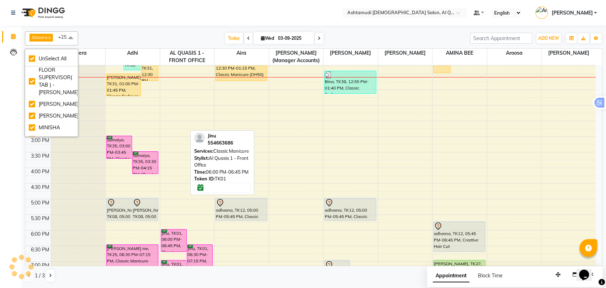
scroll to position [116, 0]
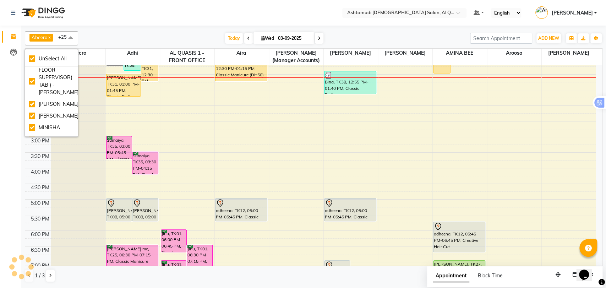
click at [4, 175] on div "Calendar Leads Completed InProgress Upcoming Dropped Tentative Check-In Confirm…" at bounding box center [48, 148] width 96 height 257
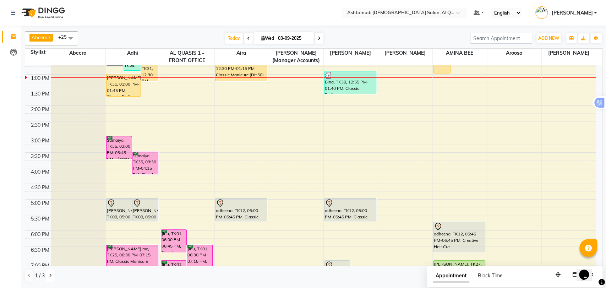
click at [48, 276] on button at bounding box center [50, 275] width 9 height 12
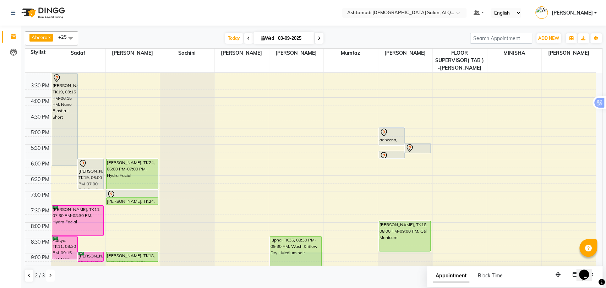
scroll to position [241, 0]
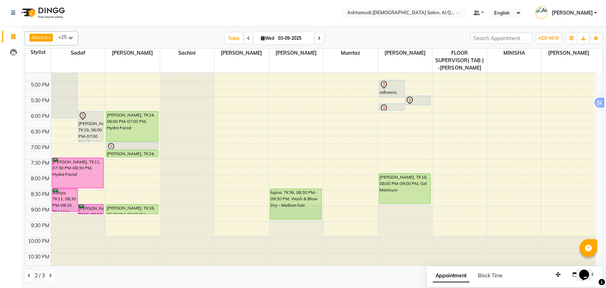
drag, startPoint x: 50, startPoint y: 274, endPoint x: 54, endPoint y: 270, distance: 5.3
click at [51, 274] on icon at bounding box center [50, 275] width 3 height 4
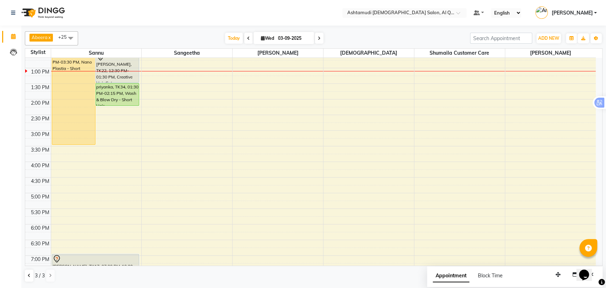
scroll to position [0, 0]
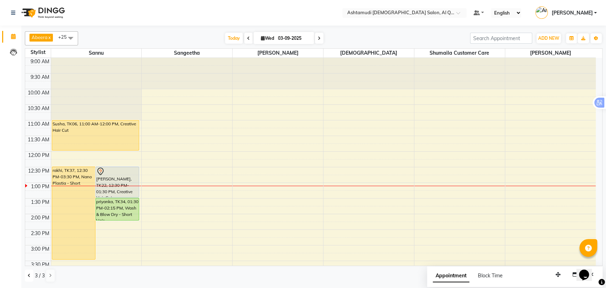
click at [28, 278] on button at bounding box center [29, 275] width 9 height 12
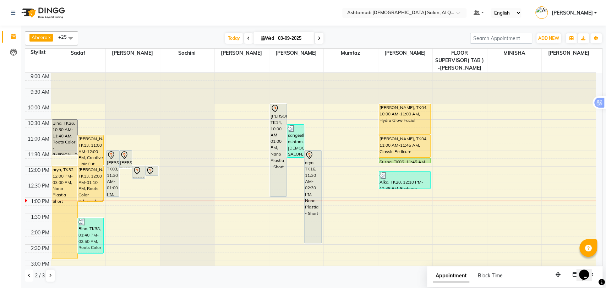
click at [28, 278] on button at bounding box center [29, 275] width 9 height 12
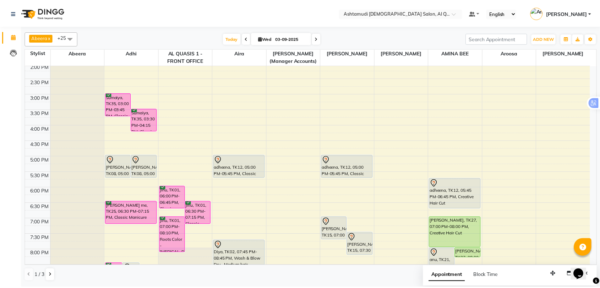
scroll to position [234, 0]
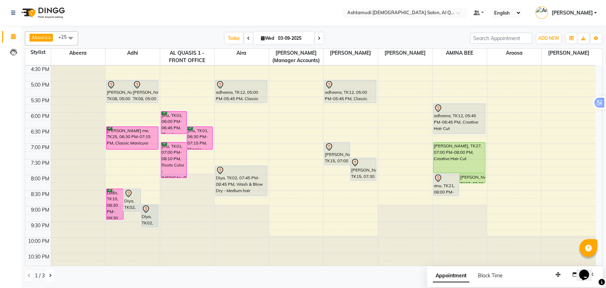
click at [47, 276] on button at bounding box center [50, 275] width 9 height 12
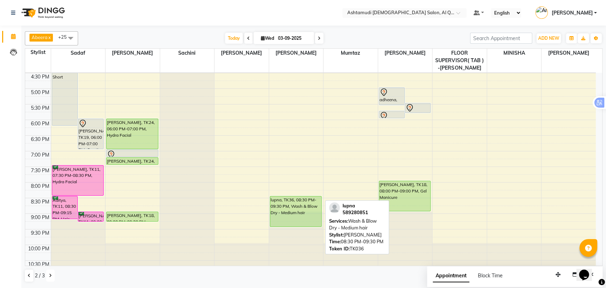
click at [290, 197] on div "lupna, TK36, 08:30 PM-09:30 PM, Wash & Blow Dry - Medium hair" at bounding box center [295, 211] width 51 height 30
click at [278, 196] on link "lupna, TK36, 08:30 PM-09:30 PM, Wash & Blow Dry - Medium hair" at bounding box center [296, 211] width 52 height 31
select select "5"
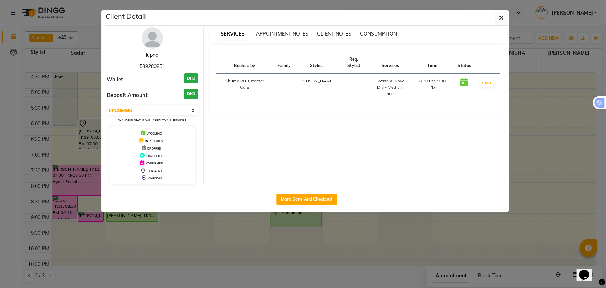
click at [151, 56] on link "lupna" at bounding box center [152, 55] width 12 height 6
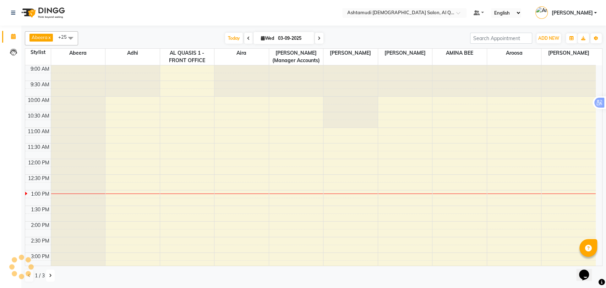
click at [50, 275] on icon at bounding box center [50, 275] width 3 height 4
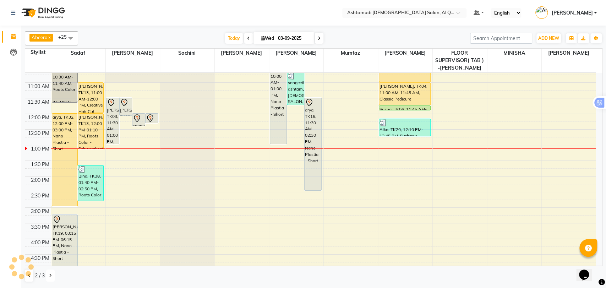
scroll to position [236, 0]
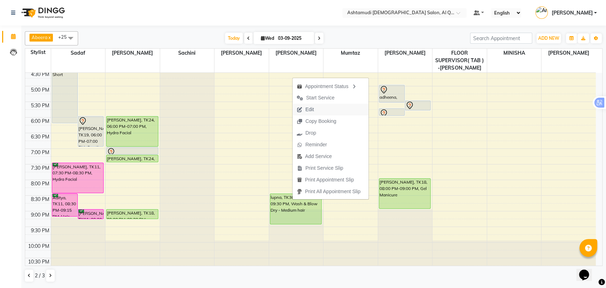
click at [313, 110] on span "Edit" at bounding box center [309, 109] width 9 height 7
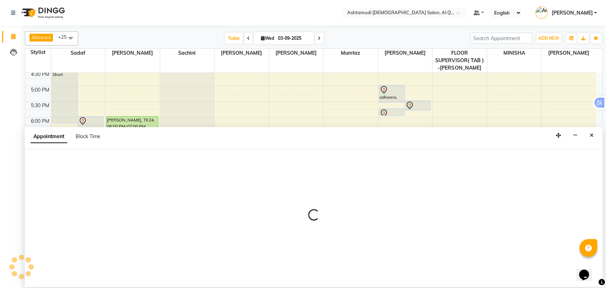
select select "tentative"
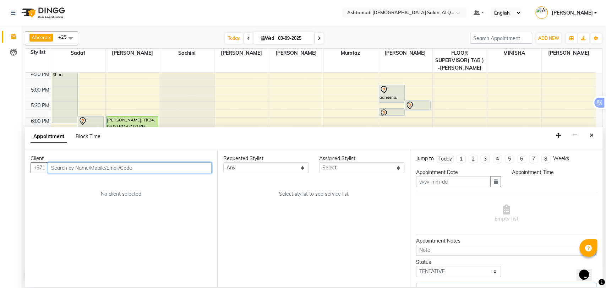
type input "03-09-2025"
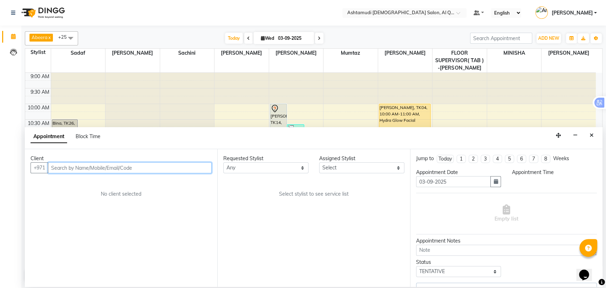
select select "upcoming"
select select "1230"
select select "81485"
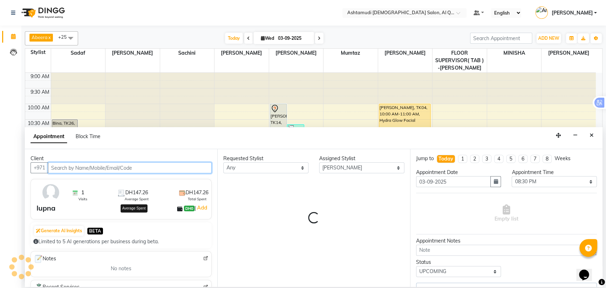
scroll to position [125, 0]
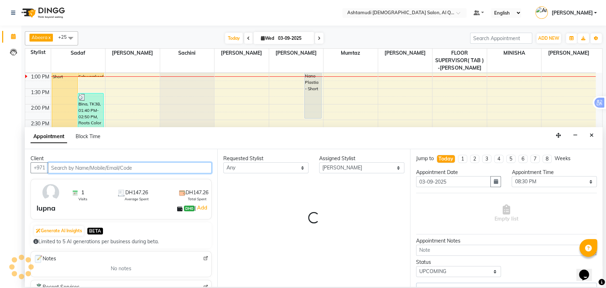
select select "3408"
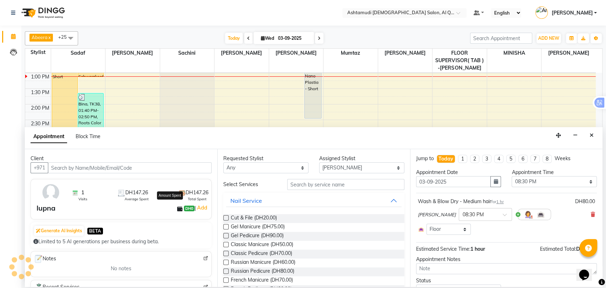
click at [198, 194] on span "DH147.26" at bounding box center [197, 192] width 23 height 7
click at [51, 197] on img at bounding box center [50, 192] width 21 height 21
click at [591, 135] on icon "Close" at bounding box center [592, 135] width 4 height 5
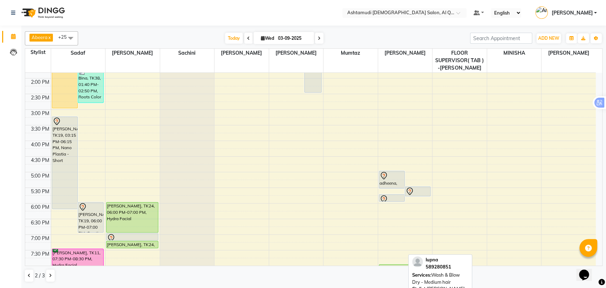
scroll to position [241, 0]
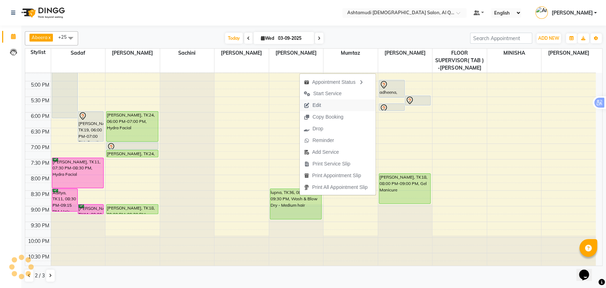
click at [320, 103] on span "Edit" at bounding box center [316, 105] width 9 height 7
select select "tentative"
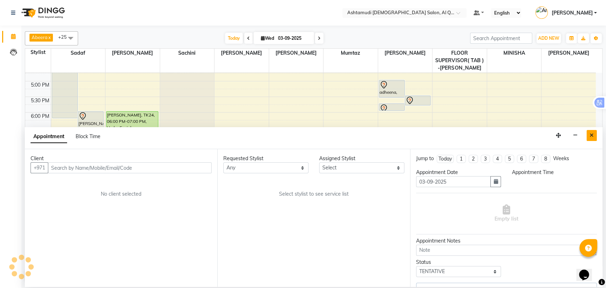
click at [591, 134] on icon "Close" at bounding box center [592, 135] width 4 height 5
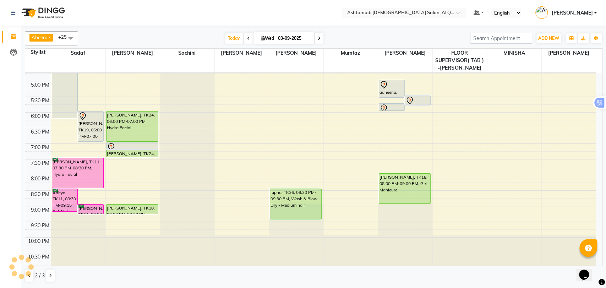
scroll to position [0, 0]
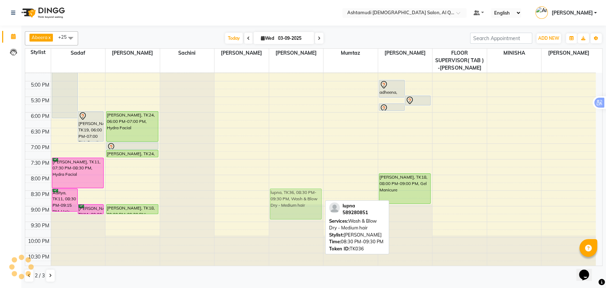
click at [307, 194] on div "9:00 AM 9:30 AM 10:00 AM 10:30 AM 11:00 AM 11:30 AM 12:00 PM 12:30 PM 1:00 PM 1…" at bounding box center [310, 49] width 570 height 437
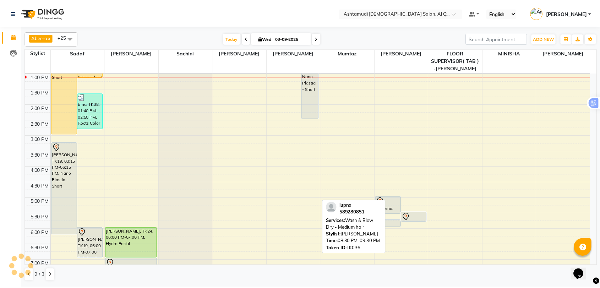
scroll to position [241, 0]
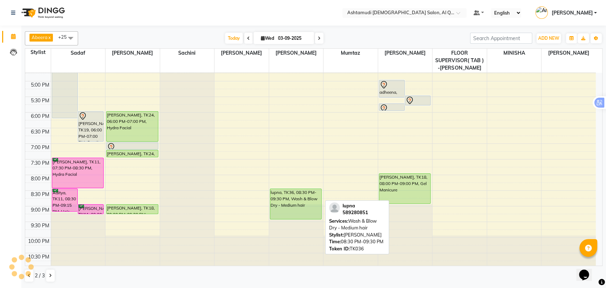
click at [297, 199] on div "lupna, TK36, 08:30 PM-09:30 PM, Wash & Blow Dry - Medium hair" at bounding box center [295, 204] width 51 height 30
select select "5"
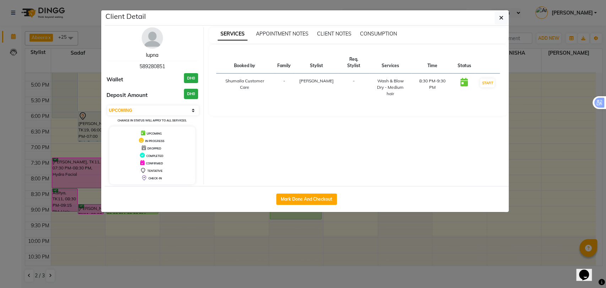
click at [154, 57] on link "lupna" at bounding box center [152, 55] width 12 height 6
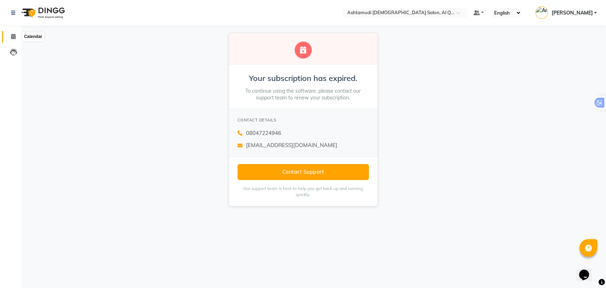
click at [13, 37] on icon at bounding box center [13, 36] width 5 height 5
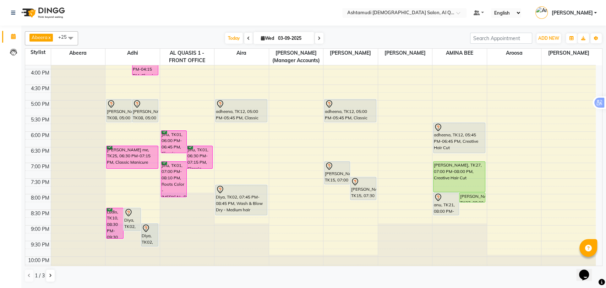
scroll to position [234, 0]
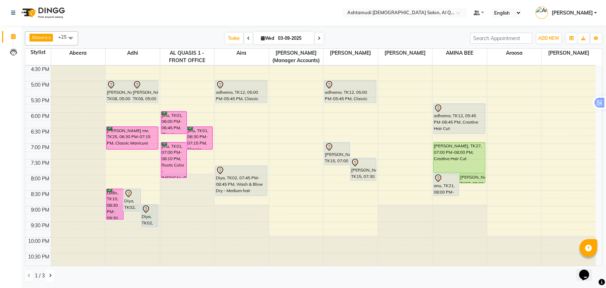
click at [48, 278] on button at bounding box center [50, 275] width 9 height 12
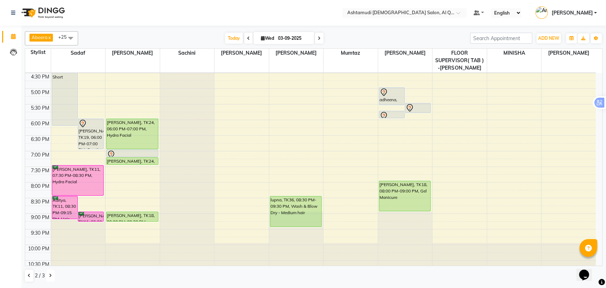
click at [290, 128] on div "9:00 AM 9:30 AM 10:00 AM 10:30 AM 11:00 AM 11:30 AM 12:00 PM 12:30 PM 1:00 PM 1…" at bounding box center [310, 57] width 570 height 437
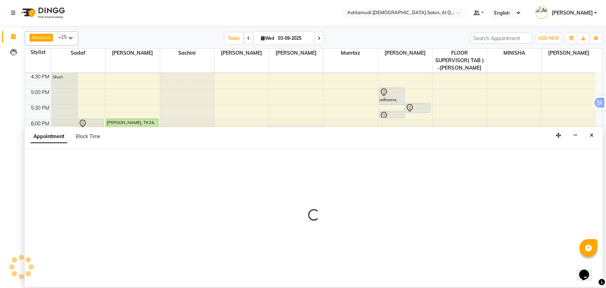
select select "81485"
select select "tentative"
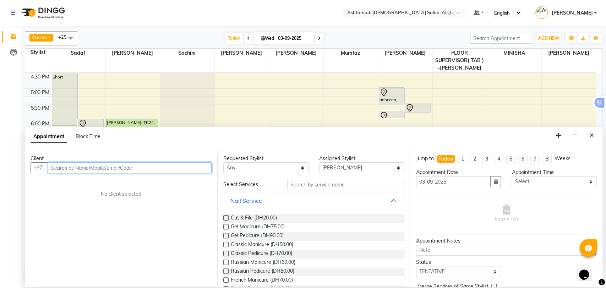
click at [140, 169] on input "text" at bounding box center [130, 167] width 164 height 11
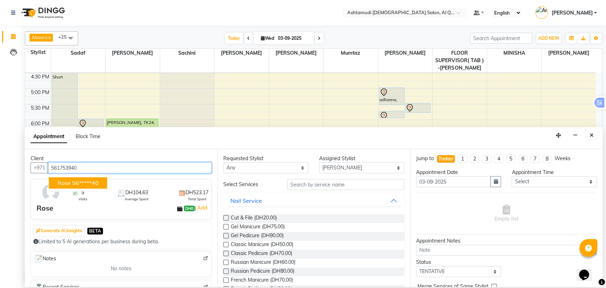
click at [102, 183] on button "Rose 56*****40" at bounding box center [78, 182] width 58 height 11
type input "56*****40"
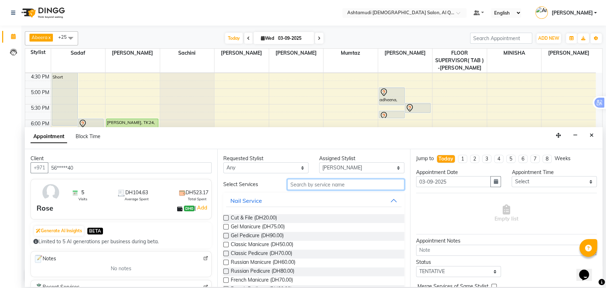
click at [319, 182] on input "text" at bounding box center [345, 184] width 117 height 11
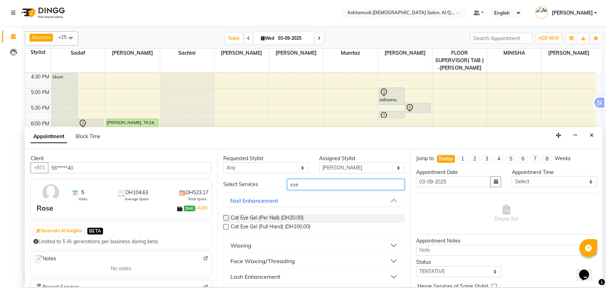
type input "eye"
click at [273, 260] on div "Face Waxing/Threading" at bounding box center [262, 261] width 65 height 9
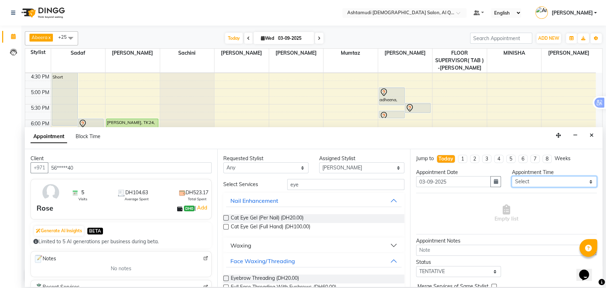
click at [541, 182] on select "Select 10:00 AM 10:30 AM 11:00 AM 11:30 AM 12:00 PM 12:30 PM 01:00 PM 01:30 PM …" at bounding box center [553, 181] width 85 height 11
select select "1110"
click at [511, 176] on select "Select 10:00 AM 10:30 AM 11:00 AM 11:30 AM 12:00 PM 12:30 PM 01:00 PM 01:30 PM …" at bounding box center [553, 181] width 85 height 11
click at [319, 182] on input "eye" at bounding box center [345, 184] width 117 height 11
click at [268, 276] on span "Eyebrow Threading (DH20.00)" at bounding box center [265, 278] width 68 height 9
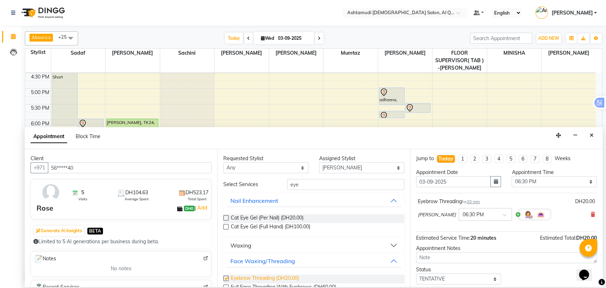
checkbox input "false"
click at [290, 187] on input "eye" at bounding box center [345, 184] width 117 height 11
click at [292, 185] on input "eye" at bounding box center [345, 184] width 117 height 11
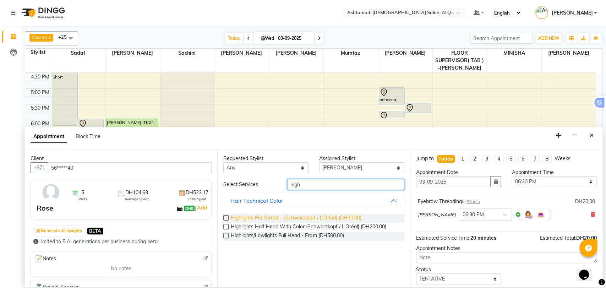
type input "high"
click at [275, 220] on span "Highlights Per Streak - (Schwarzkopf / L’Oréal) (DH30.00)" at bounding box center [296, 218] width 130 height 9
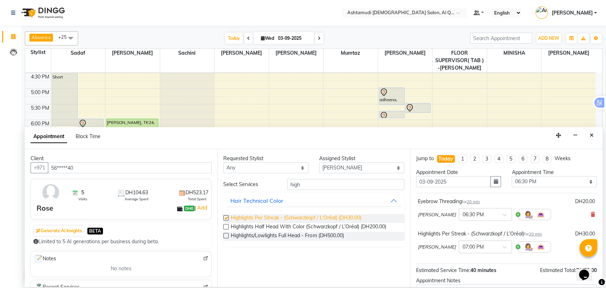
checkbox input "false"
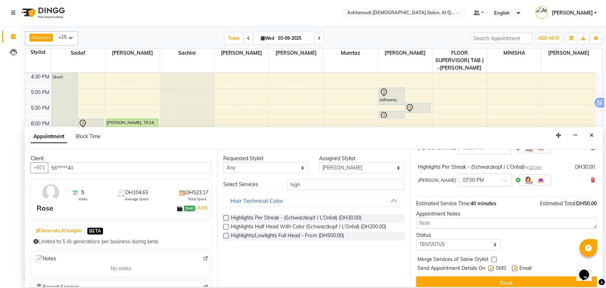
scroll to position [74, 0]
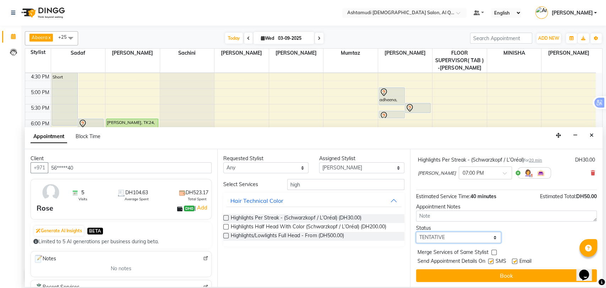
click at [430, 234] on select "Select TENTATIVE CONFIRM CHECK-IN UPCOMING" at bounding box center [458, 237] width 85 height 11
select select "upcoming"
click at [416, 232] on select "Select TENTATIVE CONFIRM CHECK-IN UPCOMING" at bounding box center [458, 237] width 85 height 11
click at [431, 276] on button "Book" at bounding box center [506, 275] width 181 height 13
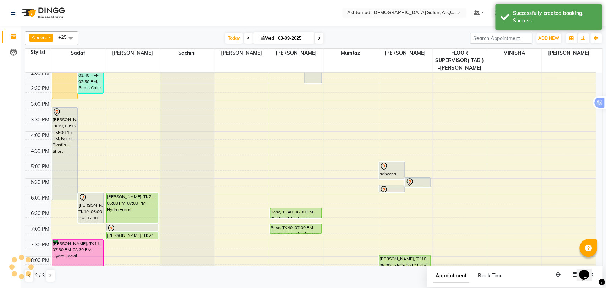
scroll to position [155, 0]
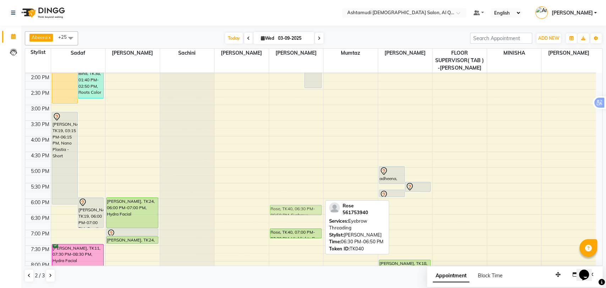
drag, startPoint x: 297, startPoint y: 217, endPoint x: 293, endPoint y: 211, distance: 7.3
click at [293, 211] on div "swapna, TK14, 10:00 AM-01:00 PM, Nano Plastia - Short sangeetha ashtamudi LADIE…" at bounding box center [296, 136] width 54 height 437
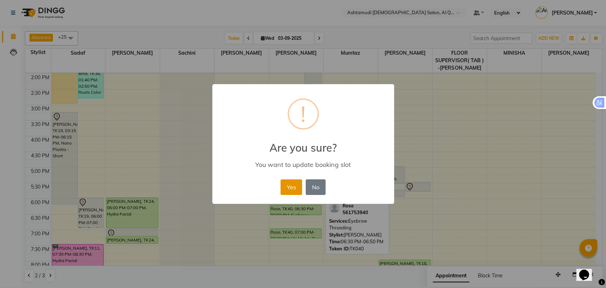
click at [294, 185] on button "Yes" at bounding box center [291, 187] width 22 height 16
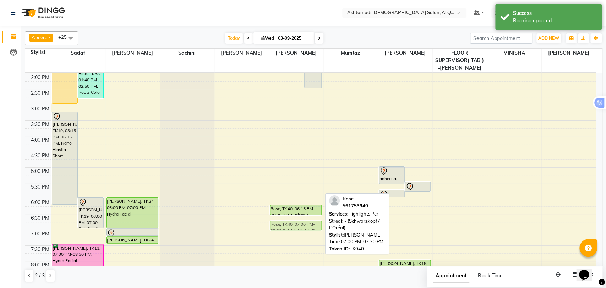
drag, startPoint x: 291, startPoint y: 234, endPoint x: 298, endPoint y: 223, distance: 13.0
click at [298, 223] on div "swapna, TK14, 10:00 AM-01:00 PM, Nano Plastia - Short sangeetha ashtamudi LADIE…" at bounding box center [296, 136] width 54 height 437
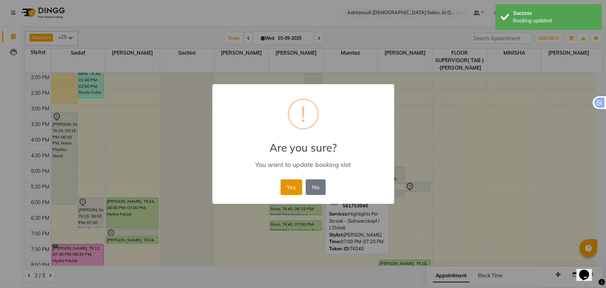
click at [288, 185] on button "Yes" at bounding box center [291, 187] width 22 height 16
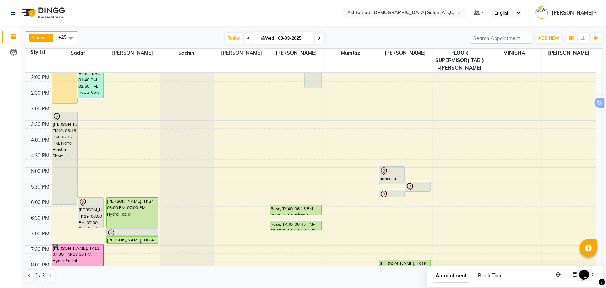
click at [318, 36] on icon at bounding box center [319, 38] width 3 height 4
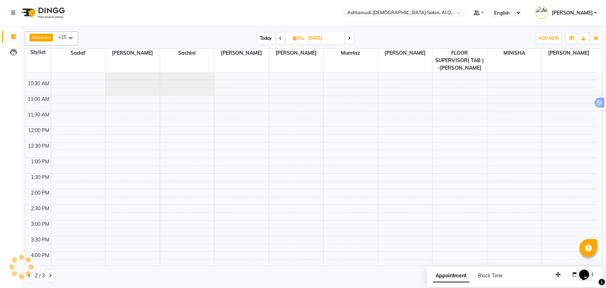
scroll to position [0, 0]
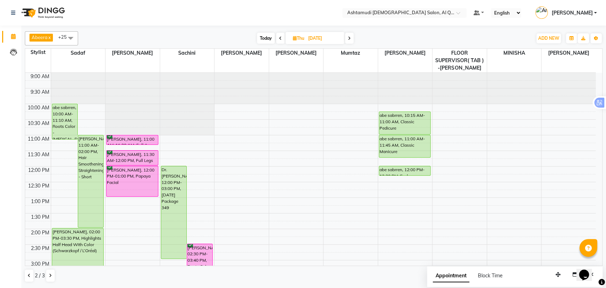
click at [347, 38] on span at bounding box center [349, 38] width 9 height 11
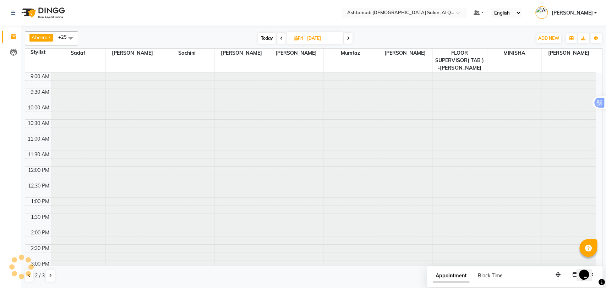
scroll to position [125, 0]
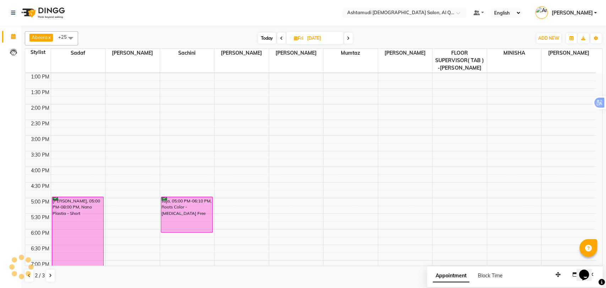
click at [347, 36] on icon at bounding box center [348, 38] width 3 height 4
type input "06-09-2025"
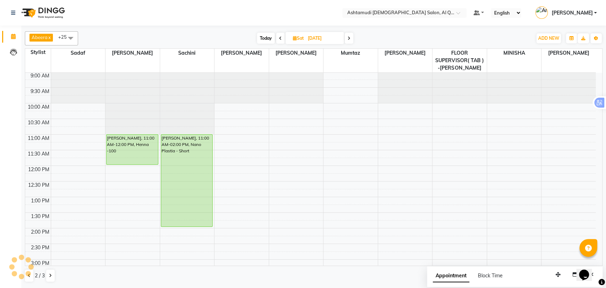
scroll to position [0, 0]
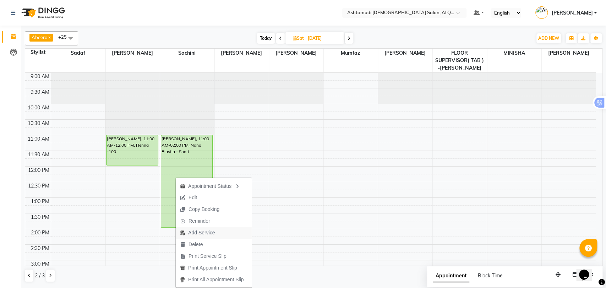
click at [204, 231] on span "Add Service" at bounding box center [201, 232] width 27 height 7
select select "54602"
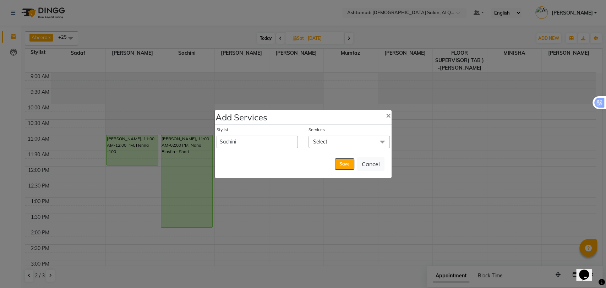
click at [329, 142] on span "Select" at bounding box center [348, 142] width 81 height 12
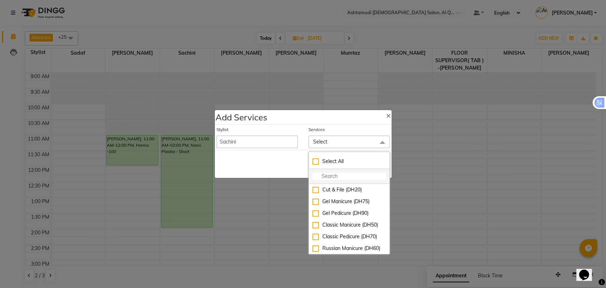
click at [319, 173] on input "multiselect-search" at bounding box center [348, 175] width 73 height 7
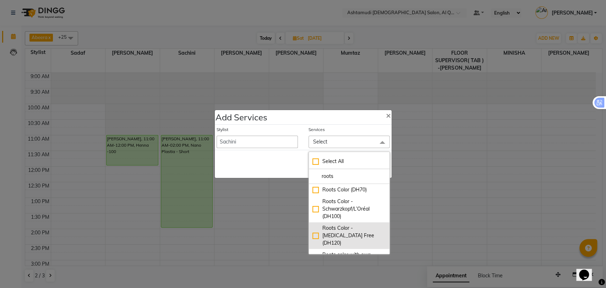
type input "roots"
click at [351, 229] on div "Roots Color - Ammonia Free (DH120)" at bounding box center [348, 235] width 73 height 22
checkbox input "true"
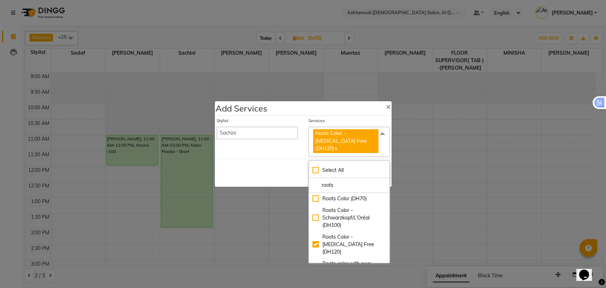
click at [267, 159] on div "Save Cancel" at bounding box center [303, 173] width 177 height 28
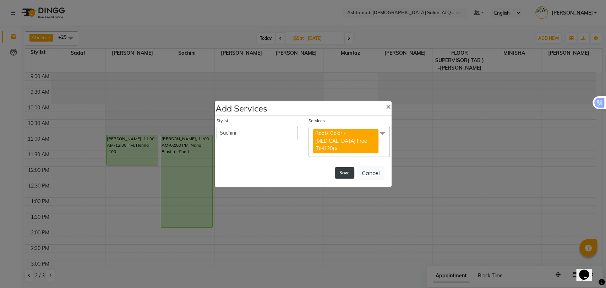
click at [342, 168] on button "Save" at bounding box center [345, 172] width 20 height 11
select select "53698"
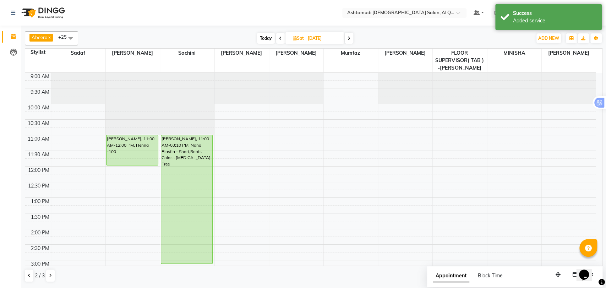
click at [265, 35] on span "Today" at bounding box center [266, 38] width 18 height 11
type input "03-09-2025"
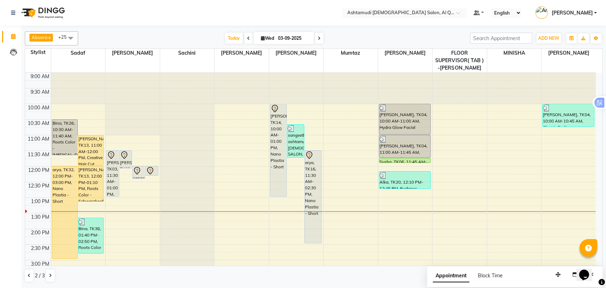
scroll to position [125, 0]
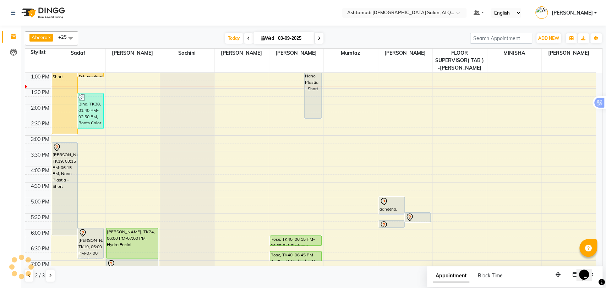
click at [290, 35] on input "03-09-2025" at bounding box center [293, 38] width 35 height 11
select select "9"
select select "2025"
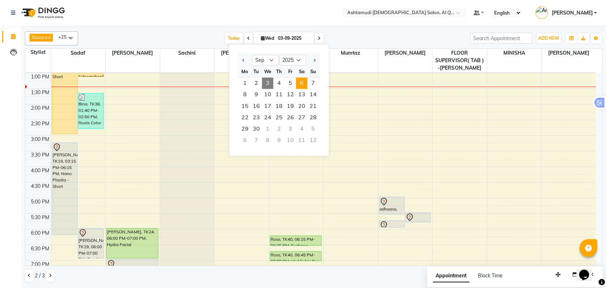
click at [302, 84] on span "6" at bounding box center [301, 82] width 11 height 11
type input "06-09-2025"
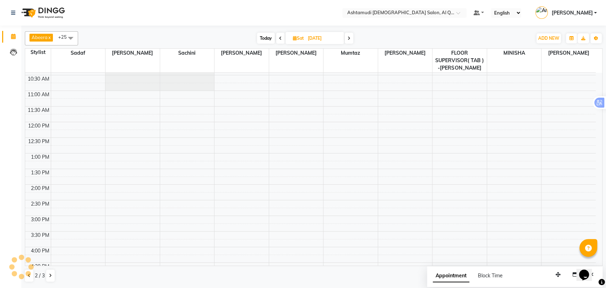
scroll to position [0, 0]
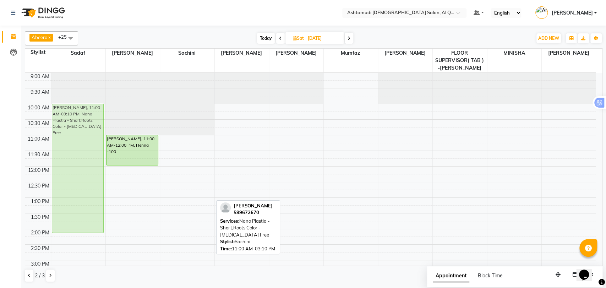
drag, startPoint x: 176, startPoint y: 158, endPoint x: 56, endPoint y: 129, distance: 123.4
click at [56, 129] on tr "Aarsha, 11:00 AM-03:10 PM, Nano Plastia - Short,Roots Color - Ammonia Free Gopi…" at bounding box center [310, 291] width 570 height 437
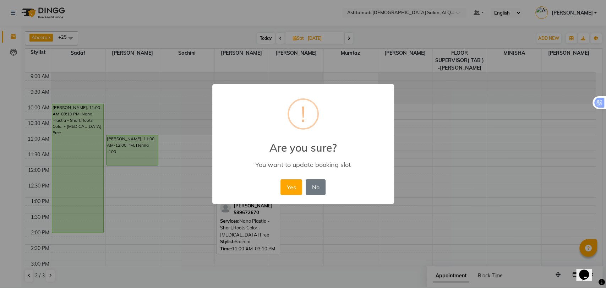
drag, startPoint x: 296, startPoint y: 185, endPoint x: 295, endPoint y: 180, distance: 5.7
click at [295, 185] on button "Yes" at bounding box center [291, 187] width 22 height 16
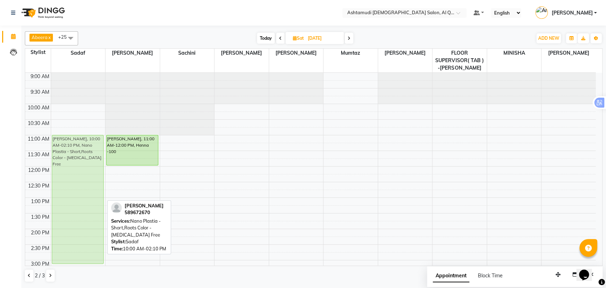
drag, startPoint x: 67, startPoint y: 113, endPoint x: 76, endPoint y: 148, distance: 36.1
click at [76, 148] on div "Aarsha, 10:00 AM-02:10 PM, Nano Plastia - Short,Roots Color - Ammonia Free Aars…" at bounding box center [78, 291] width 54 height 437
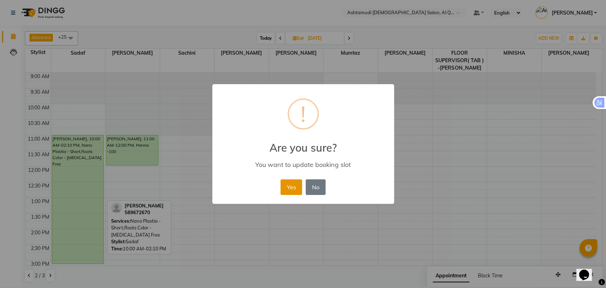
click at [284, 187] on button "Yes" at bounding box center [291, 187] width 22 height 16
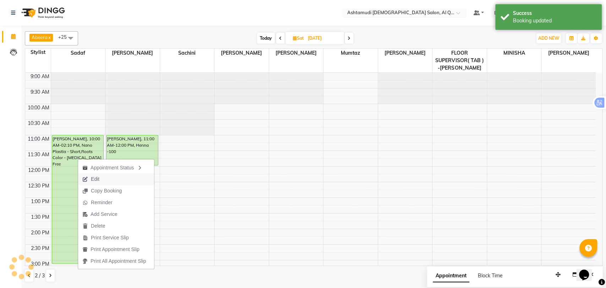
click at [99, 177] on span "Edit" at bounding box center [95, 178] width 9 height 7
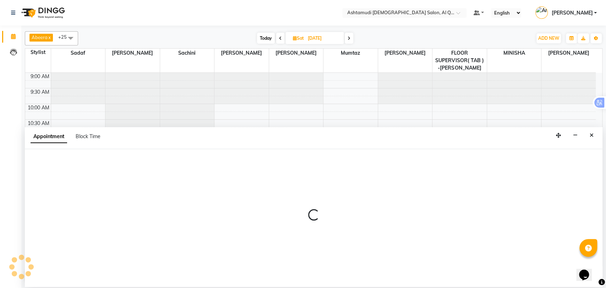
select select "tentative"
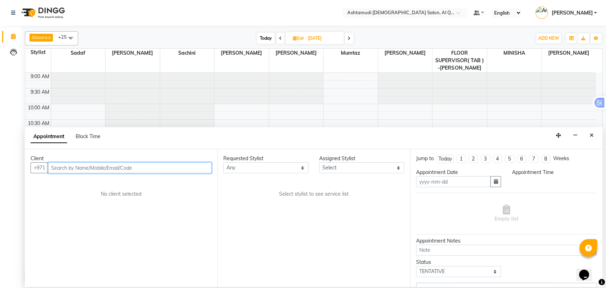
type input "06-09-2025"
type textarea "confirmed staff"
select select "upcoming"
select select "660"
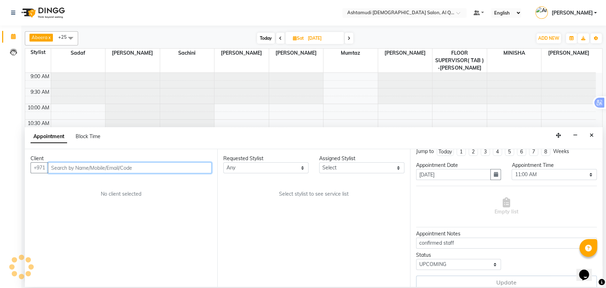
select select "53705"
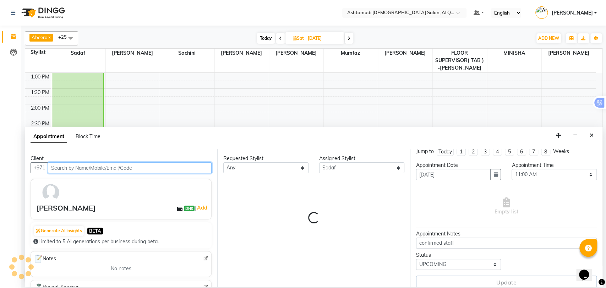
scroll to position [14, 0]
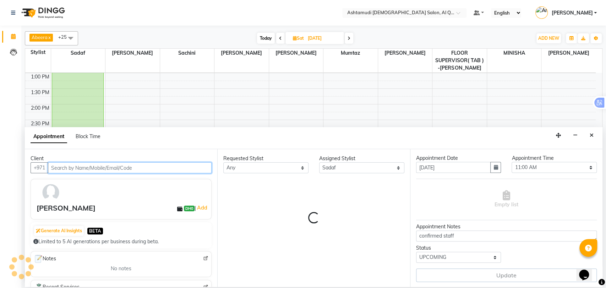
select select "3408"
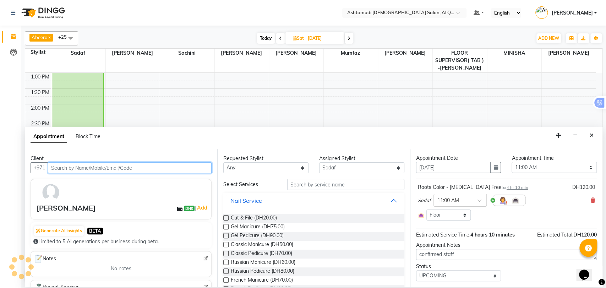
select select "3408"
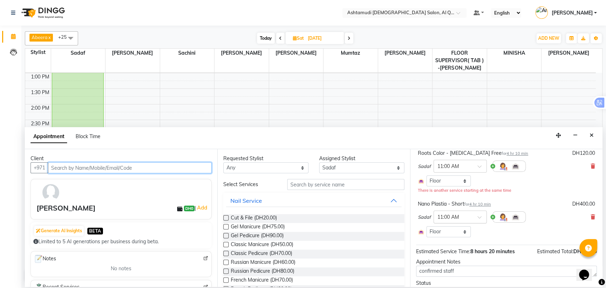
scroll to position [83, 0]
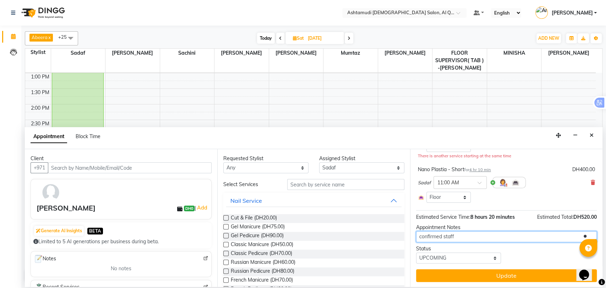
click at [457, 239] on textarea "confirmed staff" at bounding box center [506, 236] width 181 height 11
type textarea "c"
click at [520, 237] on textarea "she came after seeing the google review ," at bounding box center [506, 236] width 181 height 11
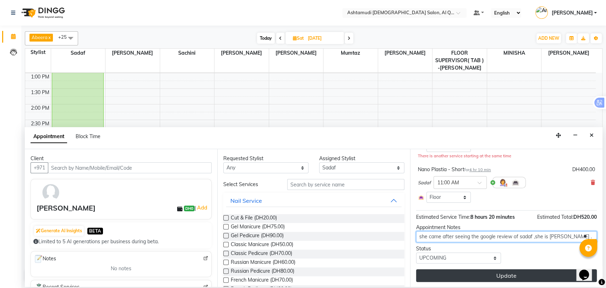
type textarea "she came after seeing the google review of sadaf ,she is toomuch pickey ."
click at [501, 273] on button "Update" at bounding box center [506, 275] width 181 height 13
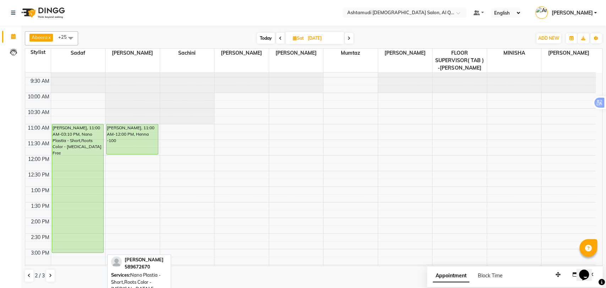
scroll to position [0, 0]
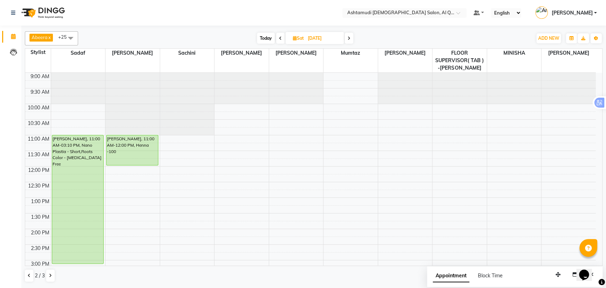
click at [266, 39] on span "Today" at bounding box center [266, 38] width 18 height 11
type input "03-09-2025"
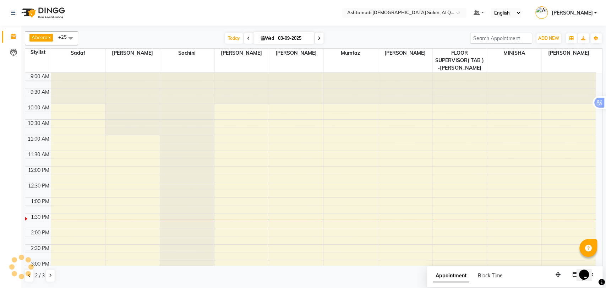
scroll to position [125, 0]
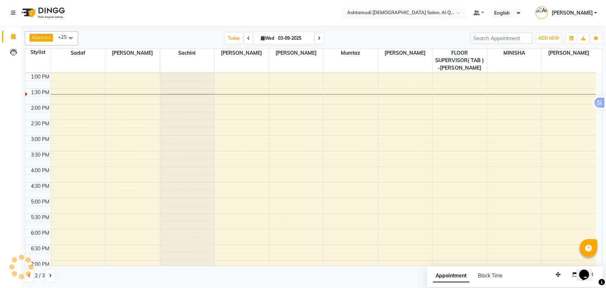
click at [398, 15] on input "text" at bounding box center [397, 13] width 103 height 7
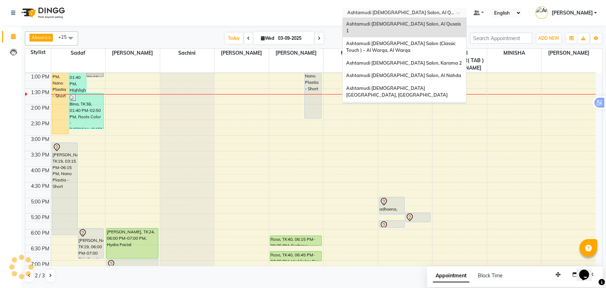
click at [439, 105] on span "Ashtamudi Ladies Salon - Al Karama, Burjuman -Dubai" at bounding box center [397, 115] width 102 height 20
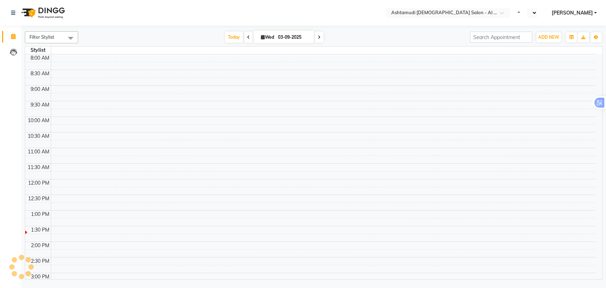
select select "en"
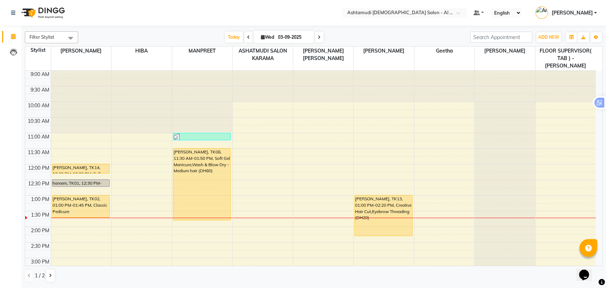
click at [320, 37] on span at bounding box center [319, 37] width 9 height 11
type input "[DATE]"
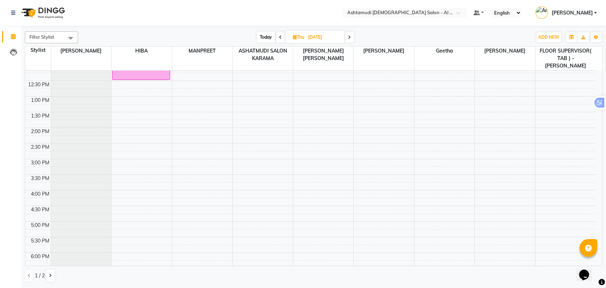
scroll to position [118, 0]
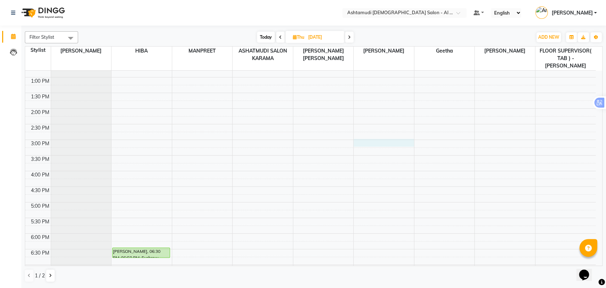
click at [368, 133] on div "9:00 AM 9:30 AM 10:00 AM 10:30 AM 11:00 AM 11:30 AM 12:00 PM 12:30 PM 1:00 PM 1…" at bounding box center [310, 170] width 570 height 437
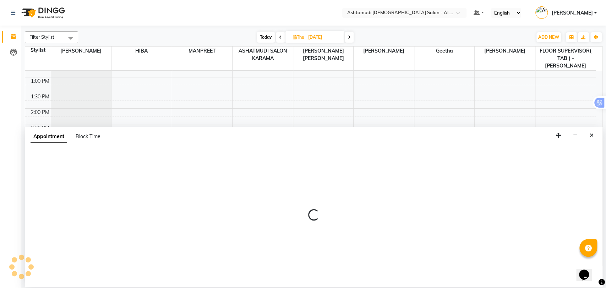
select select "68920"
select select "900"
select select "tentative"
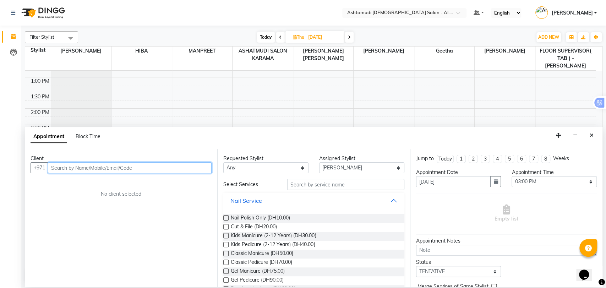
click at [89, 168] on input "text" at bounding box center [130, 167] width 164 height 11
paste input "71 56 659 3082"
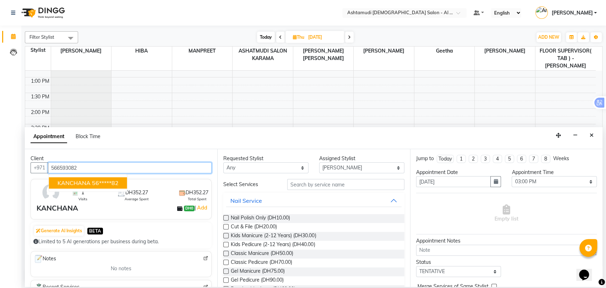
click at [119, 180] on ngb-highlight "56*****82" at bounding box center [105, 182] width 27 height 7
type input "56*****82"
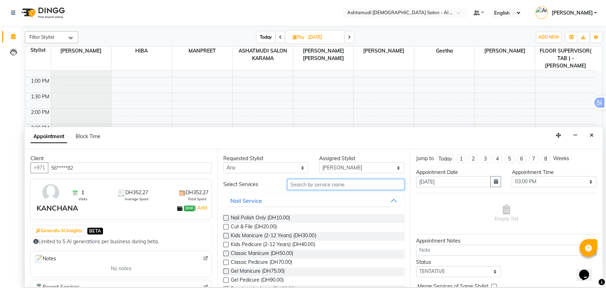
click at [309, 185] on input "text" at bounding box center [345, 184] width 117 height 11
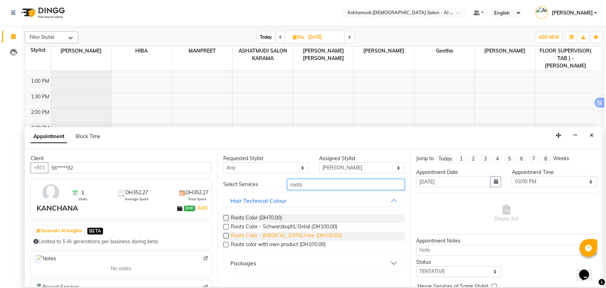
type input "roots"
click at [311, 233] on span "Roots Color - [MEDICAL_DATA] Free (DH120.00)" at bounding box center [286, 236] width 111 height 9
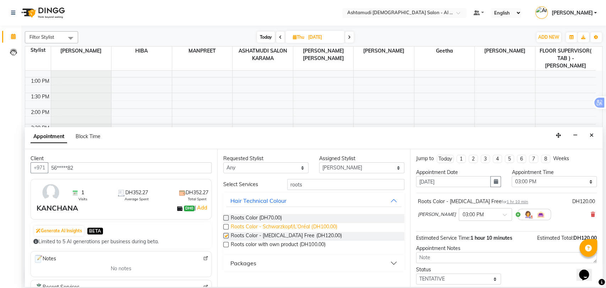
checkbox input "false"
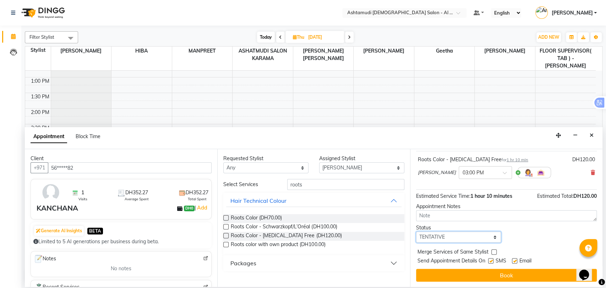
click at [460, 238] on select "Select TENTATIVE CONFIRM UPCOMING" at bounding box center [458, 236] width 85 height 11
select select "upcoming"
click at [416, 231] on select "Select TENTATIVE CONFIRM UPCOMING" at bounding box center [458, 236] width 85 height 11
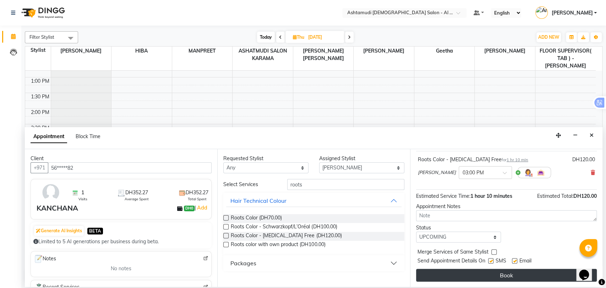
click at [476, 274] on button "Book" at bounding box center [506, 275] width 181 height 13
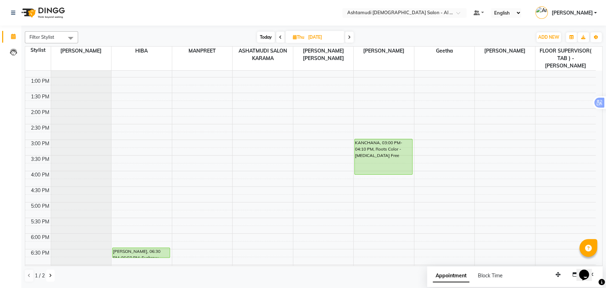
click at [49, 275] on icon at bounding box center [50, 275] width 3 height 4
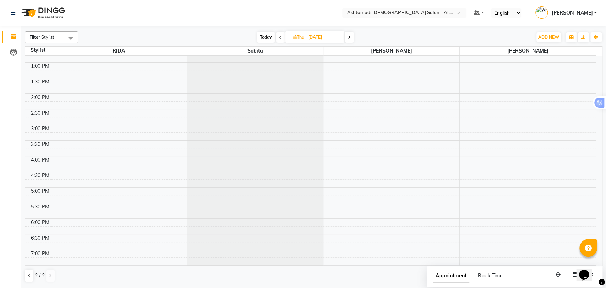
click at [280, 38] on icon at bounding box center [280, 37] width 3 height 4
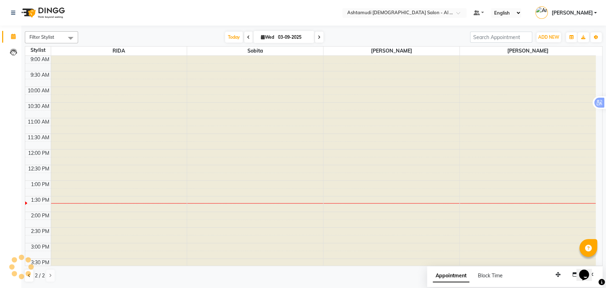
scroll to position [125, 0]
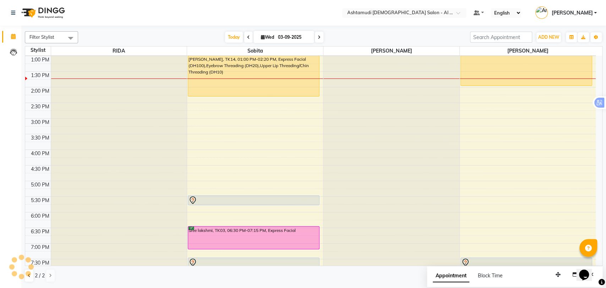
click at [320, 35] on span at bounding box center [319, 37] width 9 height 11
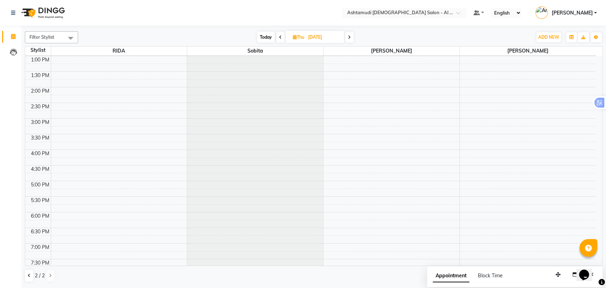
click at [28, 273] on div at bounding box center [28, 273] width 5 height 5
click at [29, 275] on icon at bounding box center [29, 275] width 3 height 4
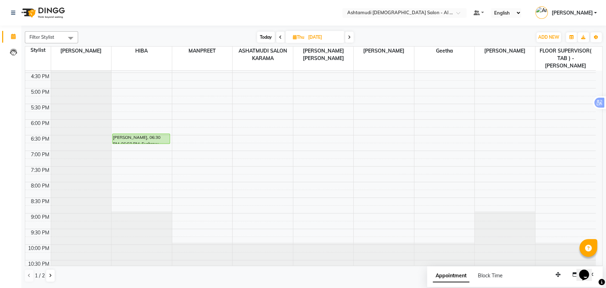
scroll to position [74, 0]
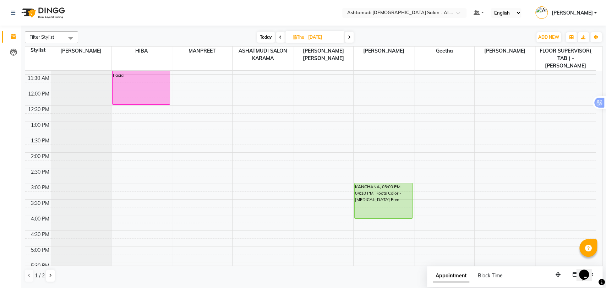
click at [262, 38] on span "Today" at bounding box center [266, 37] width 18 height 11
type input "03-09-2025"
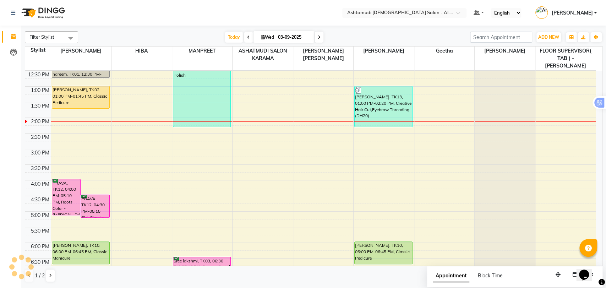
scroll to position [0, 0]
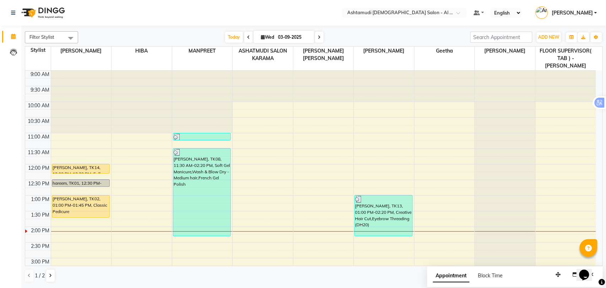
click at [279, 37] on input "03-09-2025" at bounding box center [293, 37] width 35 height 11
select select "9"
select select "2025"
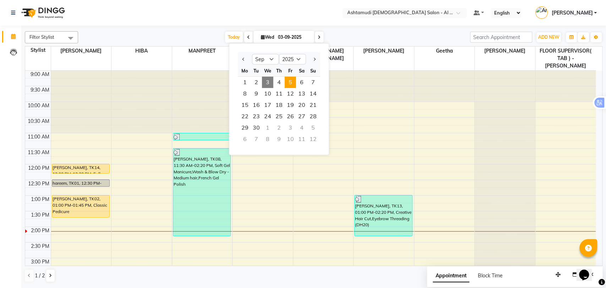
click at [293, 82] on span "5" at bounding box center [290, 82] width 11 height 11
type input "[DATE]"
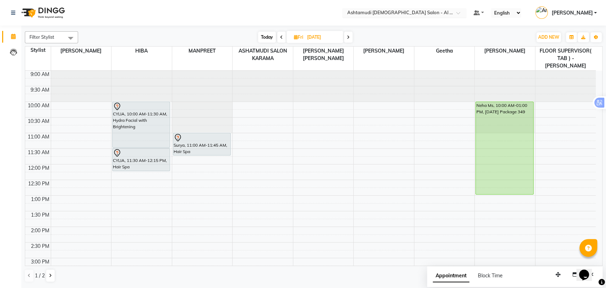
click at [449, 12] on input "text" at bounding box center [397, 13] width 103 height 7
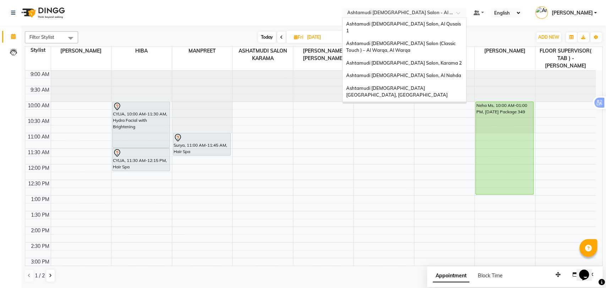
scroll to position [4, 0]
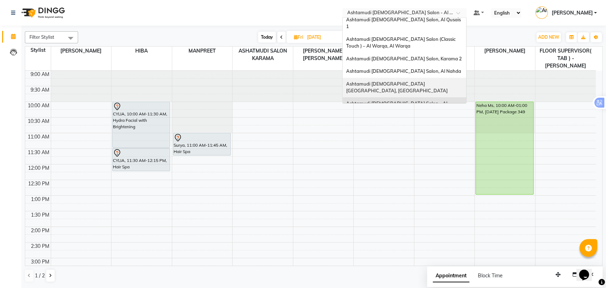
click at [437, 81] on span "Ashtamudi [DEMOGRAPHIC_DATA] [GEOGRAPHIC_DATA], [GEOGRAPHIC_DATA]" at bounding box center [397, 87] width 102 height 13
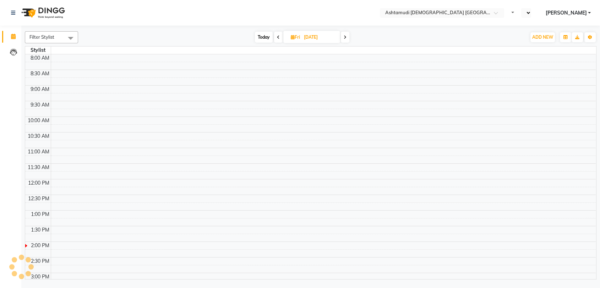
scroll to position [148, 0]
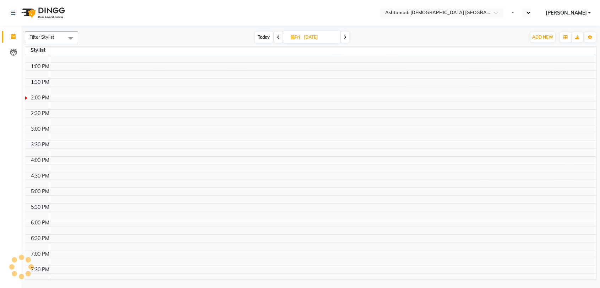
select select "en"
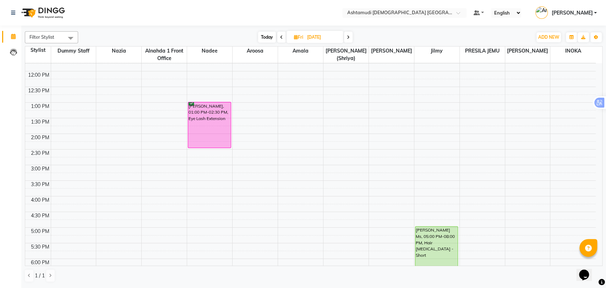
scroll to position [74, 0]
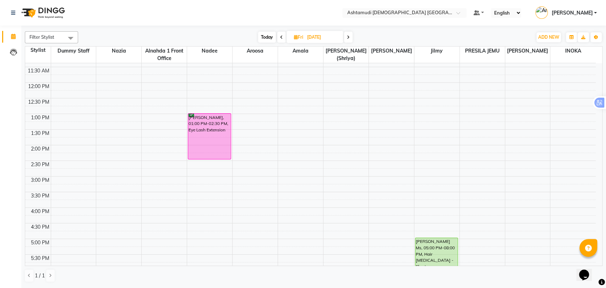
click at [329, 100] on div "9:00 AM 9:30 AM 10:00 AM 10:30 AM 11:00 AM 11:30 AM 12:00 PM 12:30 PM 1:00 PM 1…" at bounding box center [310, 207] width 570 height 437
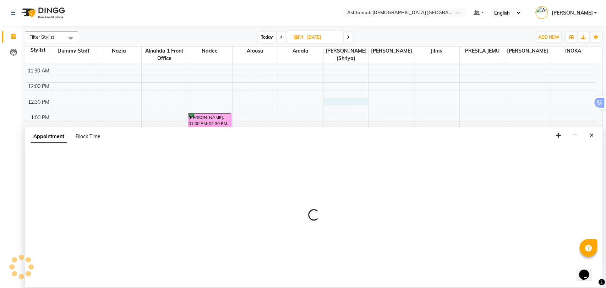
select select "86641"
select select "tentative"
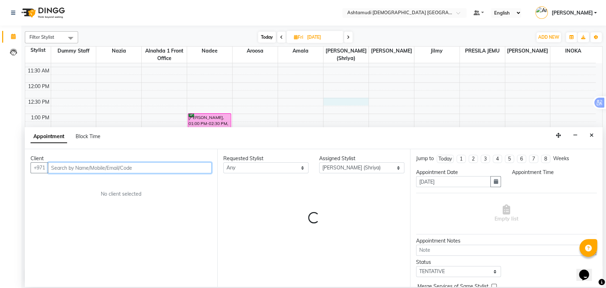
select select "750"
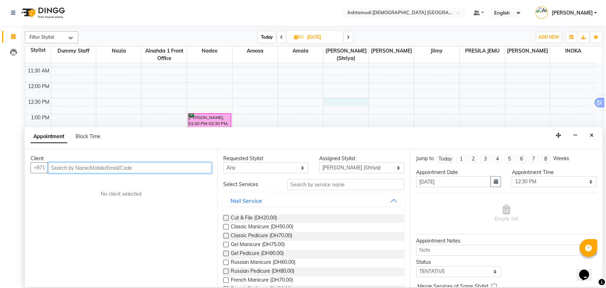
click at [73, 172] on input "text" at bounding box center [130, 167] width 164 height 11
paste input "Ok sure - 0559855629"
click at [73, 168] on input "Ok sure - 0559855629" at bounding box center [115, 167] width 134 height 11
click at [76, 168] on input "Ok sure - 0559855629" at bounding box center [115, 167] width 134 height 11
type input "559855629"
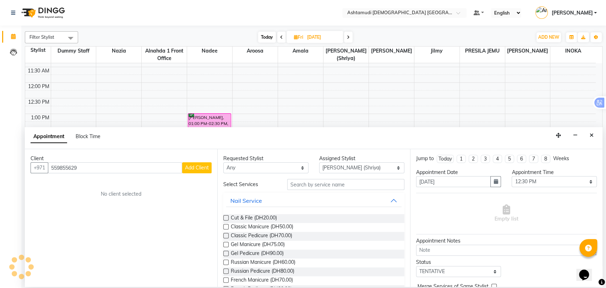
click at [196, 171] on button "Add Client" at bounding box center [196, 167] width 29 height 11
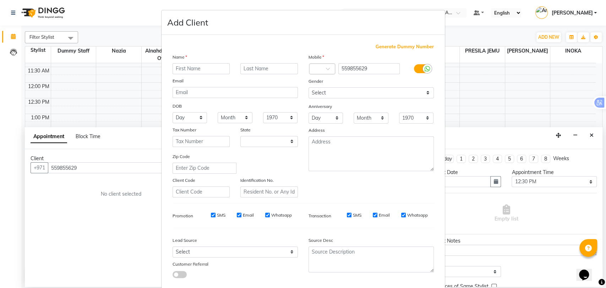
select select "3798"
click at [179, 71] on input "text" at bounding box center [200, 68] width 57 height 11
paste input "[PERSON_NAME]"
drag, startPoint x: 194, startPoint y: 69, endPoint x: 210, endPoint y: 69, distance: 16.0
click at [210, 69] on input "[PERSON_NAME]" at bounding box center [200, 68] width 57 height 11
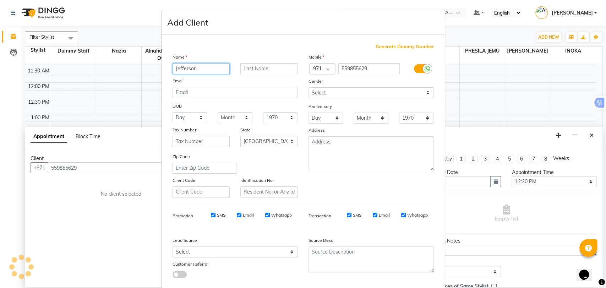
type input "Jefferson"
click at [255, 71] on input "text" at bounding box center [268, 68] width 57 height 11
paste input "Dcruz"
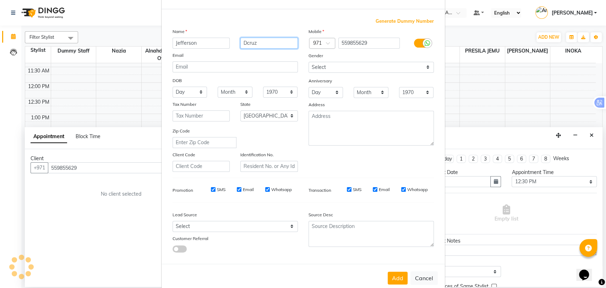
scroll to position [38, 0]
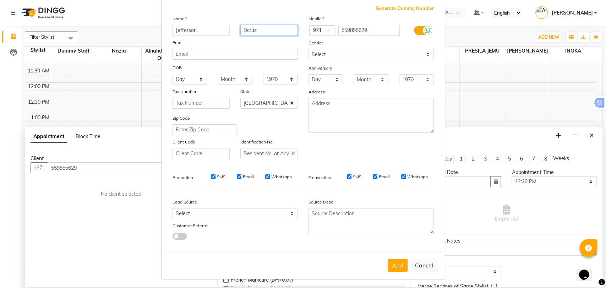
type input "Dcruz"
click at [332, 51] on select "Select [DEMOGRAPHIC_DATA] [DEMOGRAPHIC_DATA] Other Prefer Not To Say" at bounding box center [370, 54] width 125 height 11
select select "[DEMOGRAPHIC_DATA]"
click at [308, 49] on select "Select [DEMOGRAPHIC_DATA] [DEMOGRAPHIC_DATA] Other Prefer Not To Say" at bounding box center [370, 54] width 125 height 11
click at [234, 217] on select "Select Walk-in Referral Internet Friend Word of Mouth Advertisement Facebook Ju…" at bounding box center [234, 213] width 125 height 11
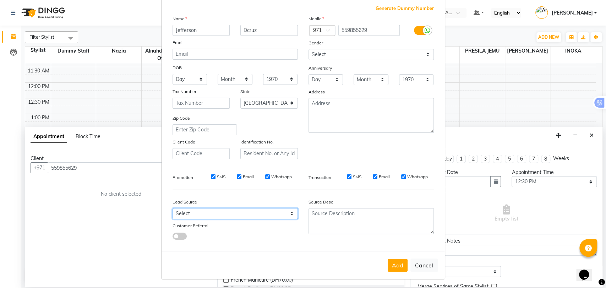
select select "49769"
click at [172, 208] on select "Select Walk-in Referral Internet Friend Word of Mouth Advertisement Facebook Ju…" at bounding box center [234, 213] width 125 height 11
click at [389, 265] on button "Add" at bounding box center [398, 265] width 20 height 13
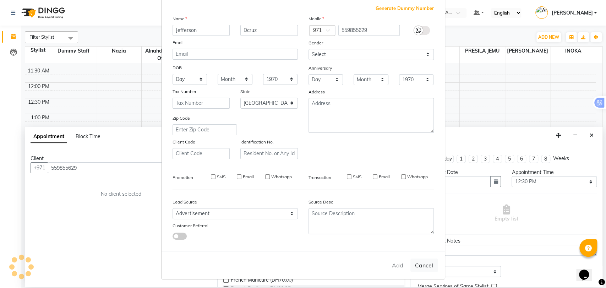
type input "55*****29"
select select
select select "null"
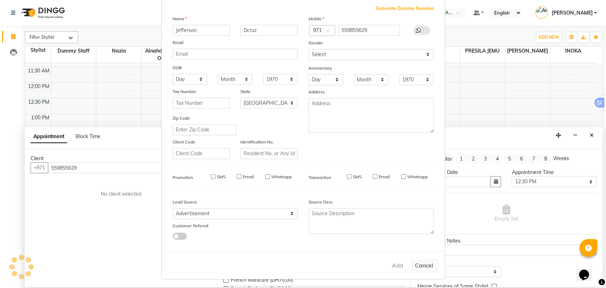
select select
checkbox input "false"
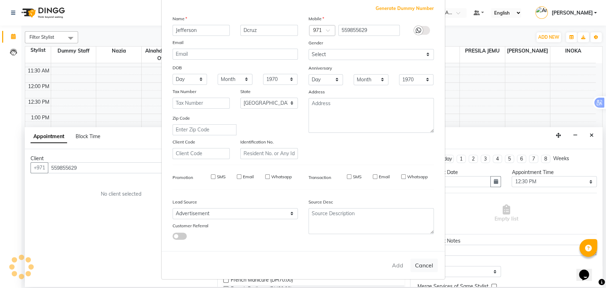
checkbox input "false"
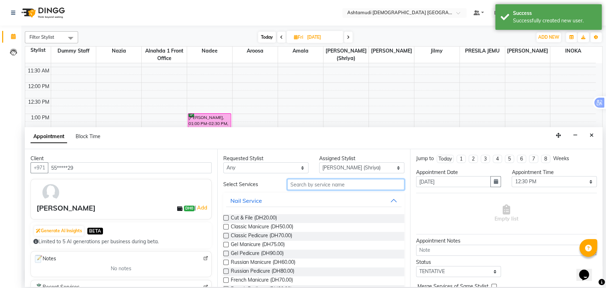
click at [345, 181] on input "text" at bounding box center [345, 184] width 117 height 11
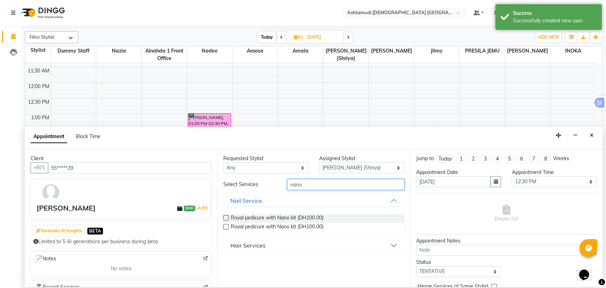
type input "nano"
click at [307, 245] on button "Hair Services" at bounding box center [313, 245] width 175 height 13
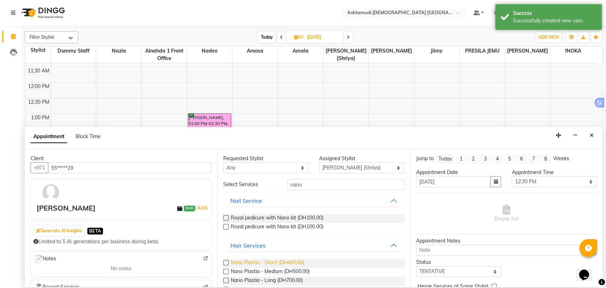
click at [274, 265] on span "Nano Plastia - Short (DH400.00)" at bounding box center [267, 263] width 73 height 9
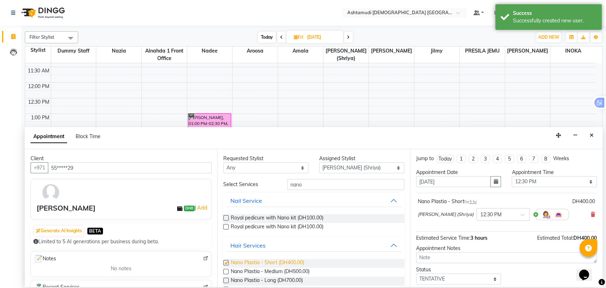
checkbox input "false"
click at [466, 256] on textarea at bounding box center [506, 257] width 181 height 11
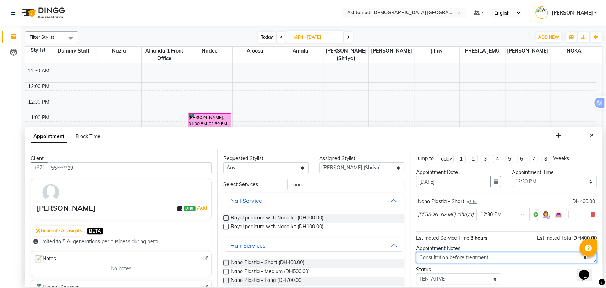
drag, startPoint x: 441, startPoint y: 255, endPoint x: 429, endPoint y: 256, distance: 12.1
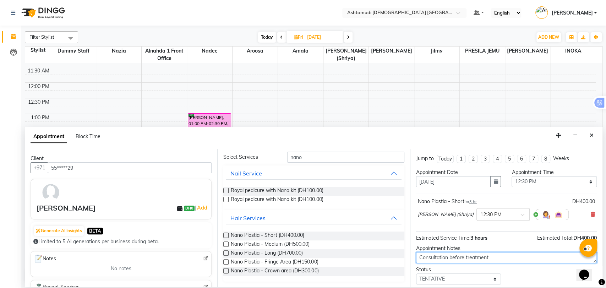
scroll to position [42, 0]
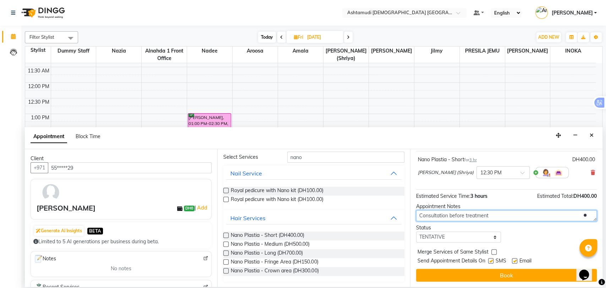
type textarea "Consultation before treatment"
click at [465, 238] on select "Select TENTATIVE CONFIRM UPCOMING" at bounding box center [458, 236] width 85 height 11
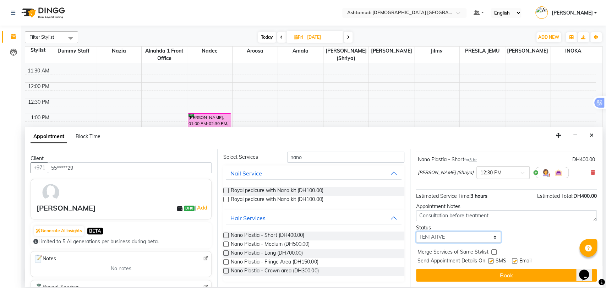
select select "upcoming"
click at [416, 231] on select "Select TENTATIVE CONFIRM UPCOMING" at bounding box center [458, 236] width 85 height 11
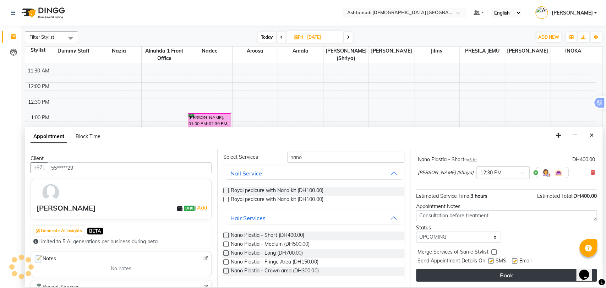
click at [505, 276] on button "Book" at bounding box center [506, 275] width 181 height 13
